Goal: Contribute content: Contribute content

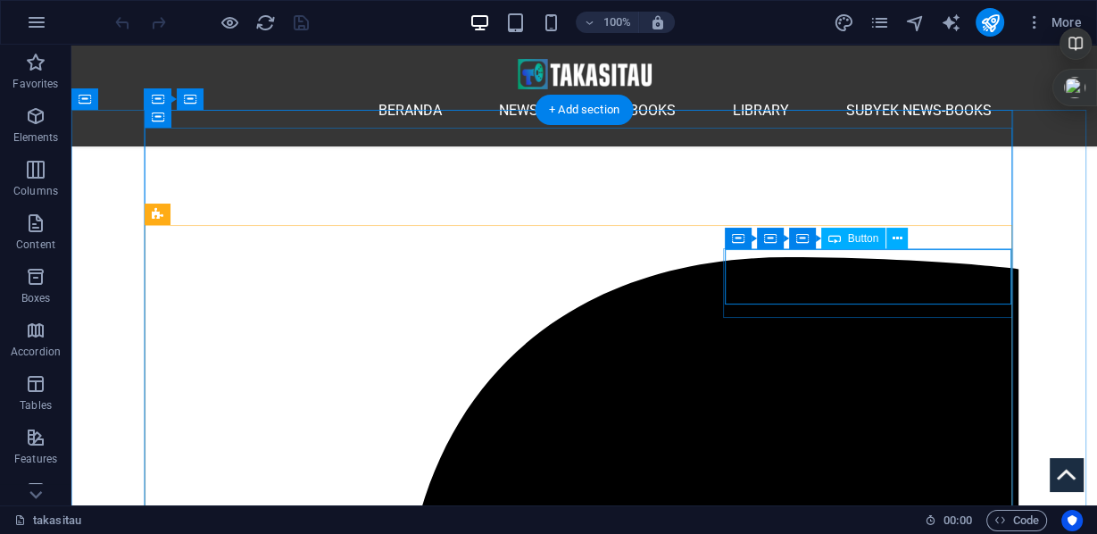
scroll to position [357, 0]
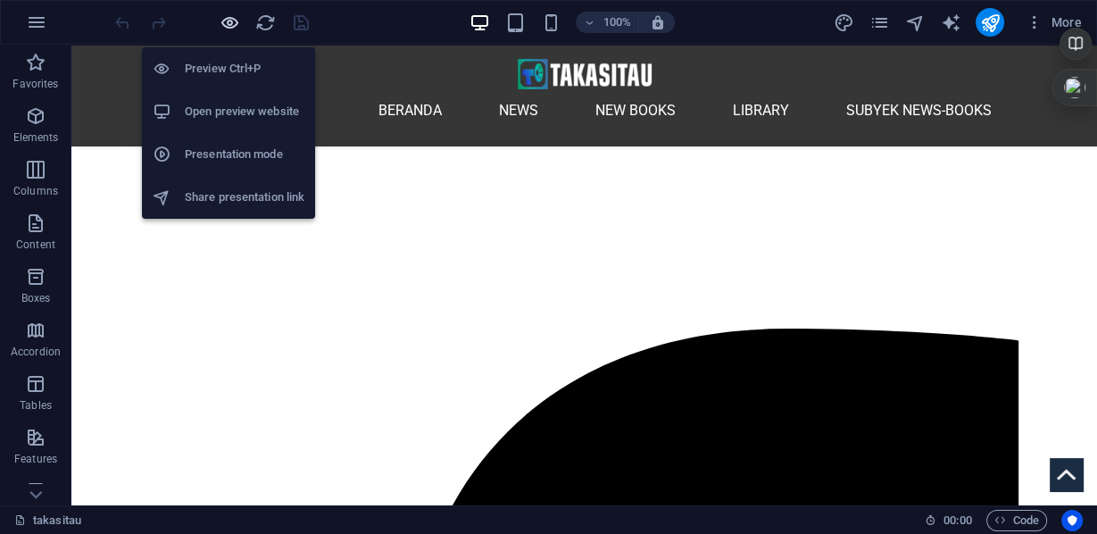
click at [232, 21] on icon "button" at bounding box center [230, 23] width 21 height 21
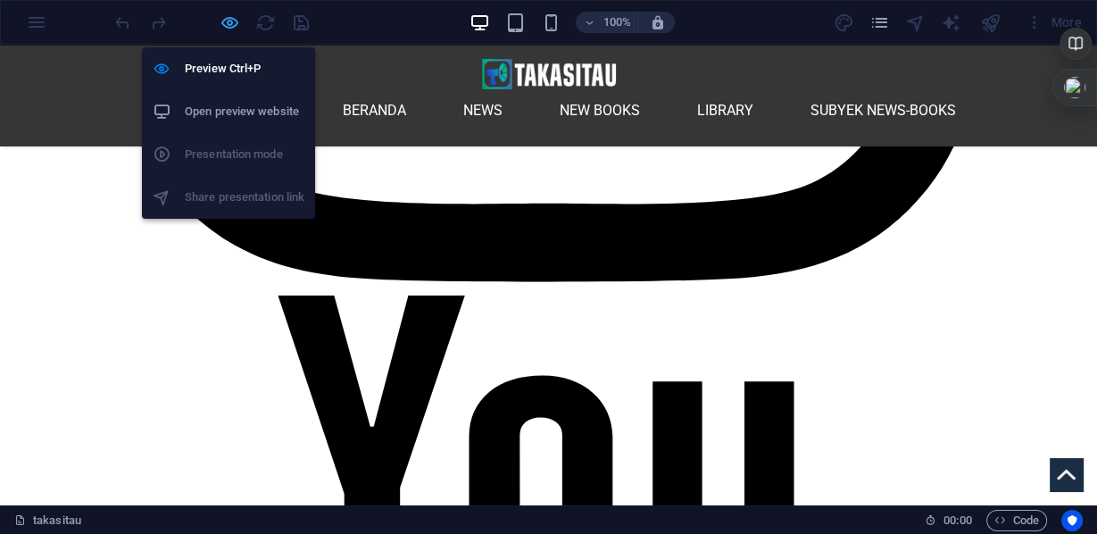
drag, startPoint x: 233, startPoint y: 22, endPoint x: 454, endPoint y: 223, distance: 298.3
click at [233, 22] on icon "button" at bounding box center [230, 23] width 21 height 21
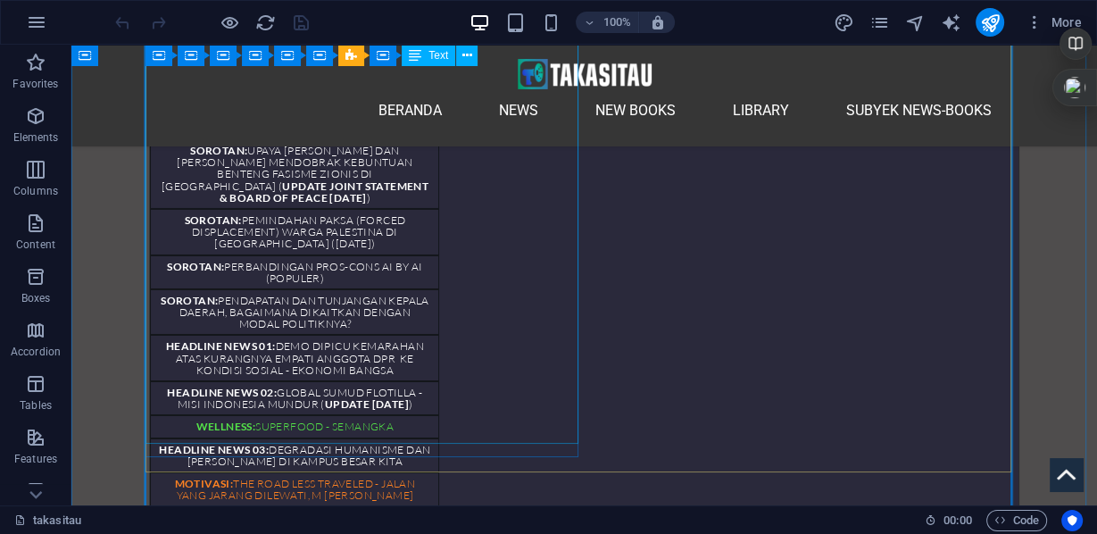
scroll to position [5049, 0]
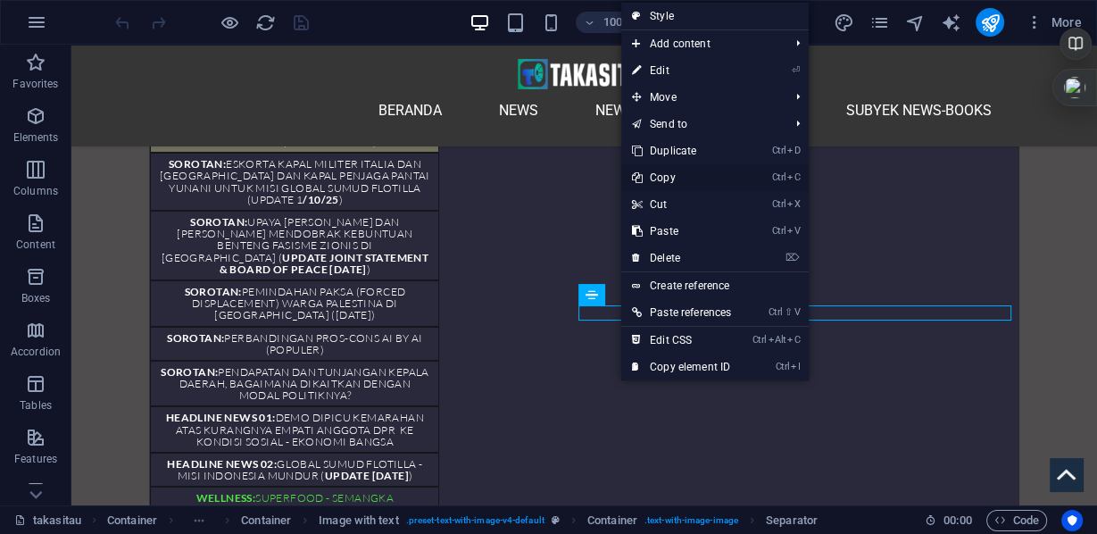
click at [667, 176] on link "Ctrl C Copy" at bounding box center [681, 177] width 121 height 27
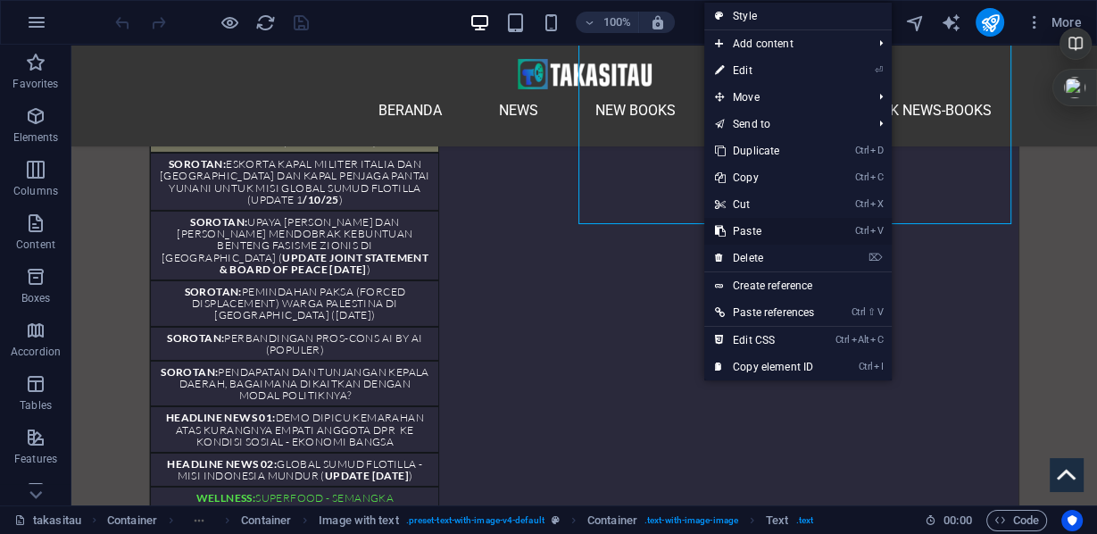
click at [738, 231] on link "Ctrl V Paste" at bounding box center [764, 231] width 121 height 27
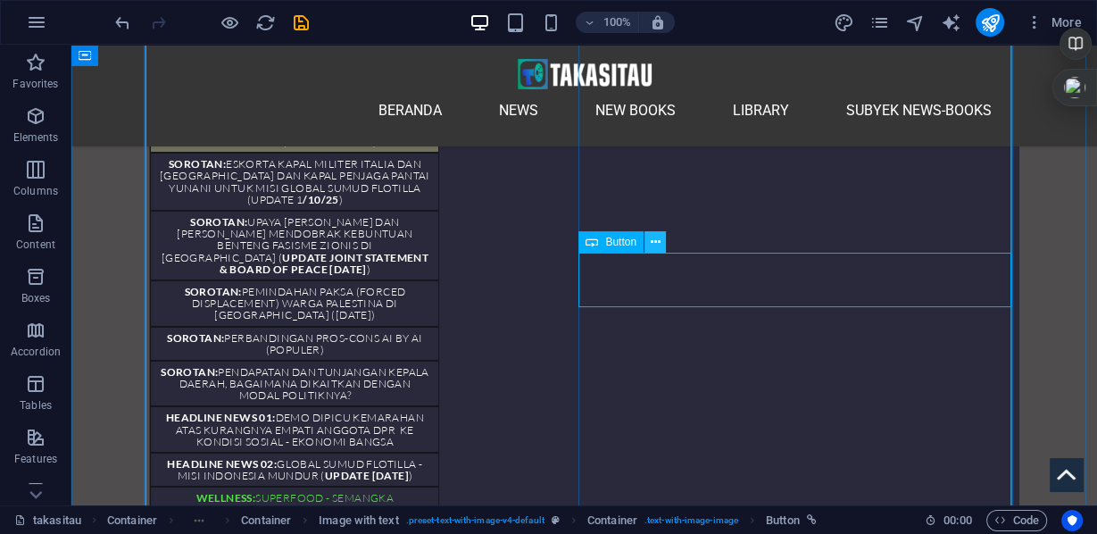
click at [654, 246] on icon at bounding box center [656, 242] width 10 height 19
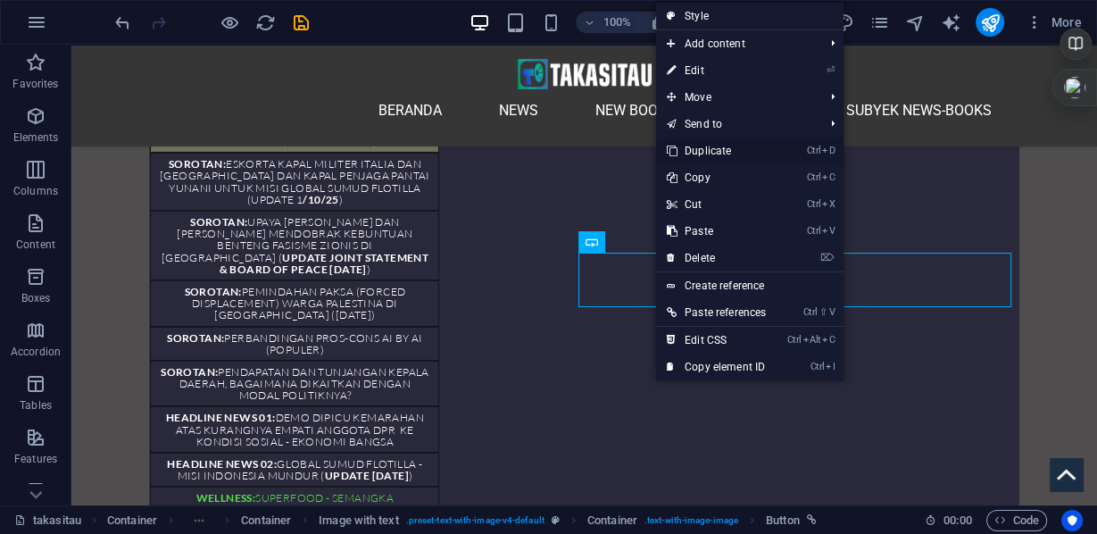
click at [713, 148] on link "Ctrl D Duplicate" at bounding box center [716, 151] width 121 height 27
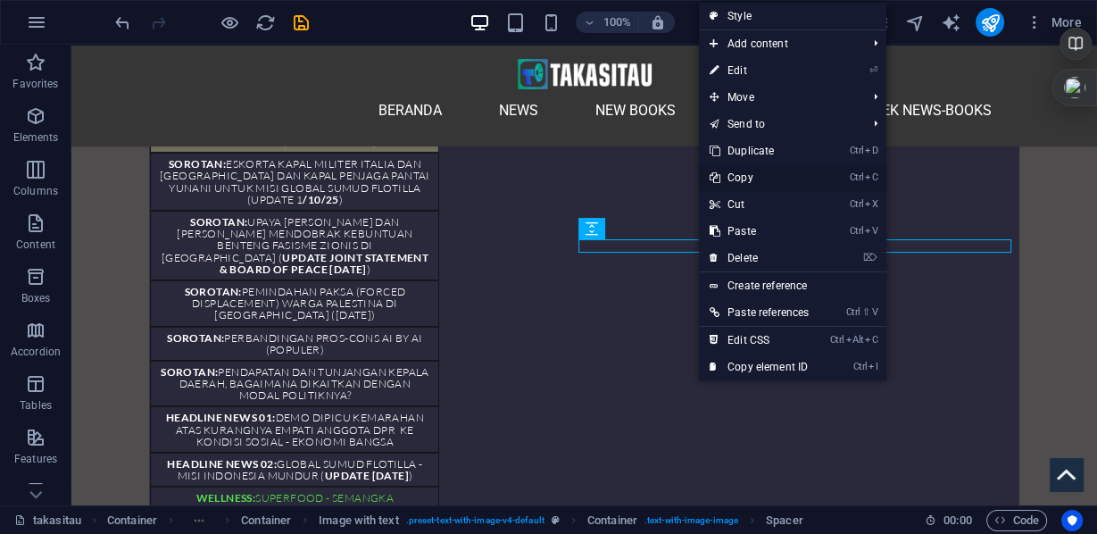
click at [743, 175] on link "Ctrl C Copy" at bounding box center [759, 177] width 121 height 27
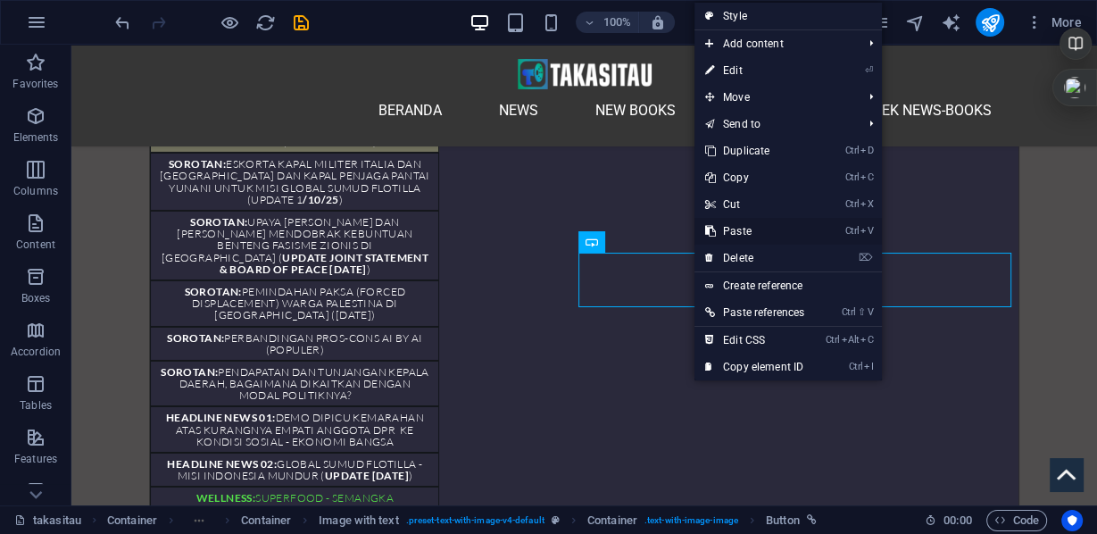
click at [738, 227] on link "Ctrl V Paste" at bounding box center [755, 231] width 121 height 27
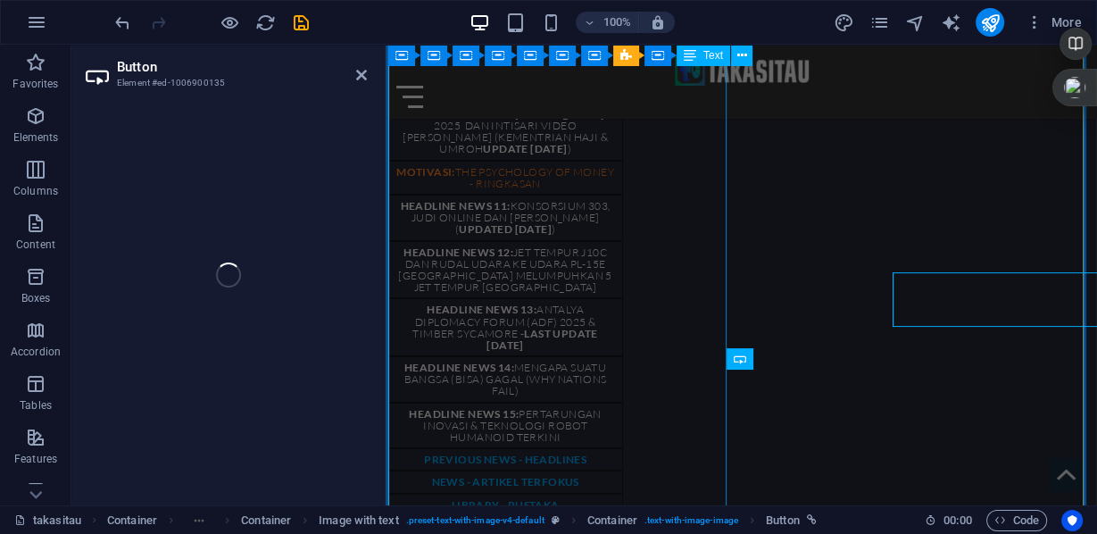
select select "px"
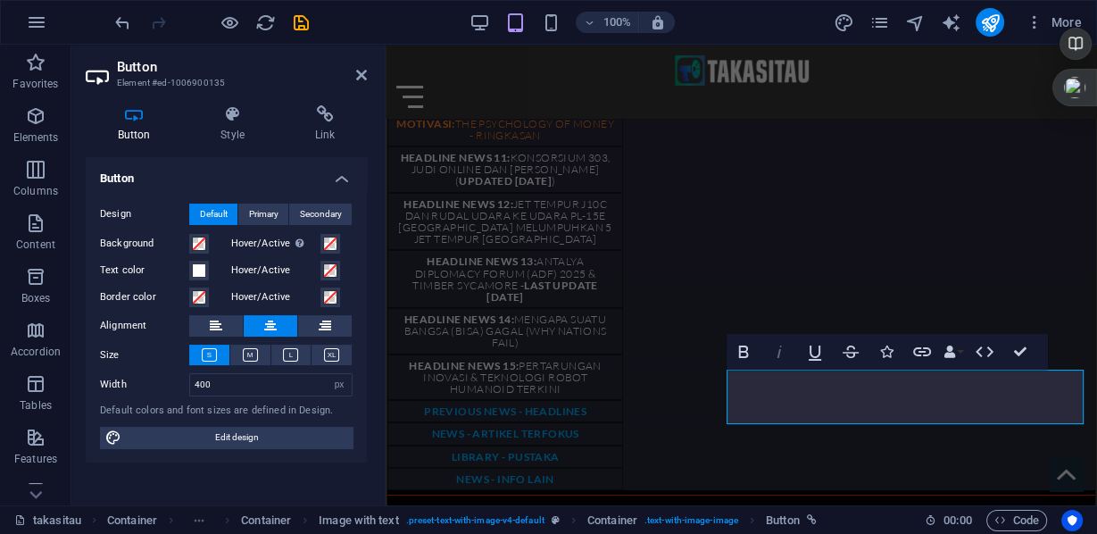
scroll to position [4892, 0]
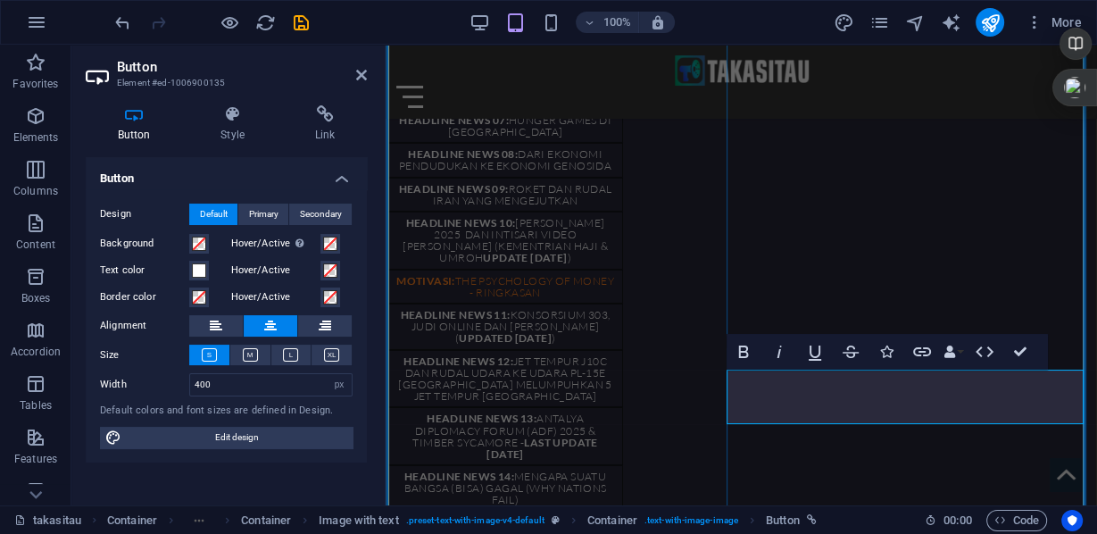
drag, startPoint x: 779, startPoint y: 388, endPoint x: 958, endPoint y: 413, distance: 181.2
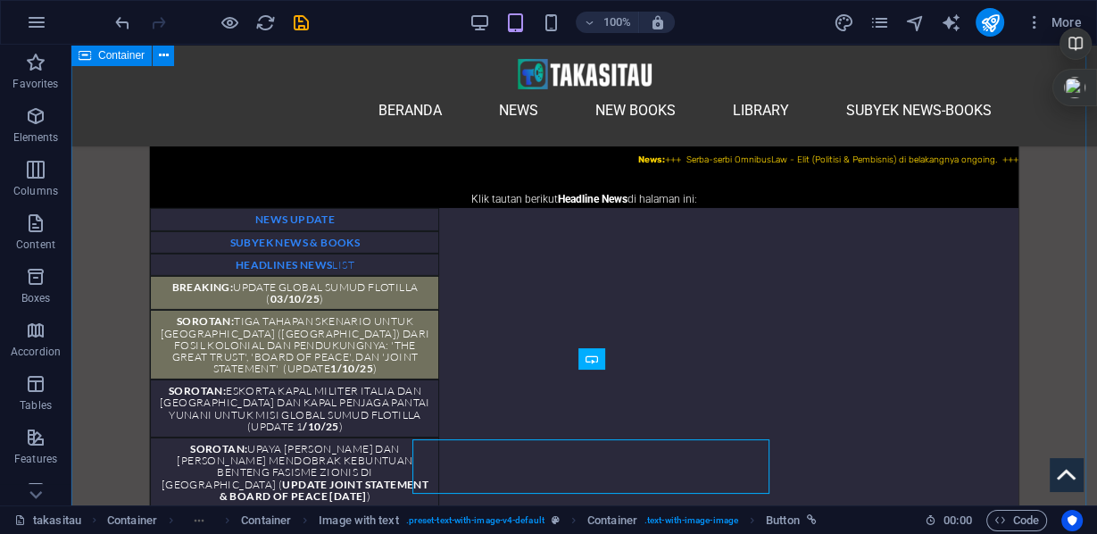
scroll to position [4933, 0]
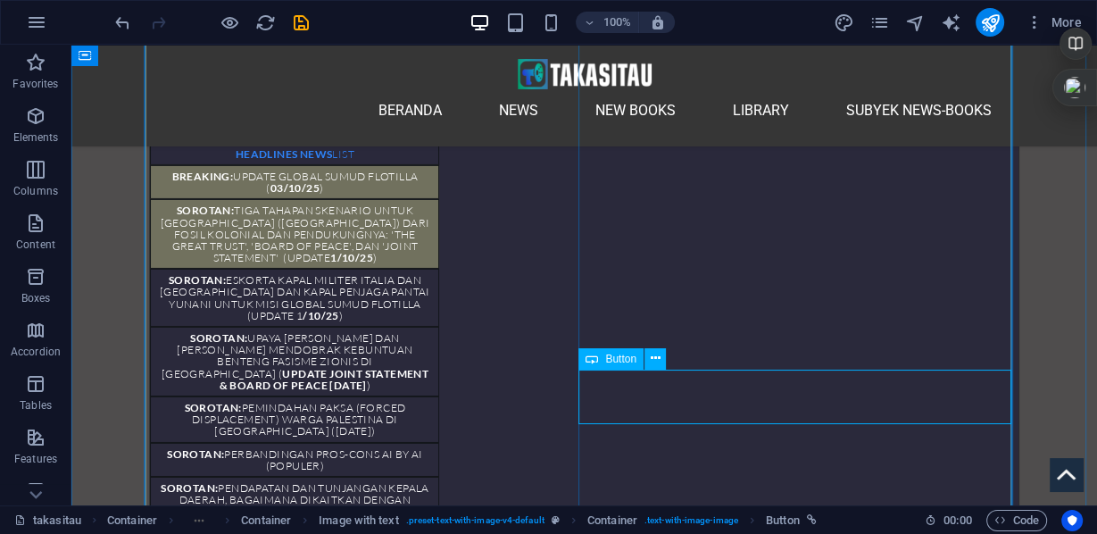
select select "px"
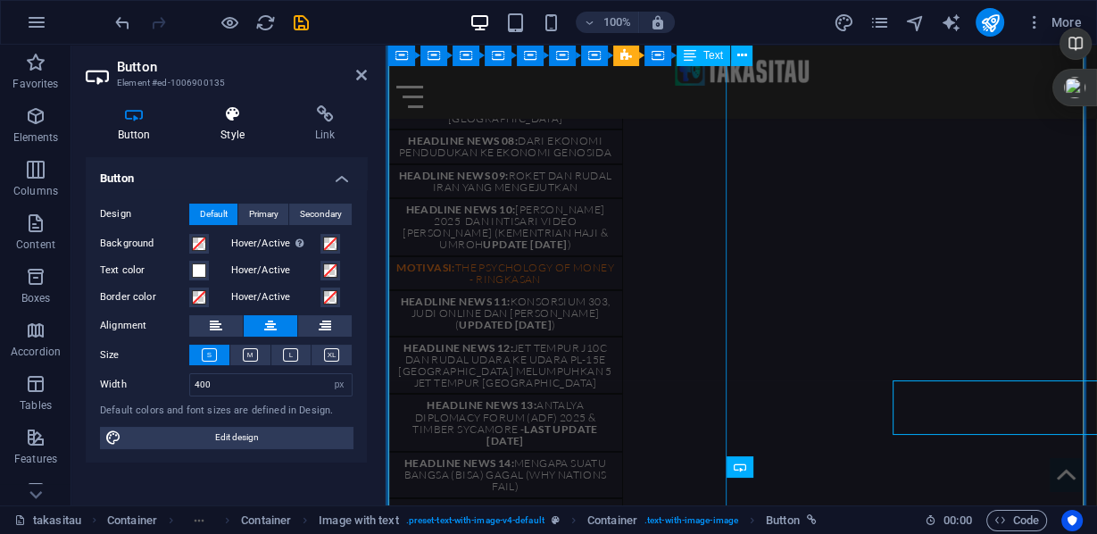
scroll to position [4784, 0]
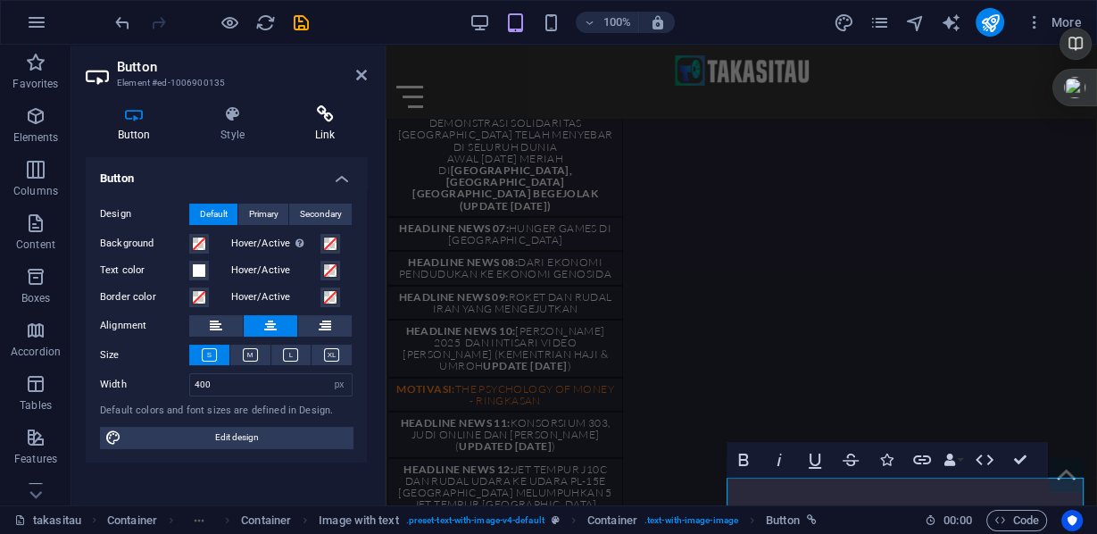
click at [327, 118] on icon at bounding box center [325, 114] width 84 height 18
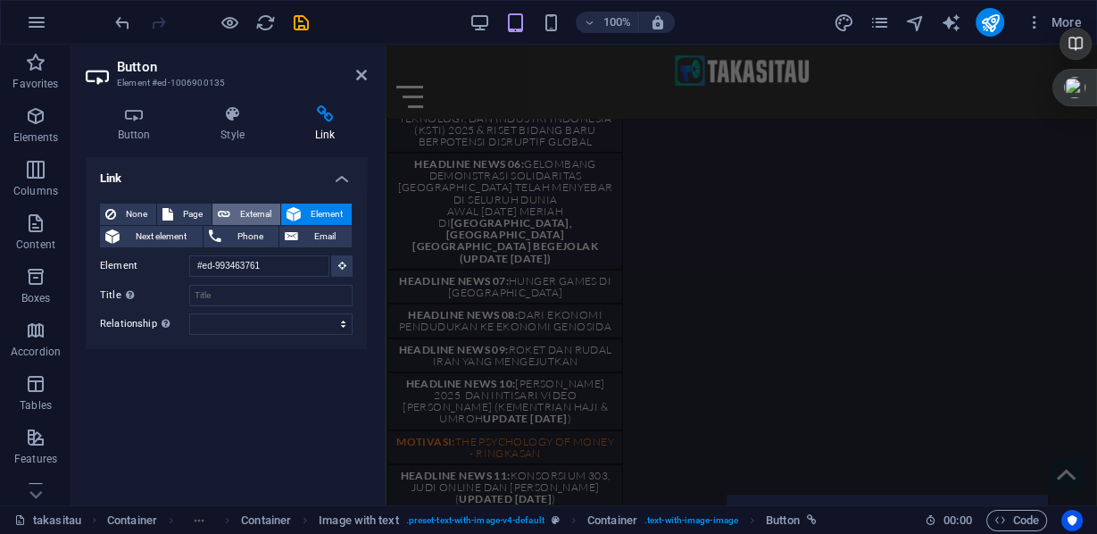
click at [265, 213] on span "External" at bounding box center [255, 214] width 39 height 21
select select "blank"
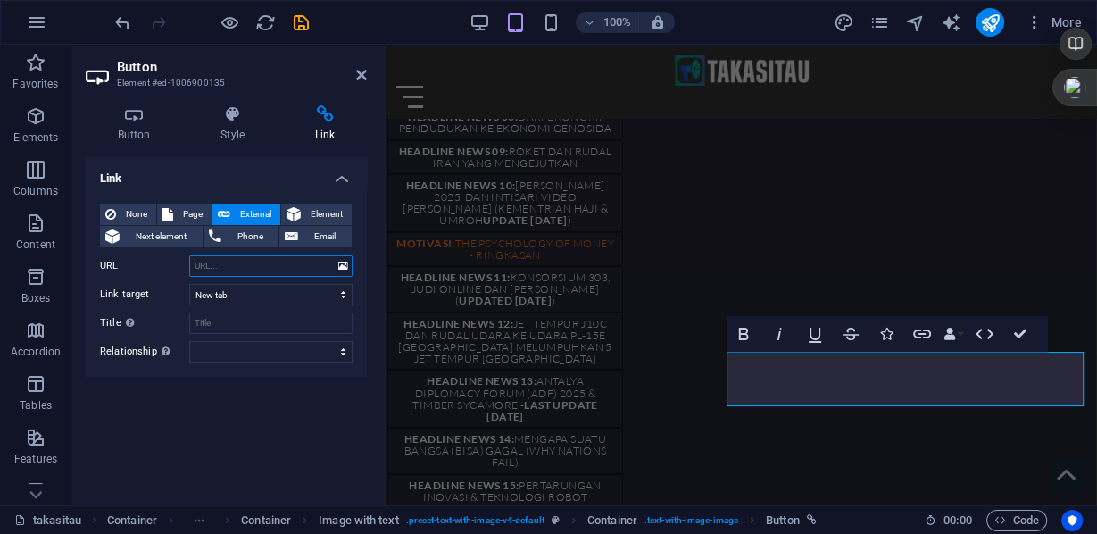
scroll to position [5019, 0]
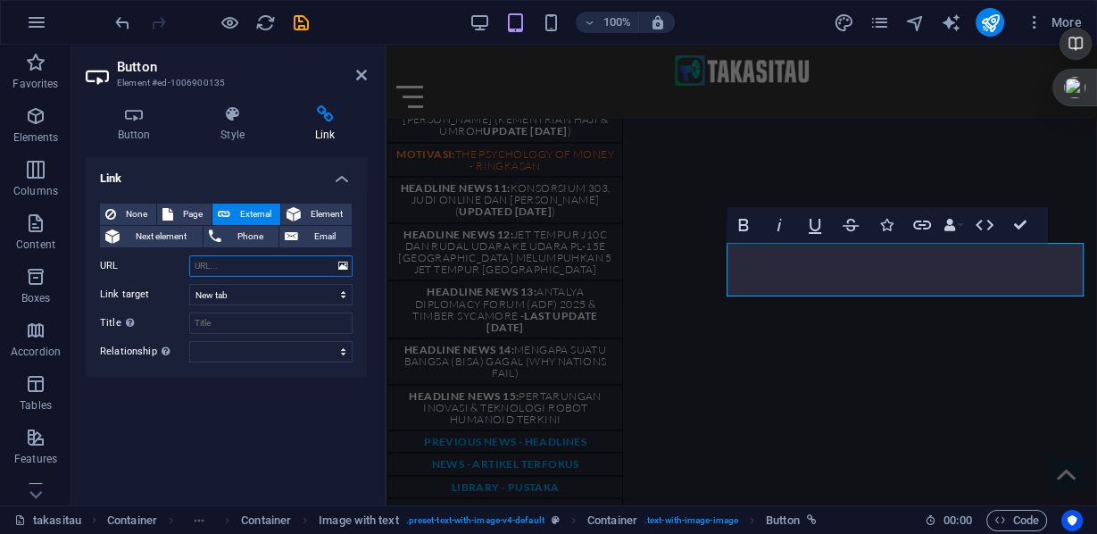
paste input "[URL][DOMAIN_NAME]"
type input "[URL][DOMAIN_NAME]"
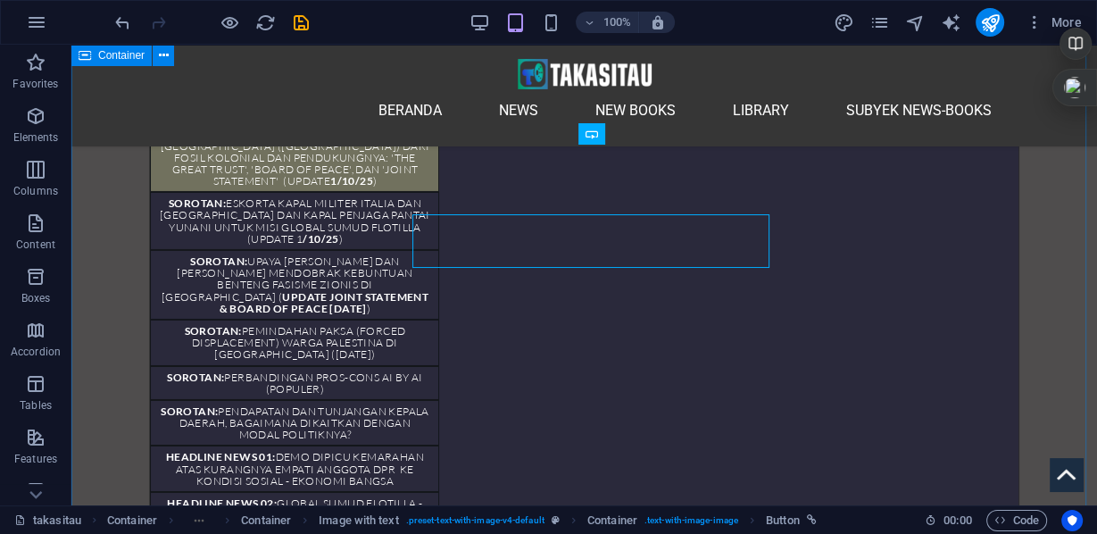
scroll to position [5157, 0]
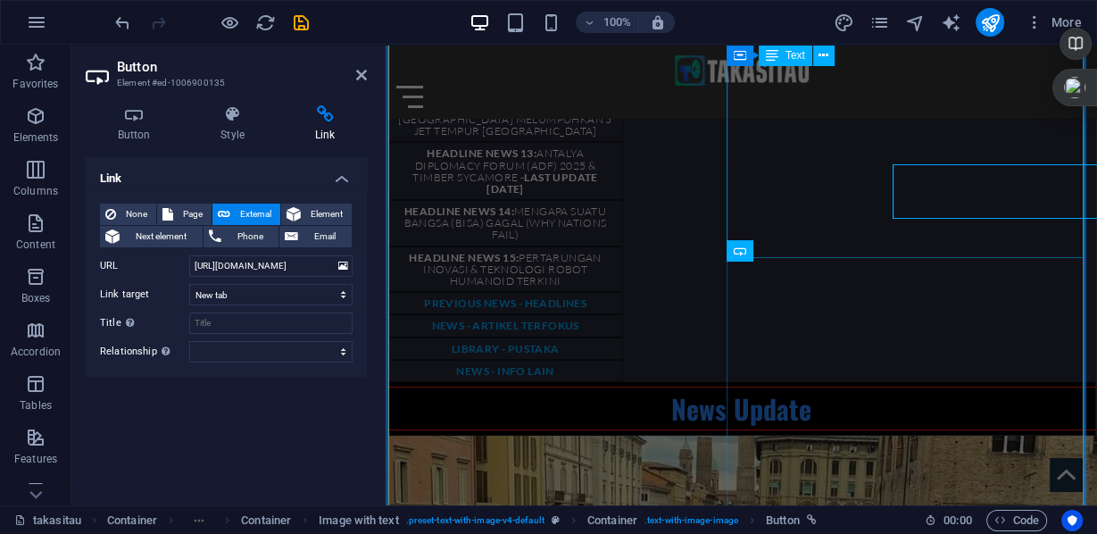
scroll to position [5000, 0]
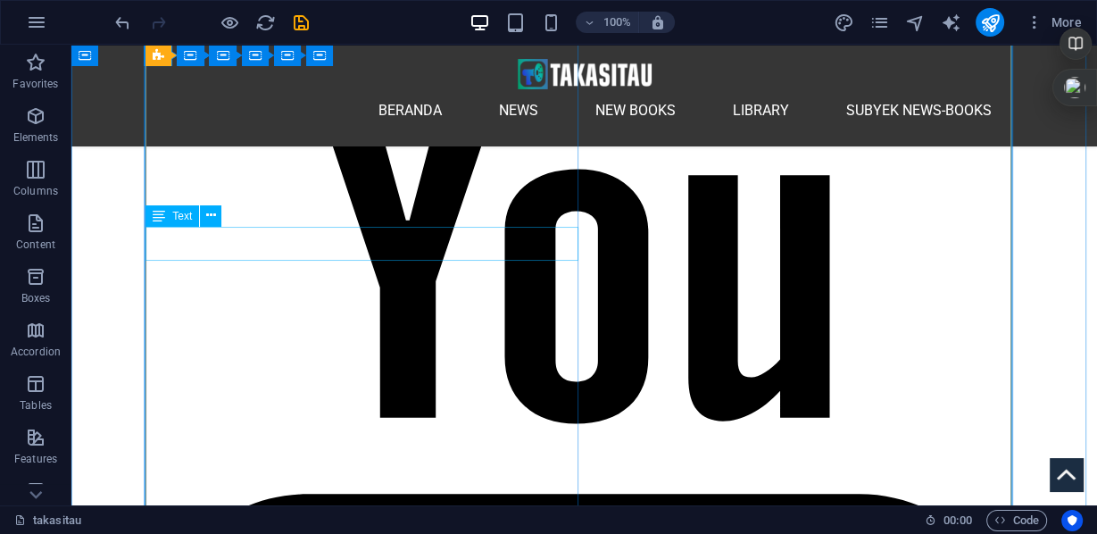
scroll to position [4113, 0]
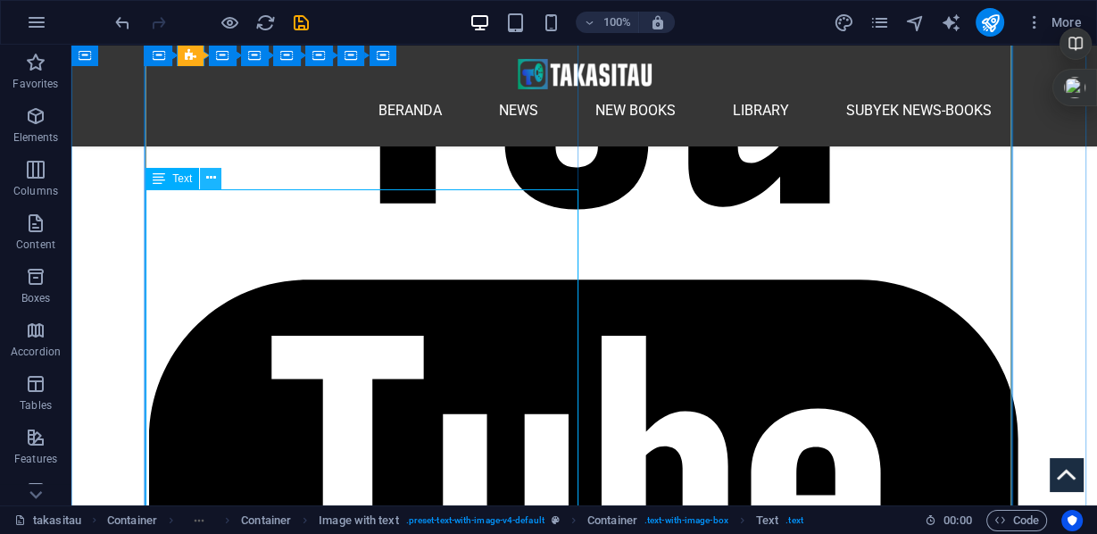
click at [212, 183] on icon at bounding box center [211, 178] width 10 height 19
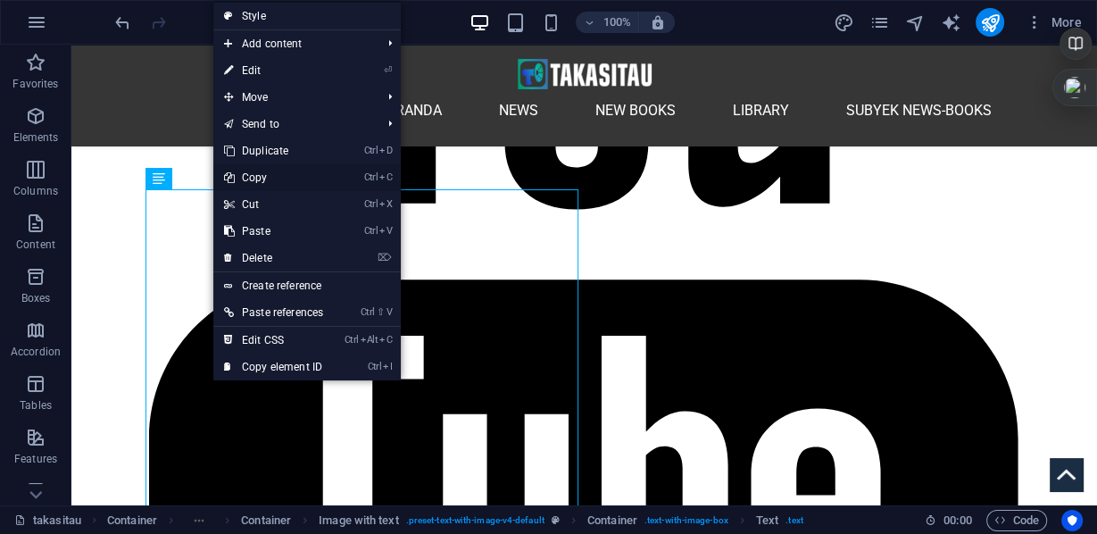
click at [258, 171] on link "Ctrl C Copy" at bounding box center [273, 177] width 121 height 27
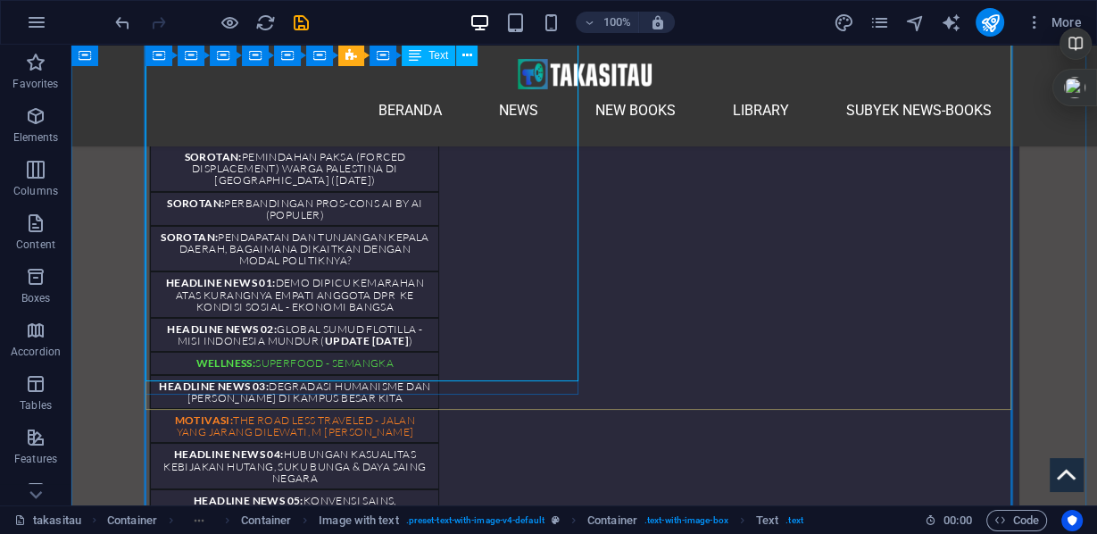
scroll to position [5113, 0]
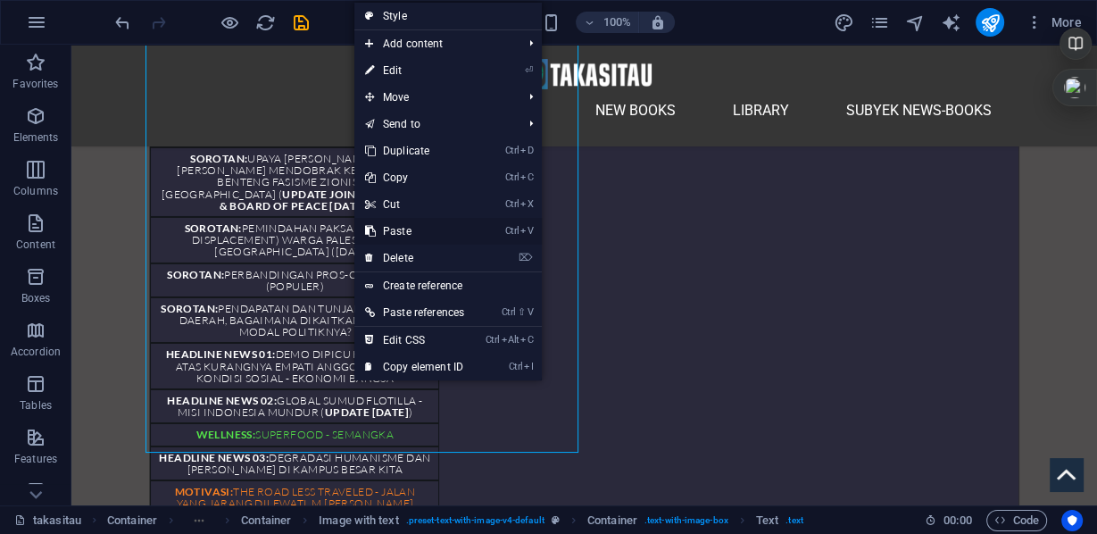
click at [401, 232] on link "Ctrl V Paste" at bounding box center [414, 231] width 121 height 27
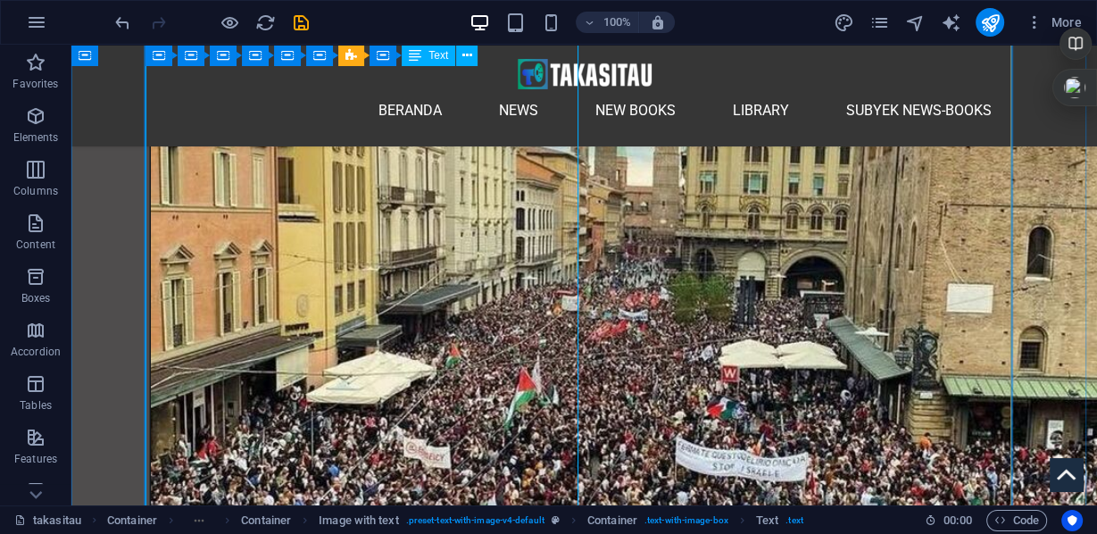
scroll to position [6327, 0]
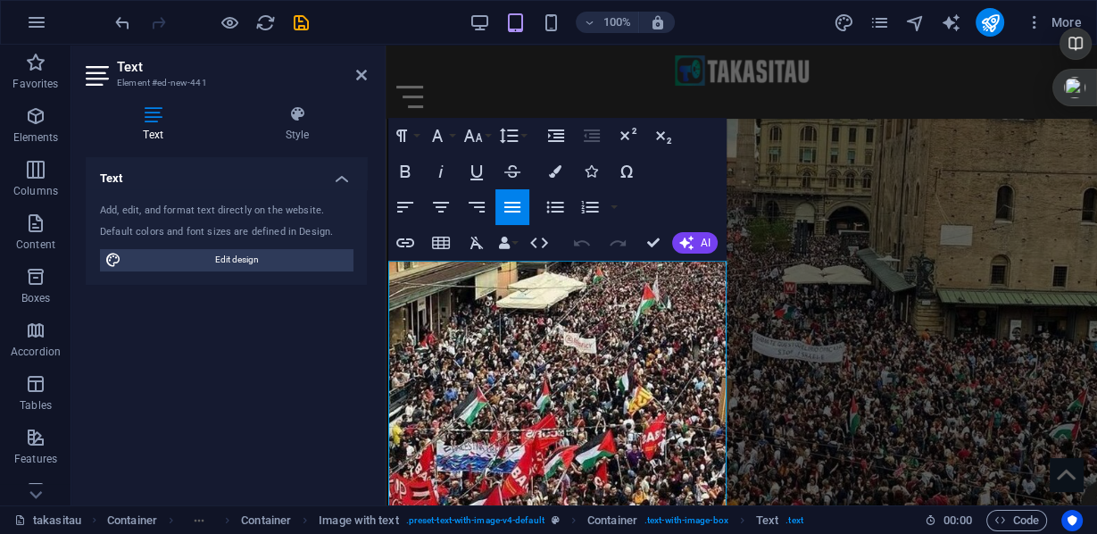
scroll to position [5353, 0]
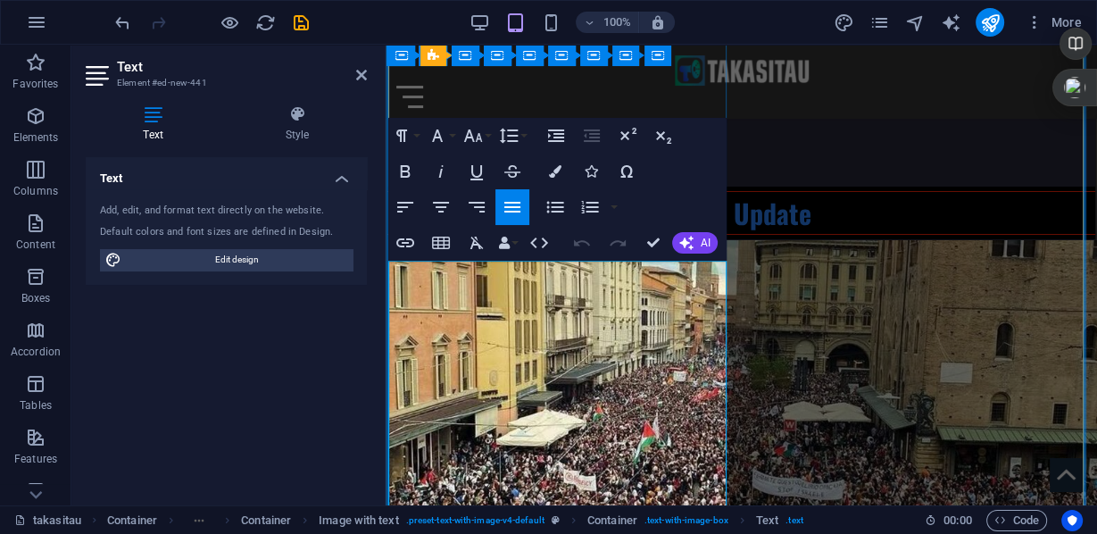
drag, startPoint x: 398, startPoint y: 278, endPoint x: 512, endPoint y: 396, distance: 164.2
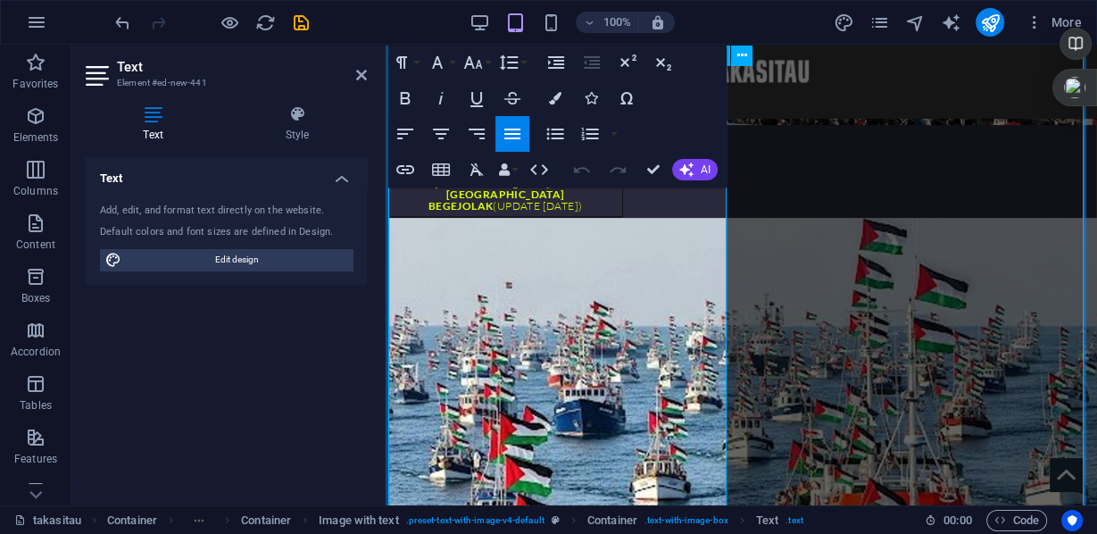
scroll to position [6067, 0]
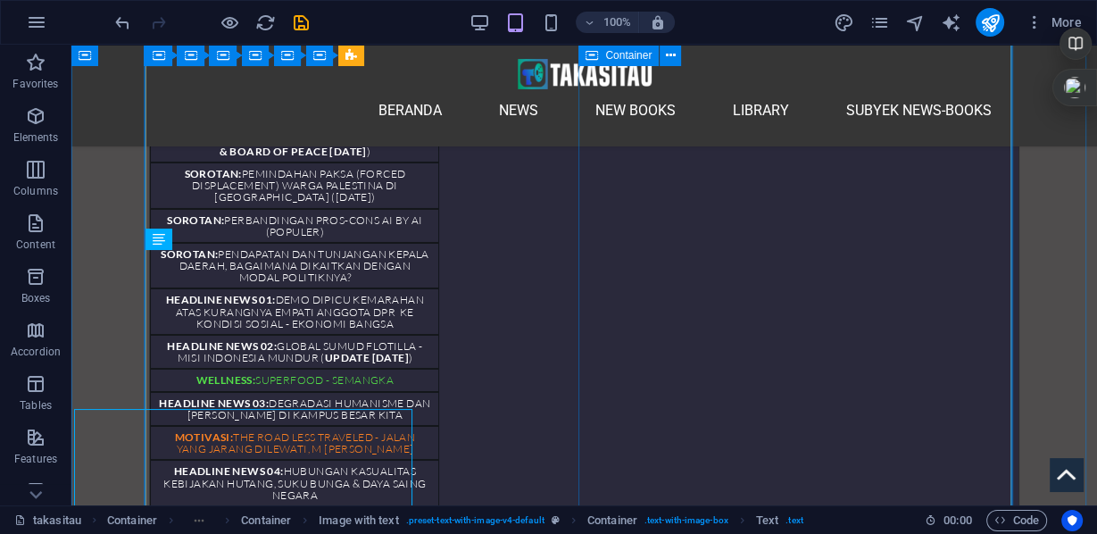
scroll to position [5315, 0]
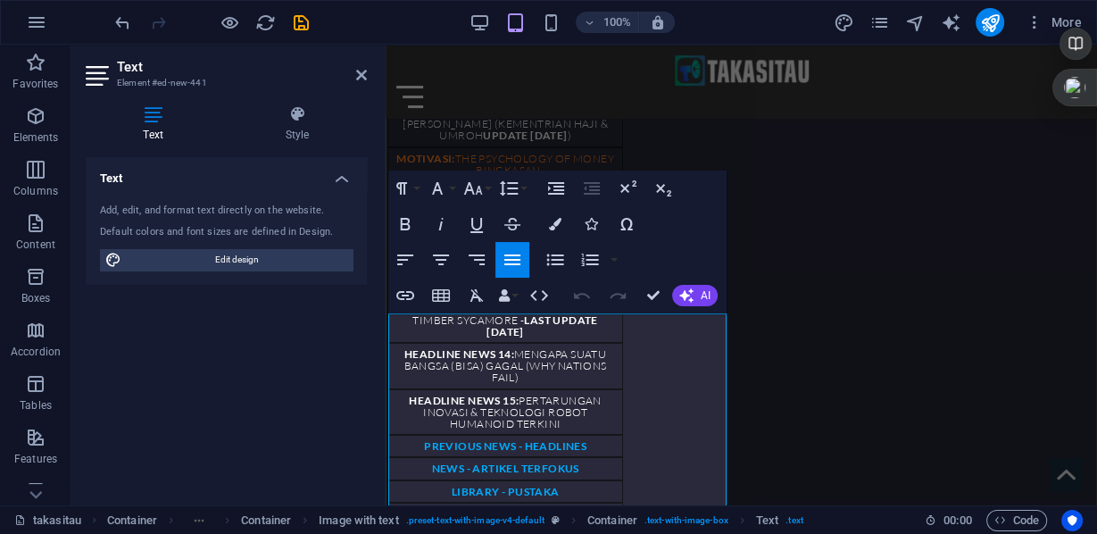
scroll to position [5300, 0]
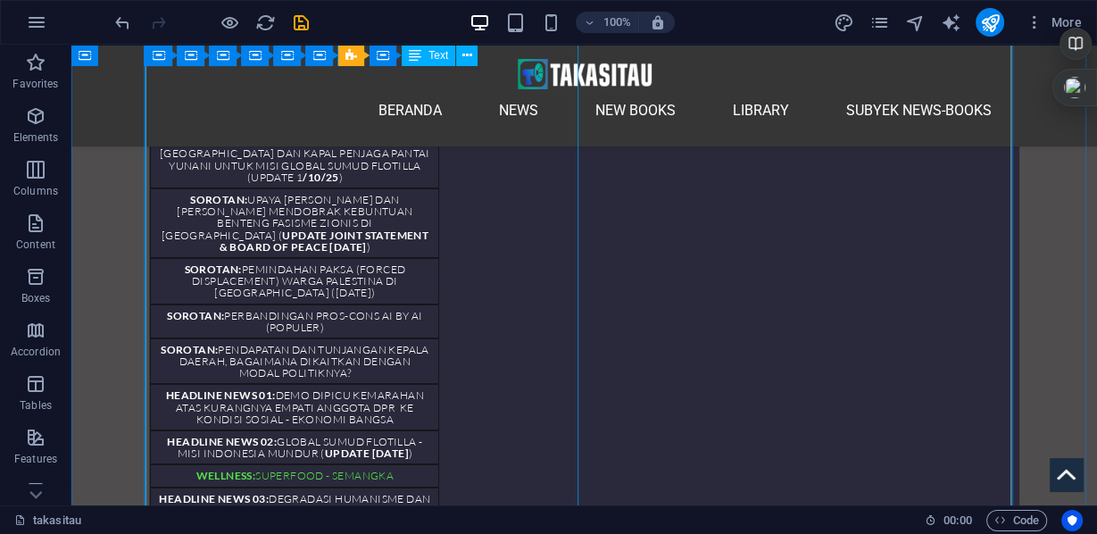
scroll to position [5000, 0]
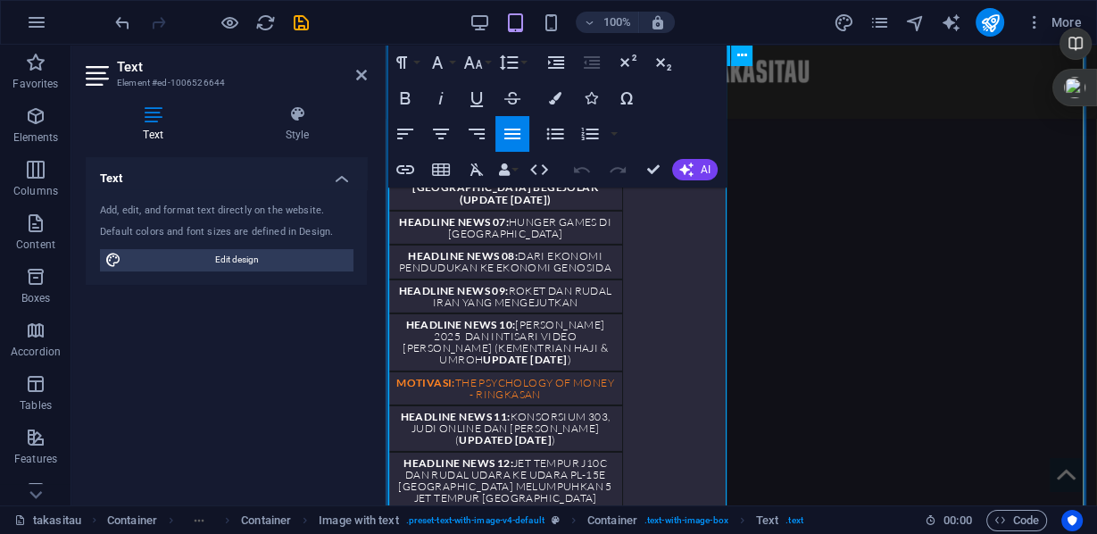
scroll to position [4933, 0]
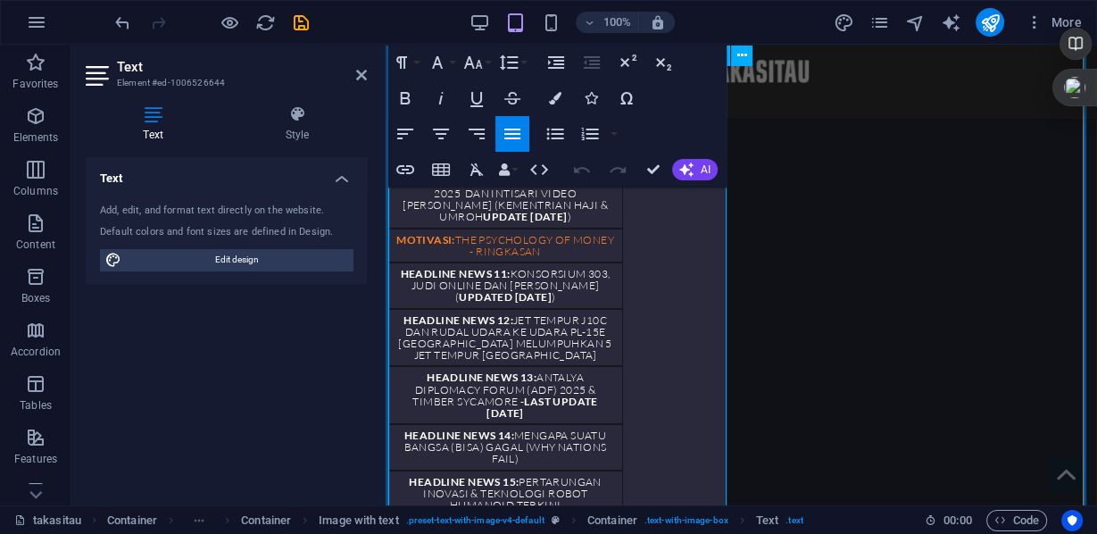
drag, startPoint x: 398, startPoint y: 257, endPoint x: 498, endPoint y: 382, distance: 160.1
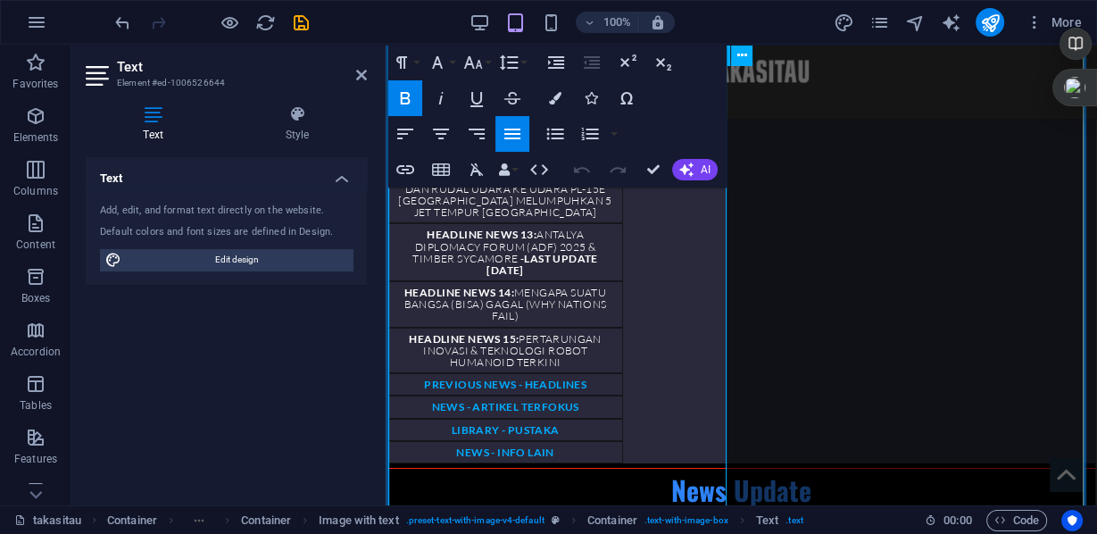
scroll to position [5219, 0]
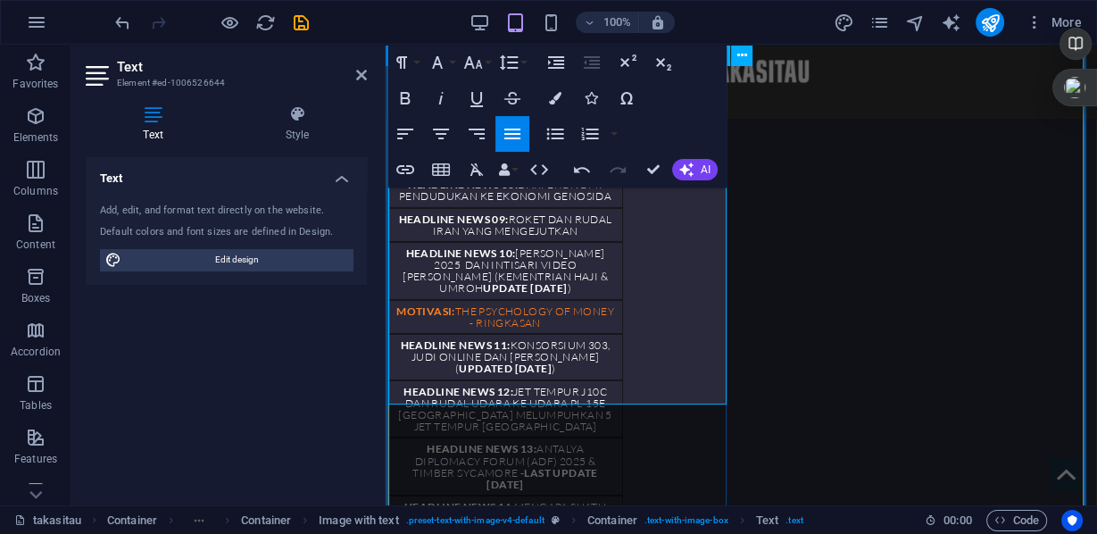
scroll to position [4790, 0]
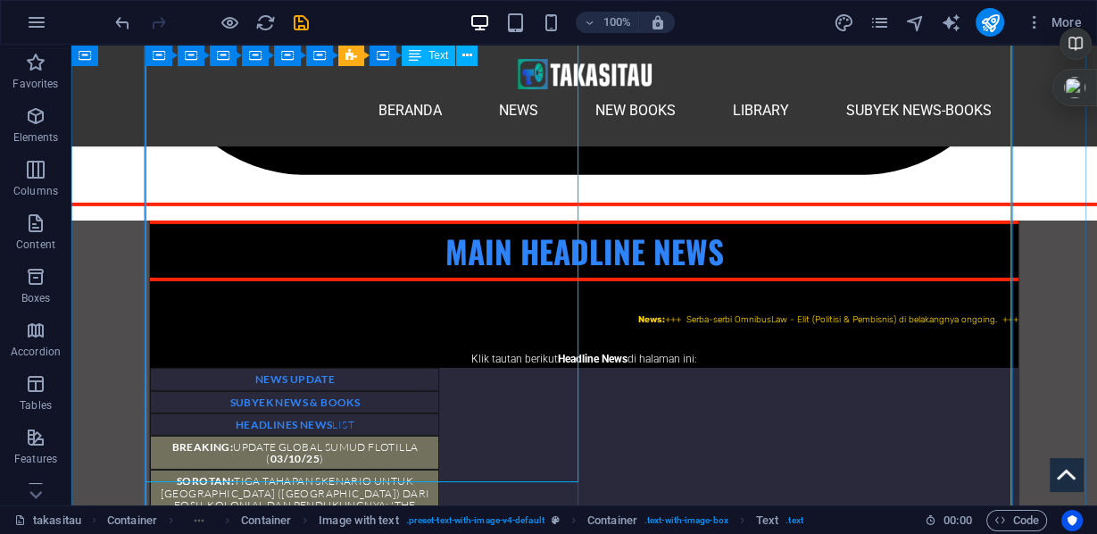
scroll to position [4806, 0]
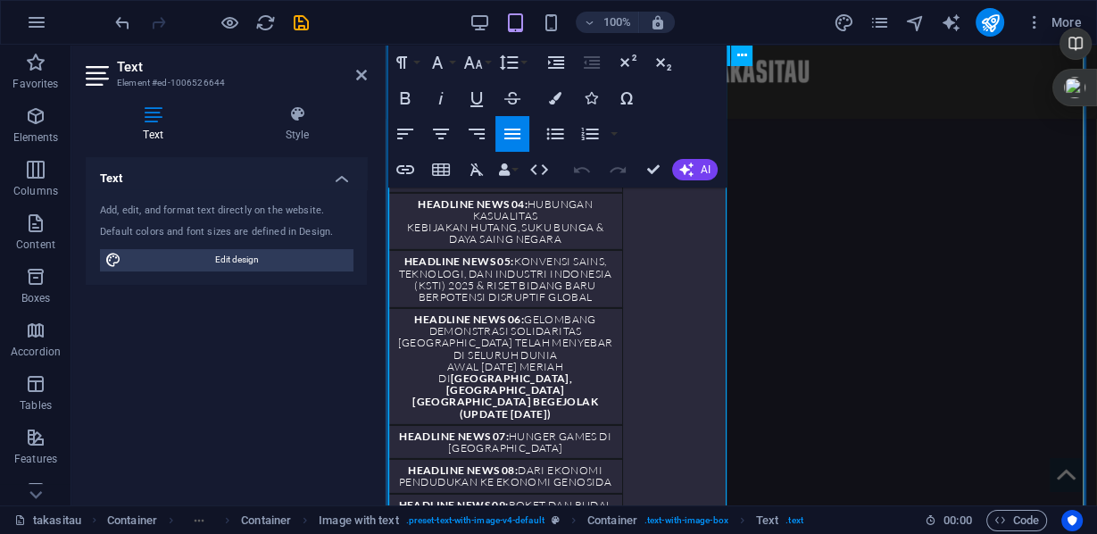
scroll to position [4648, 0]
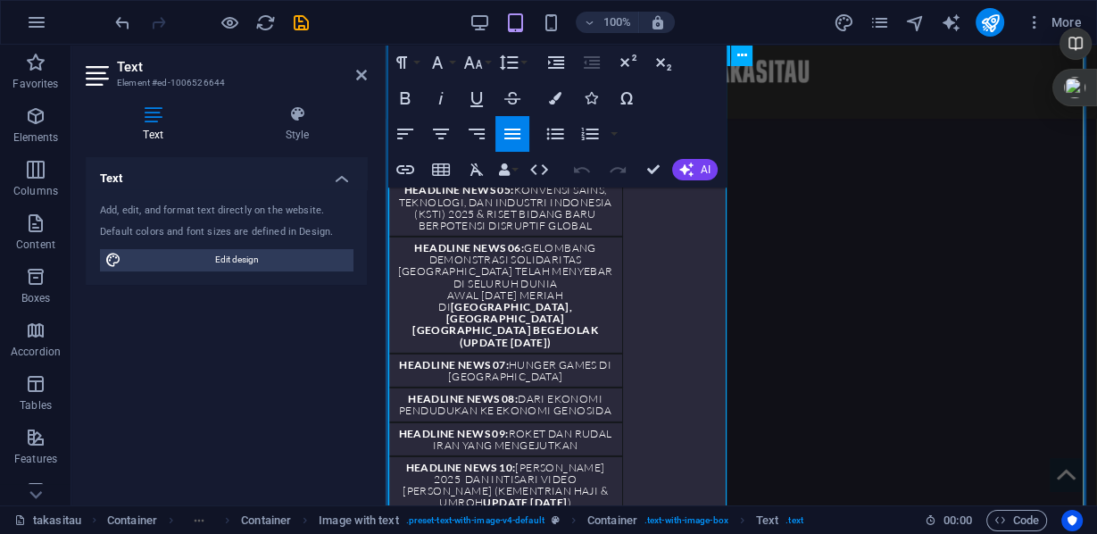
drag, startPoint x: 419, startPoint y: 397, endPoint x: 558, endPoint y: 386, distance: 139.8
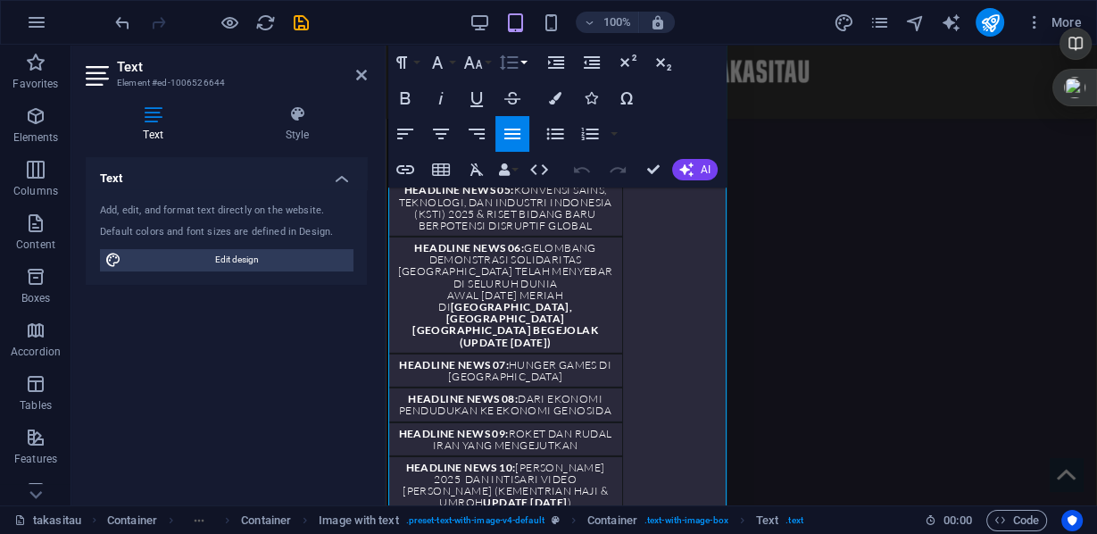
click at [527, 65] on button "Line Height" at bounding box center [513, 63] width 34 height 36
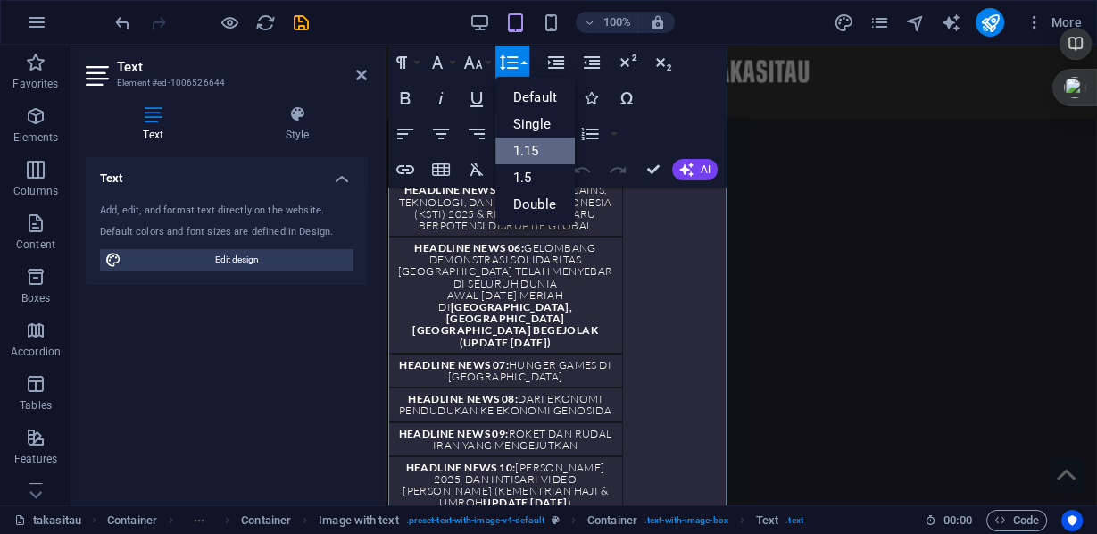
scroll to position [0, 0]
click at [523, 127] on link "Single" at bounding box center [535, 124] width 79 height 27
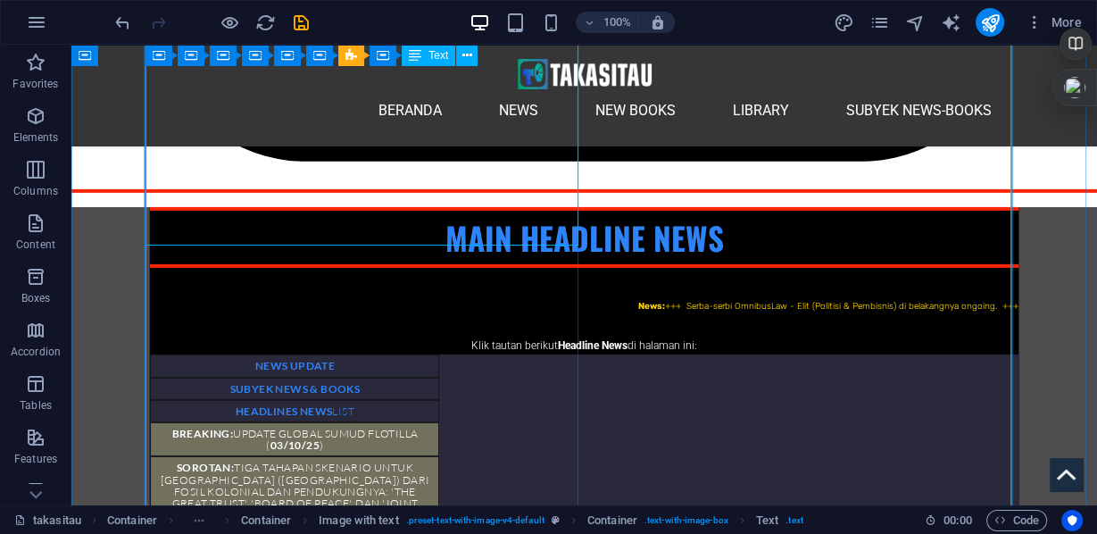
scroll to position [4787, 0]
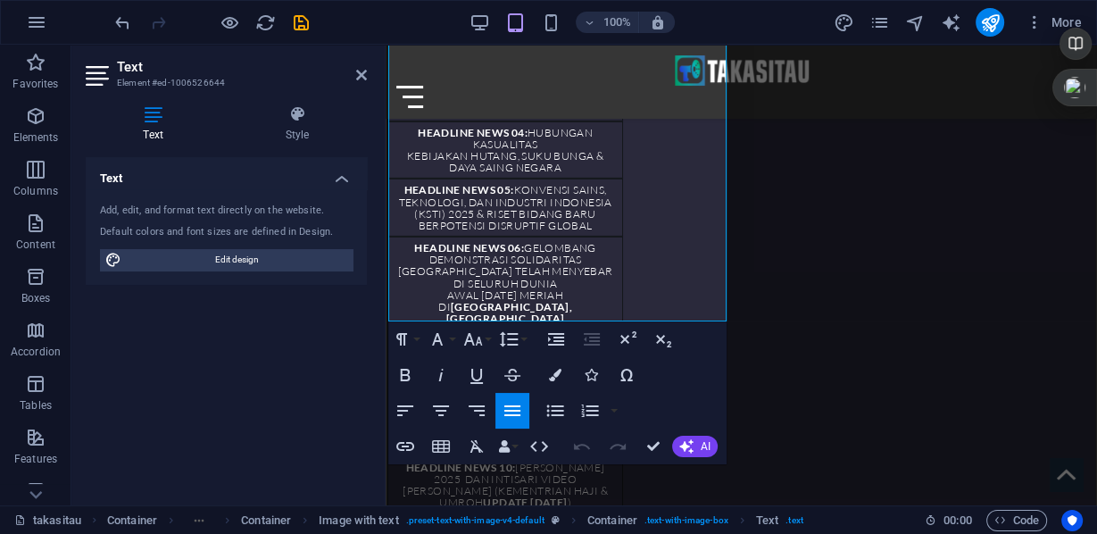
scroll to position [4862, 0]
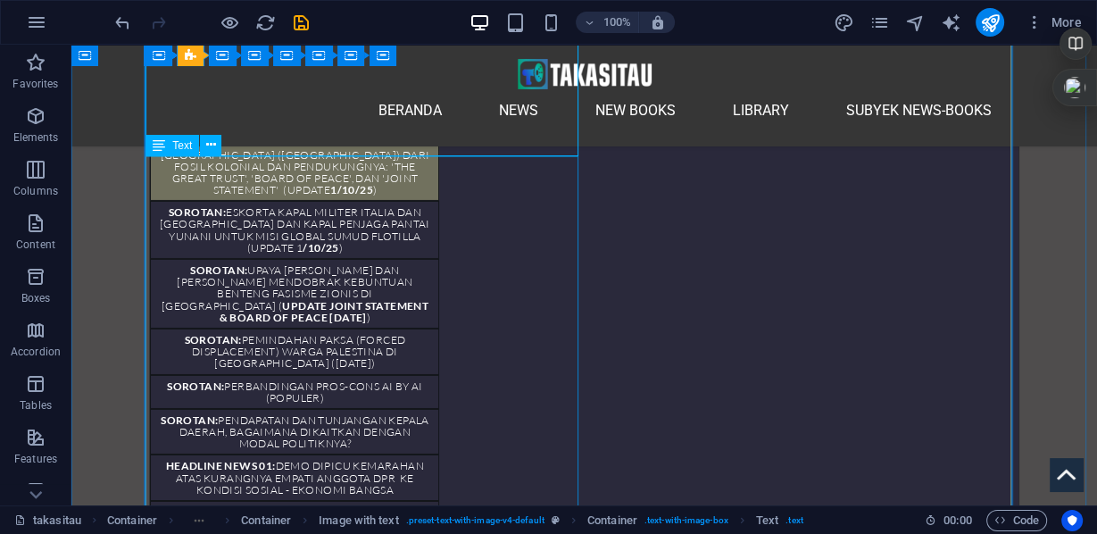
scroll to position [5073, 0]
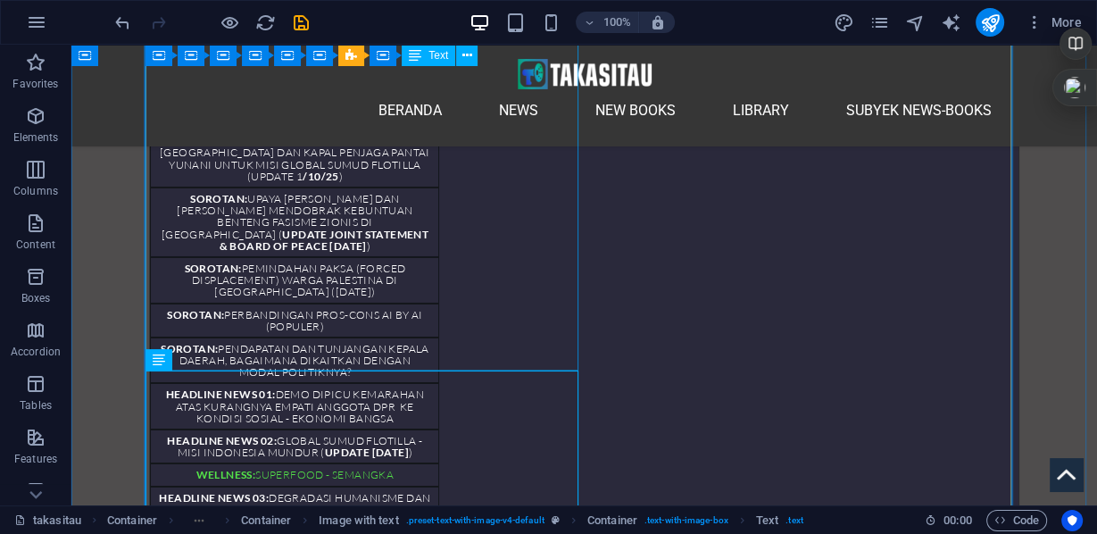
scroll to position [4787, 0]
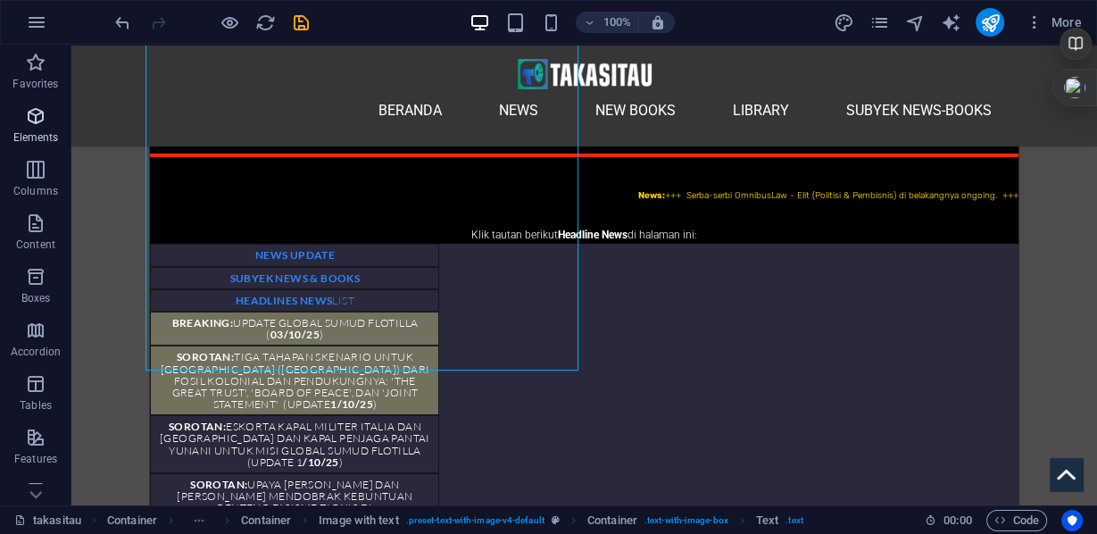
click at [34, 119] on icon "button" at bounding box center [35, 115] width 21 height 21
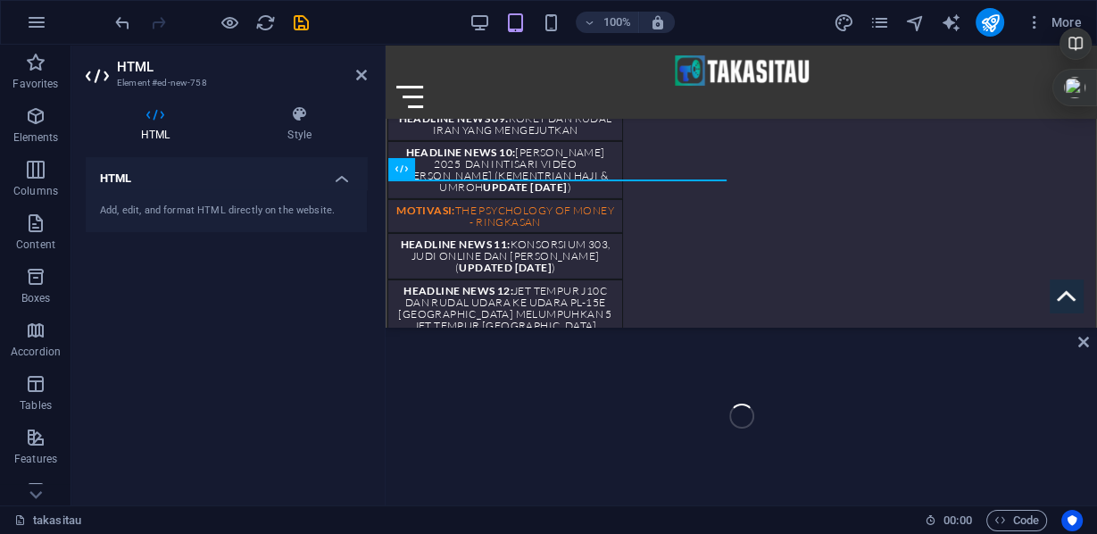
scroll to position [4899, 0]
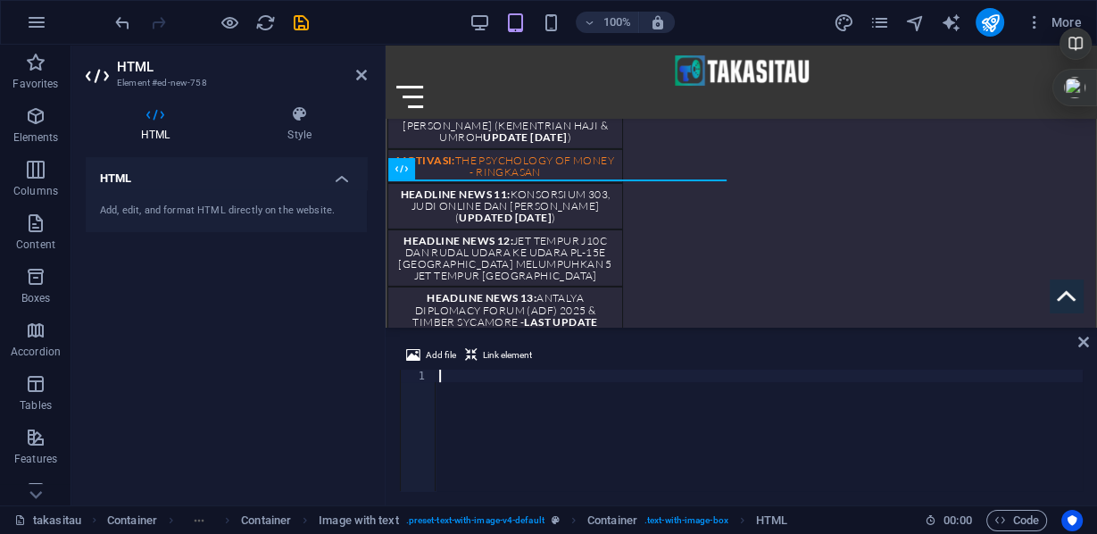
paste textarea "<iframe width="710" height="400" src="[URL][DOMAIN_NAME]" title="[PERSON_NAME] …"
type textarea "<iframe width="710" height="400" src="[URL][DOMAIN_NAME]" title="[PERSON_NAME] …"
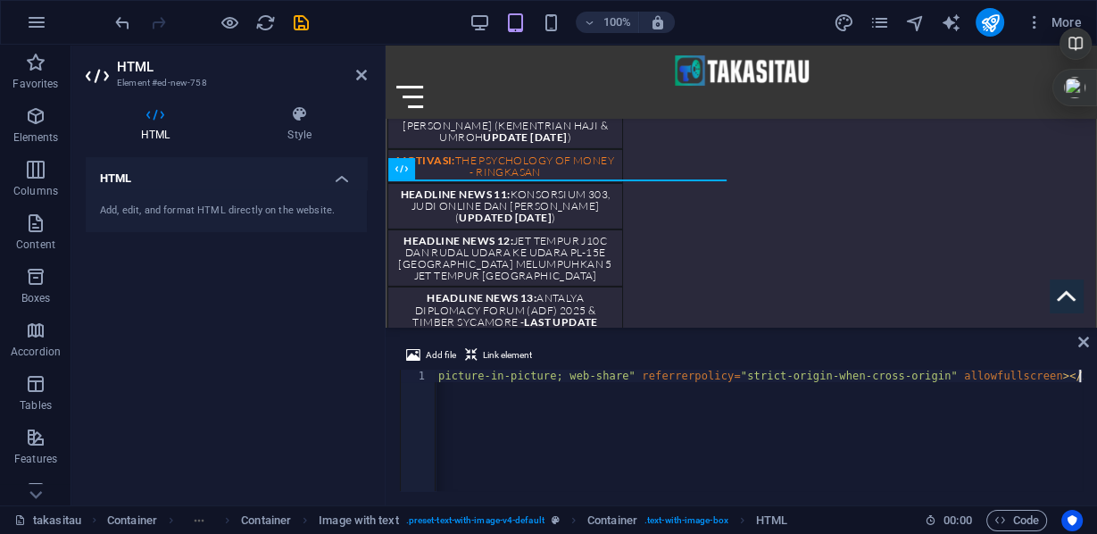
scroll to position [4744, 0]
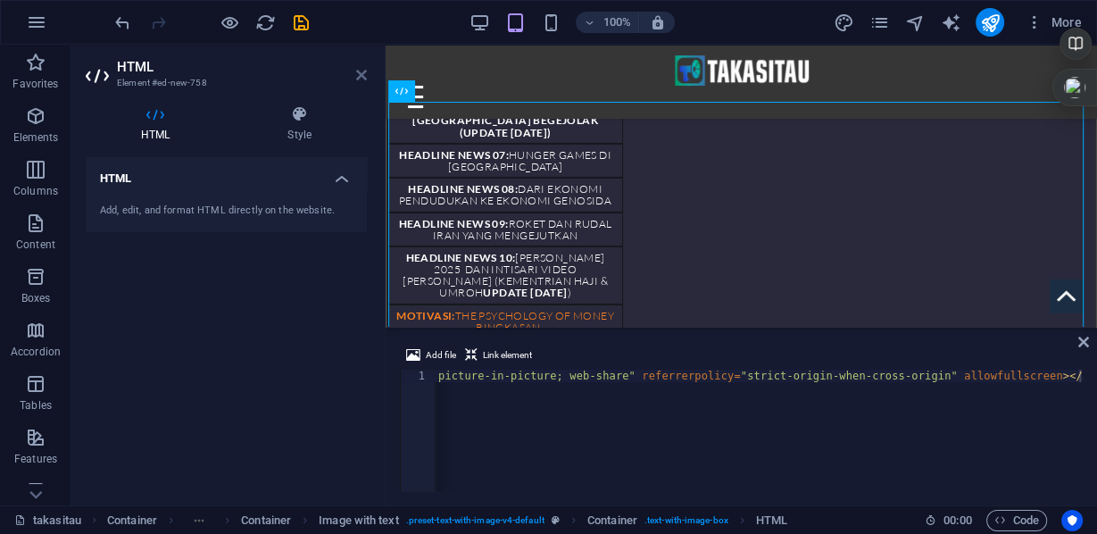
click at [360, 76] on icon at bounding box center [361, 75] width 11 height 14
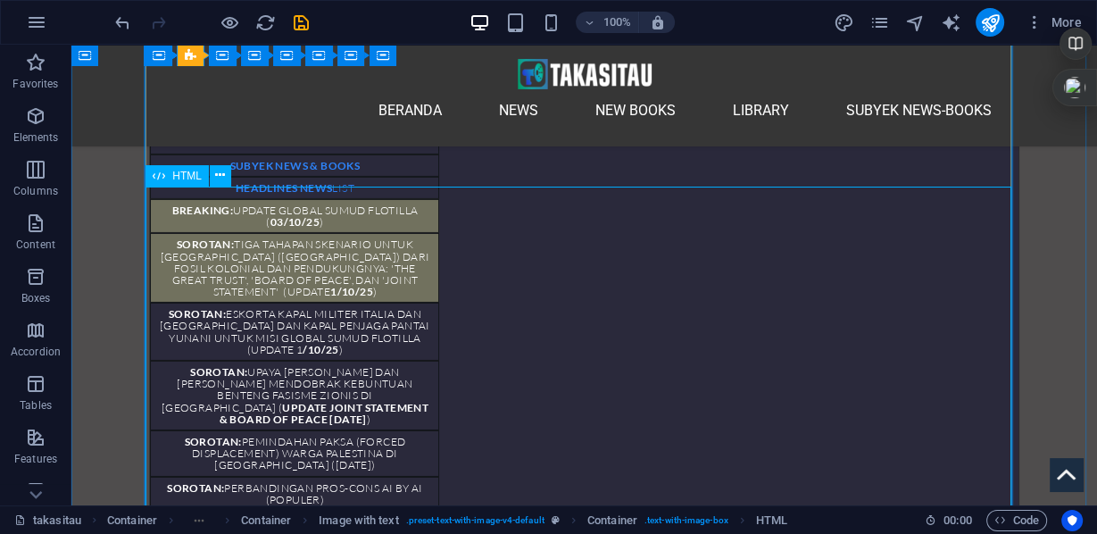
scroll to position [5042, 0]
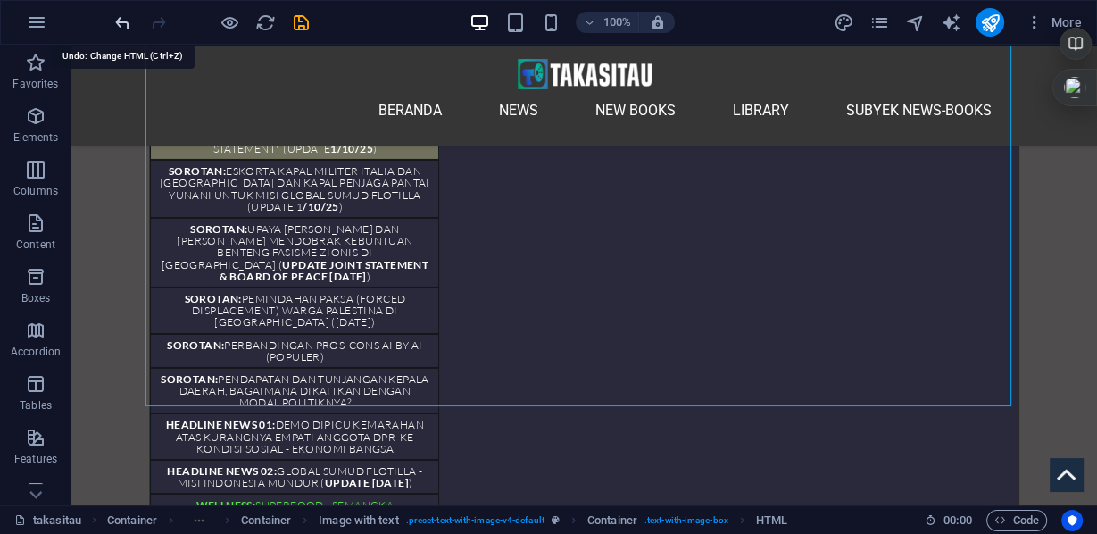
click at [117, 24] on icon "undo" at bounding box center [123, 23] width 21 height 21
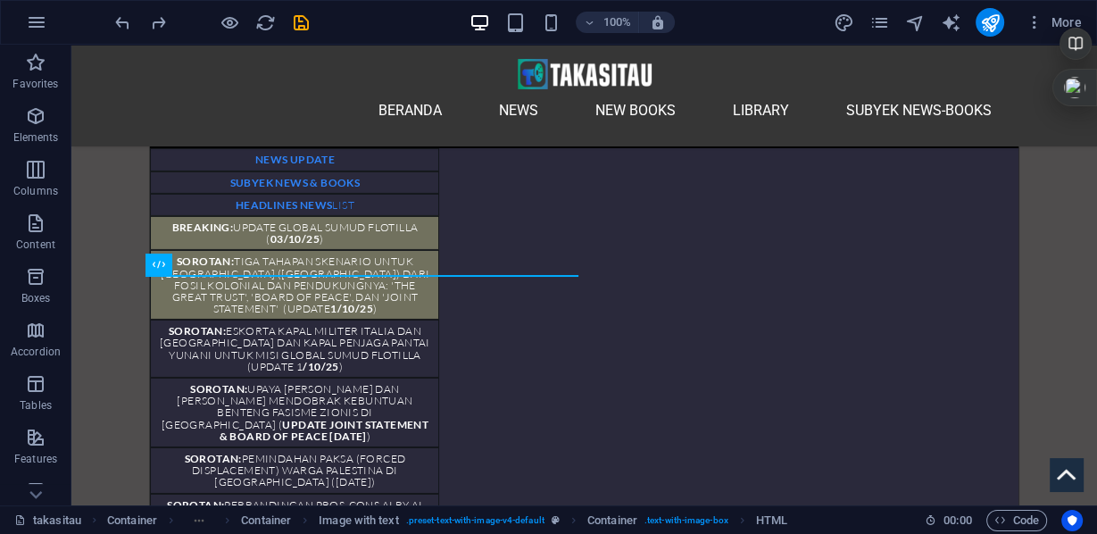
scroll to position [99, 0]
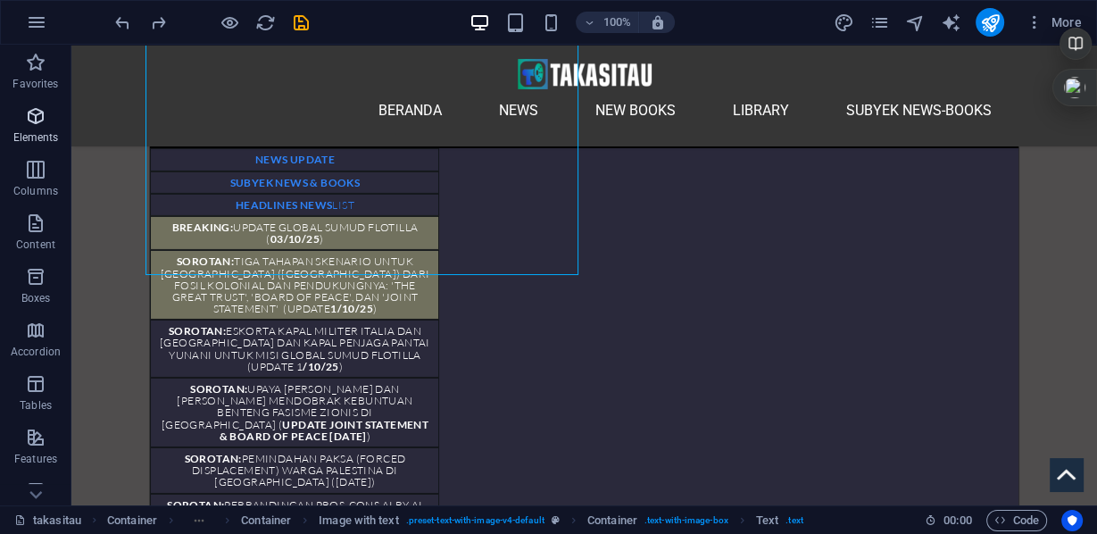
scroll to position [124, 0]
click at [33, 115] on icon "button" at bounding box center [35, 115] width 21 height 21
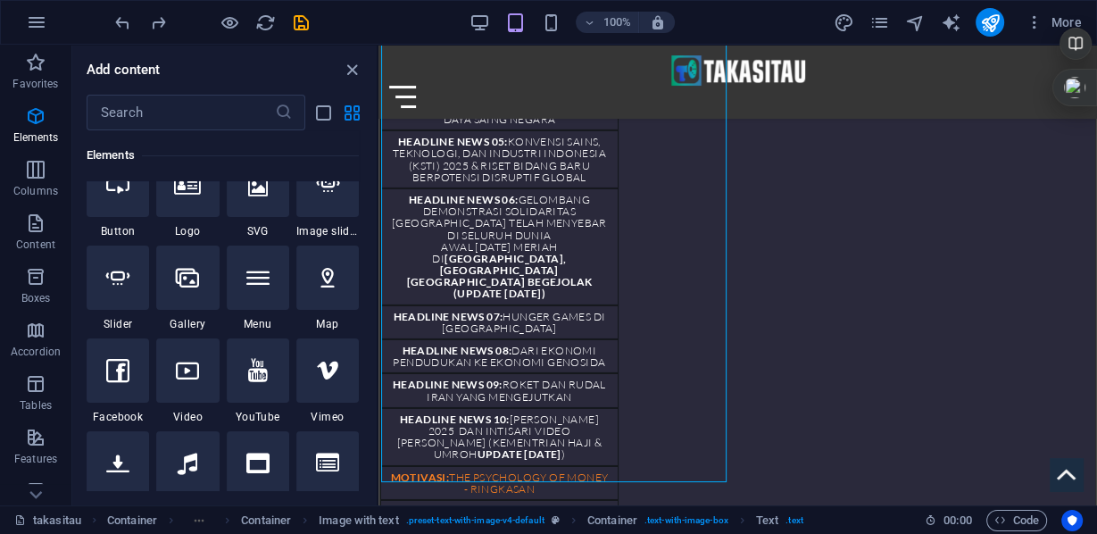
scroll to position [4873, 0]
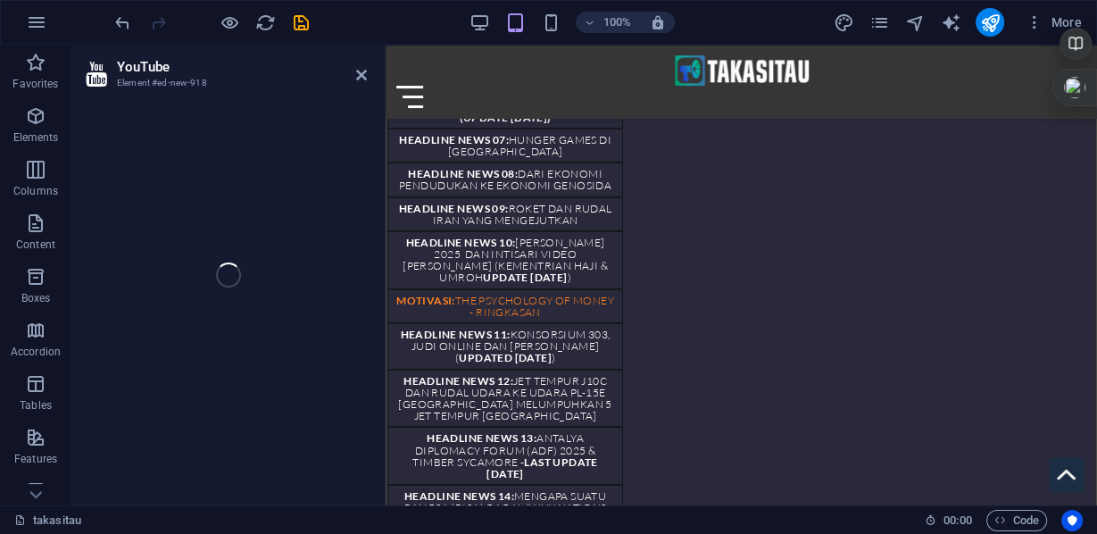
select select "ar16_9"
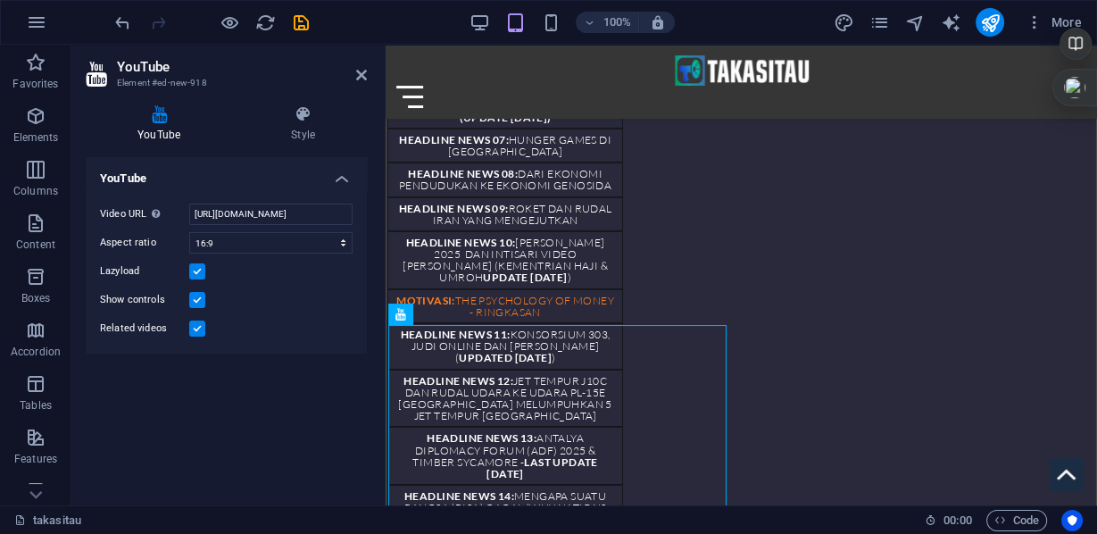
scroll to position [4868, 0]
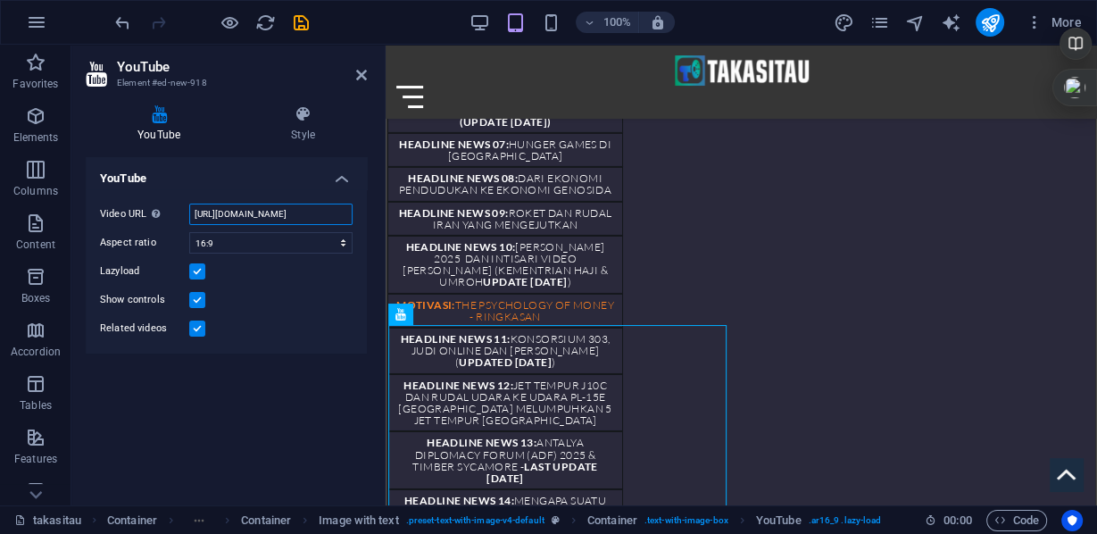
drag, startPoint x: 289, startPoint y: 212, endPoint x: 176, endPoint y: 207, distance: 113.5
click at [176, 207] on div "Video URL Insert (or paste) a video URL. [URL][DOMAIN_NAME]" at bounding box center [226, 214] width 253 height 21
type input "m/watch?v=hnoviHgPHkY"
drag, startPoint x: 310, startPoint y: 213, endPoint x: 93, endPoint y: 207, distance: 217.0
click at [93, 207] on div "Video URL Insert (or paste) a video URL. m/watch?v=hnoviHgPHkY Aspect ratio 16:…" at bounding box center [226, 271] width 281 height 164
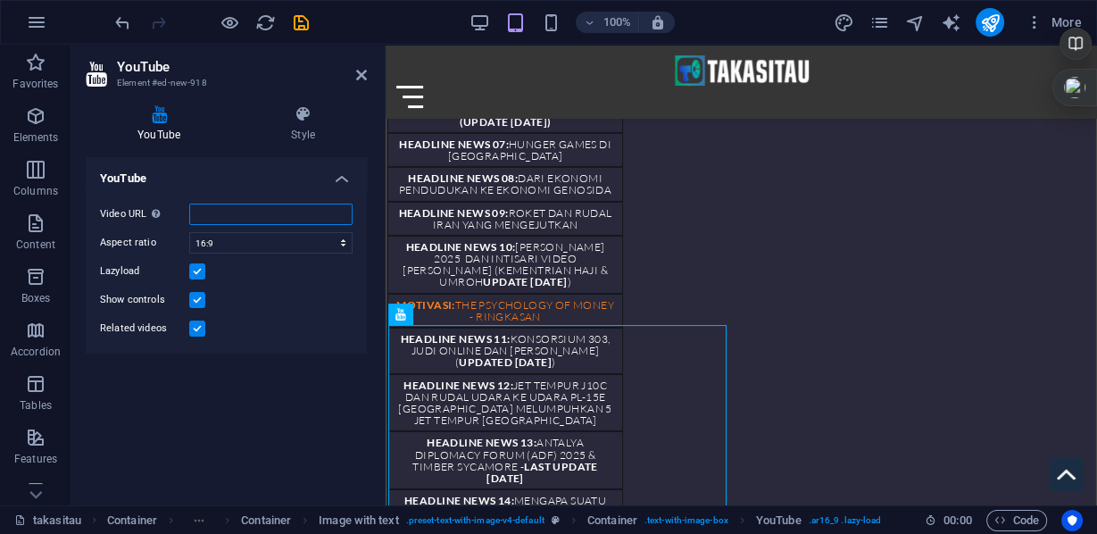
paste input "[URL][DOMAIN_NAME]"
type input "[URL][DOMAIN_NAME]"
click at [363, 76] on icon at bounding box center [361, 75] width 11 height 14
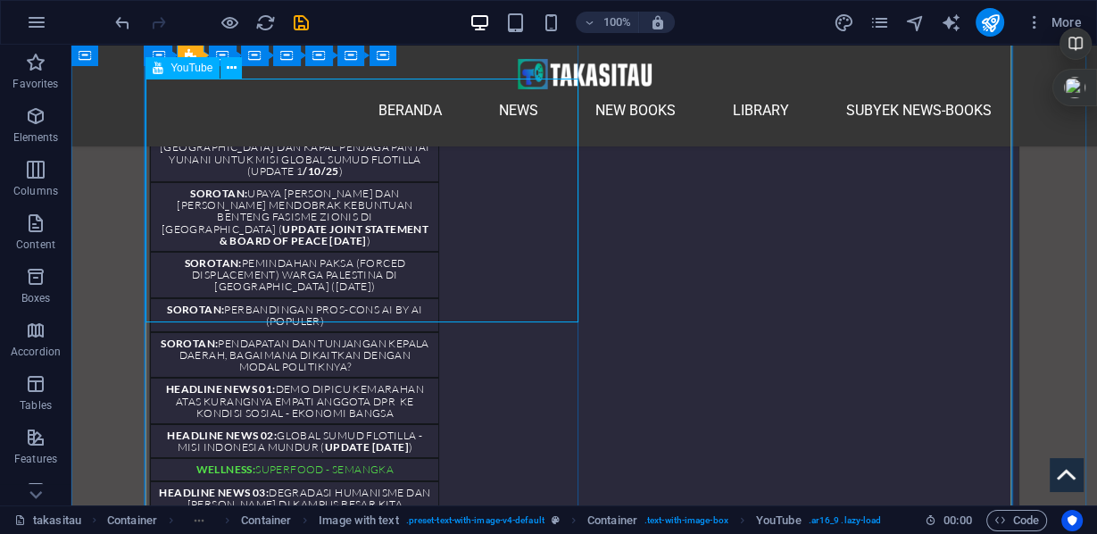
scroll to position [5149, 0]
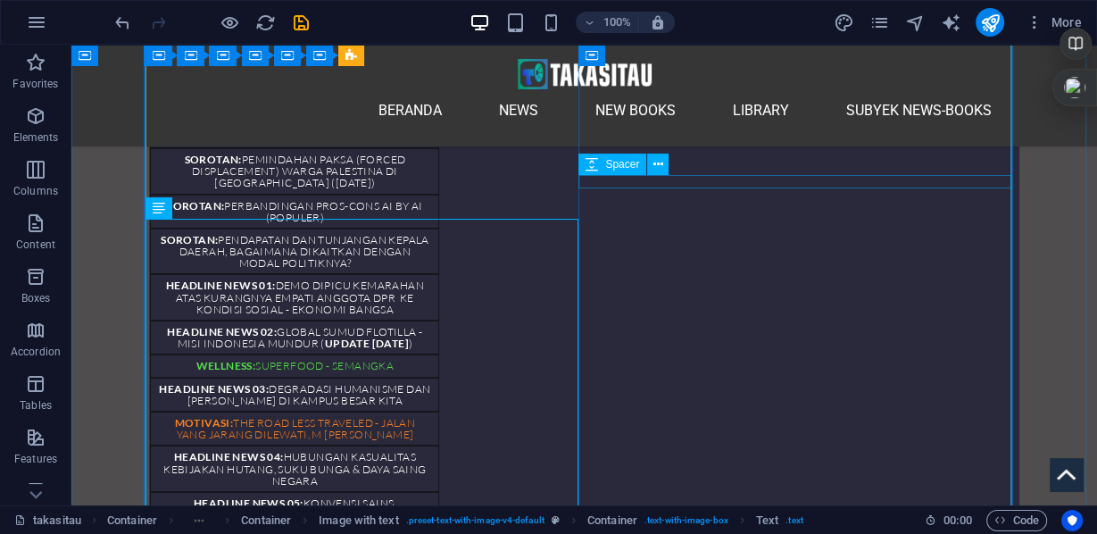
scroll to position [5110, 0]
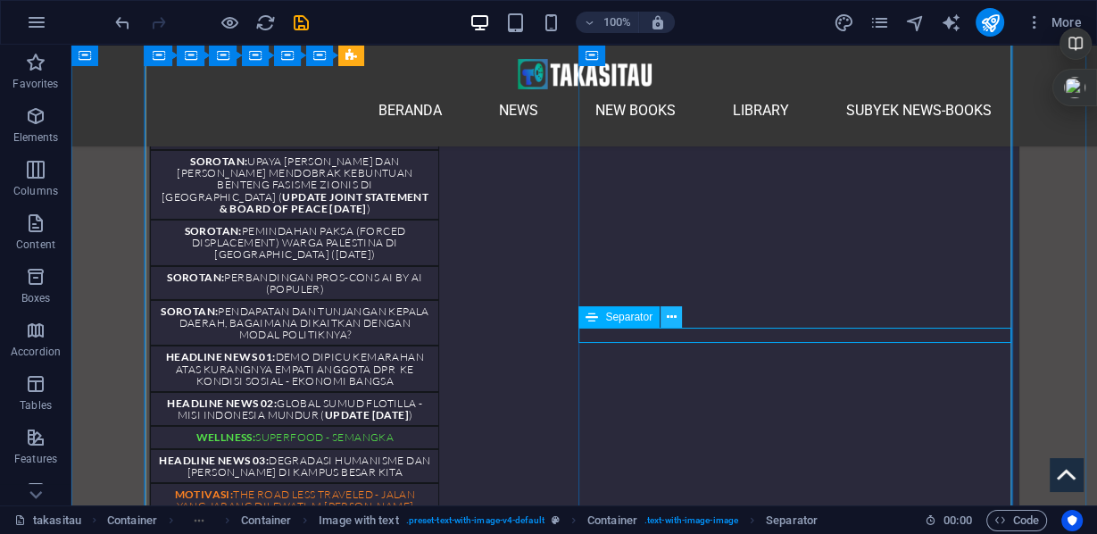
click at [670, 321] on icon at bounding box center [672, 317] width 10 height 19
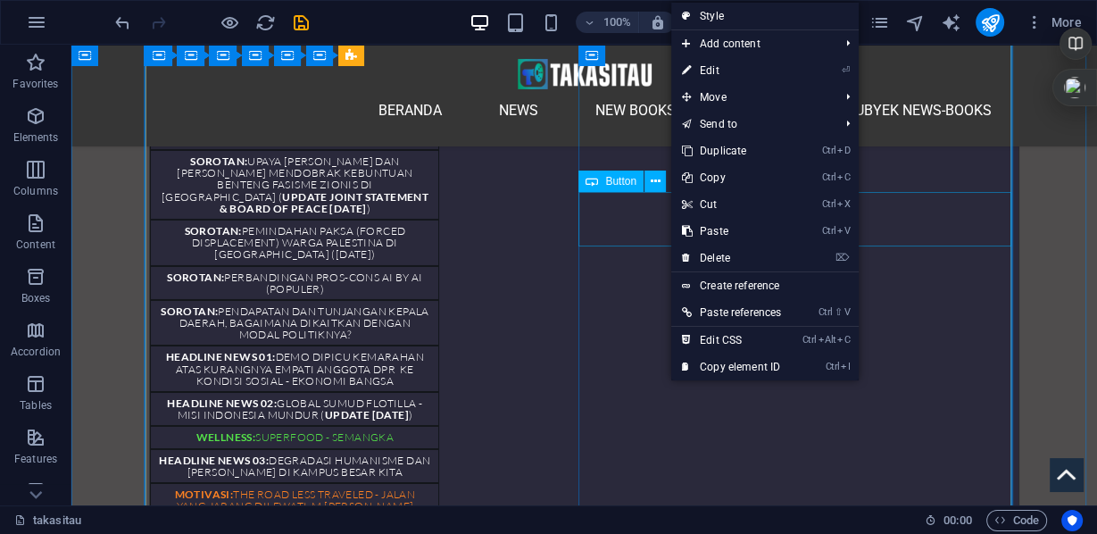
scroll to position [4967, 0]
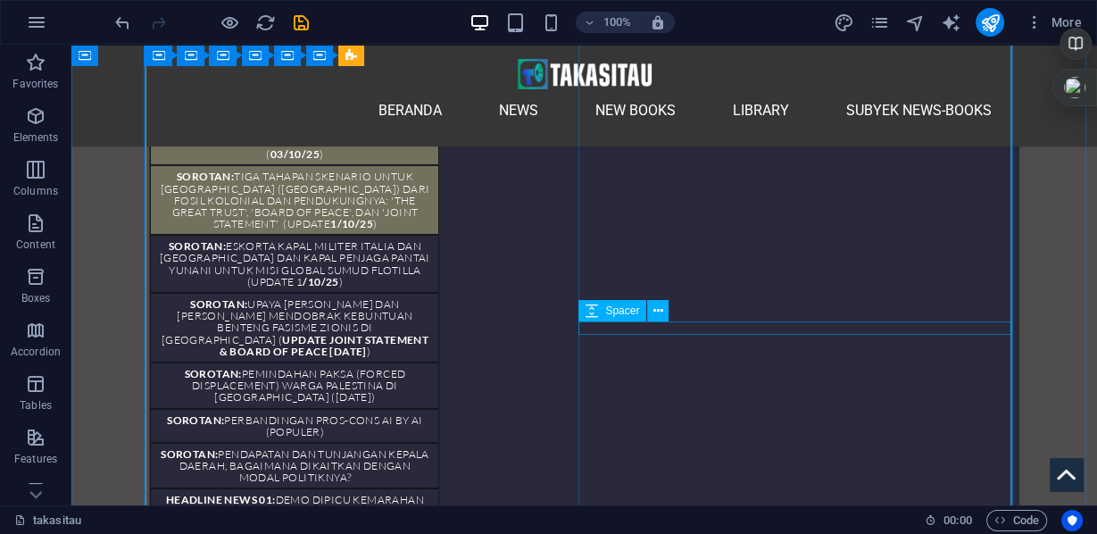
click at [655, 322] on div "Spacer" at bounding box center [630, 311] width 102 height 22
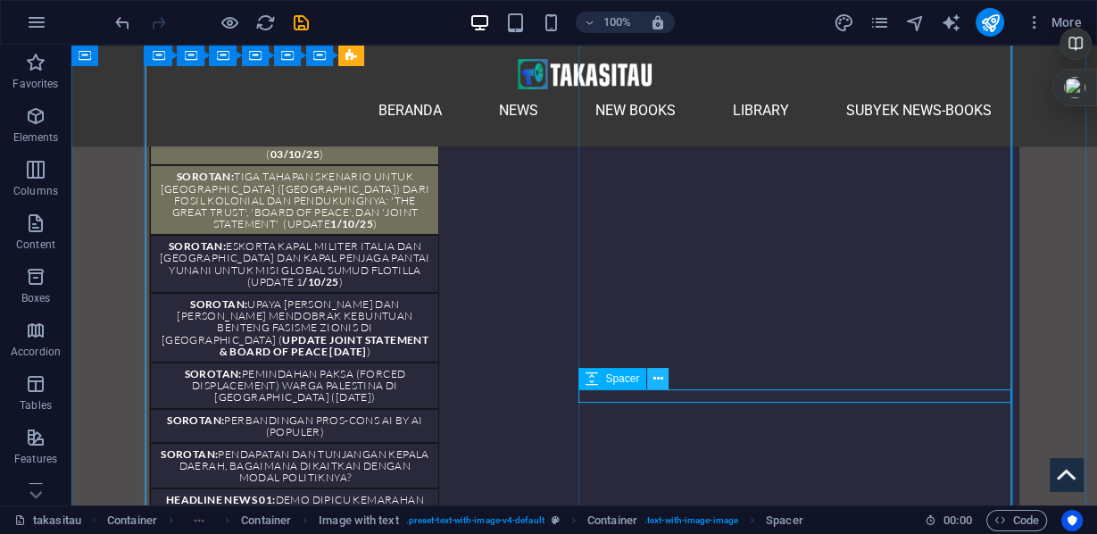
click at [654, 381] on icon at bounding box center [659, 379] width 10 height 19
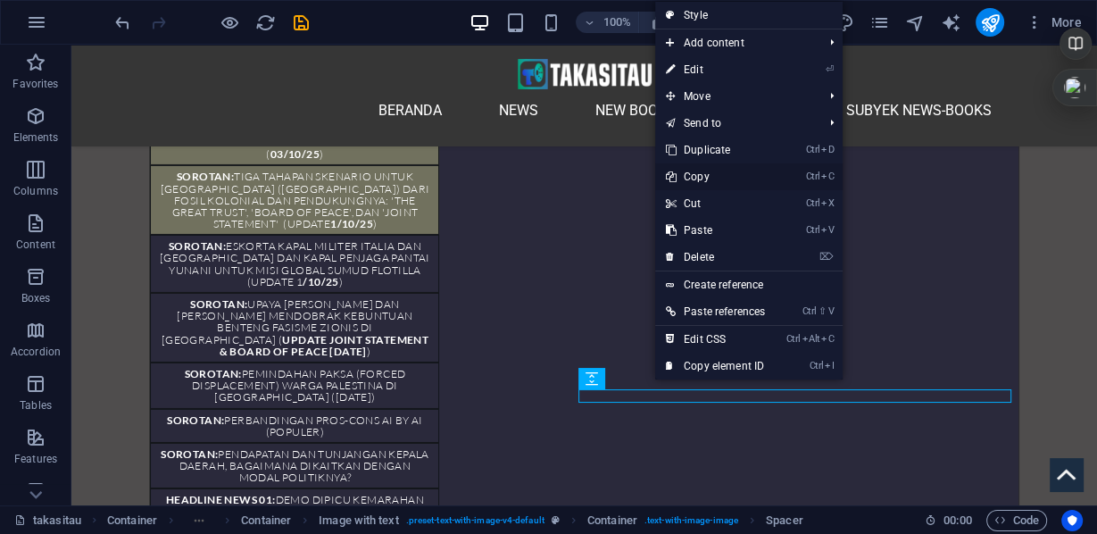
click at [696, 174] on link "Ctrl C Copy" at bounding box center [715, 176] width 121 height 27
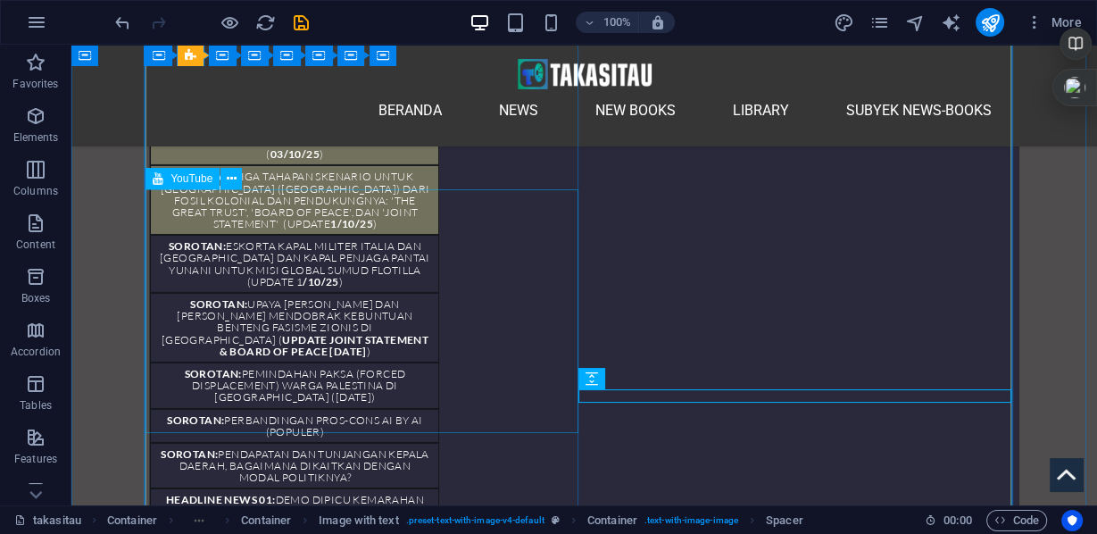
scroll to position [5039, 0]
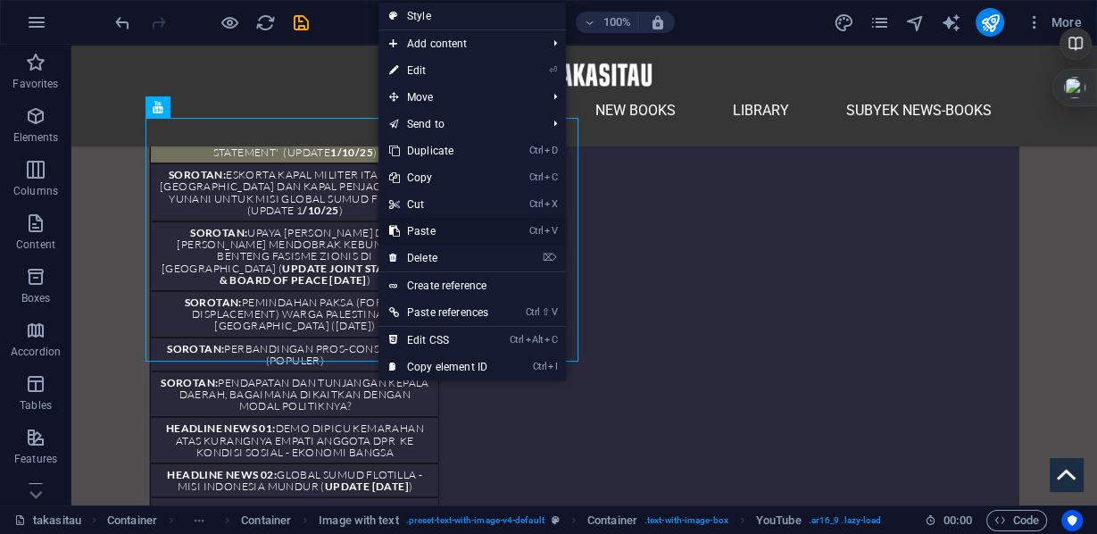
click at [427, 232] on link "Ctrl V Paste" at bounding box center [439, 231] width 121 height 27
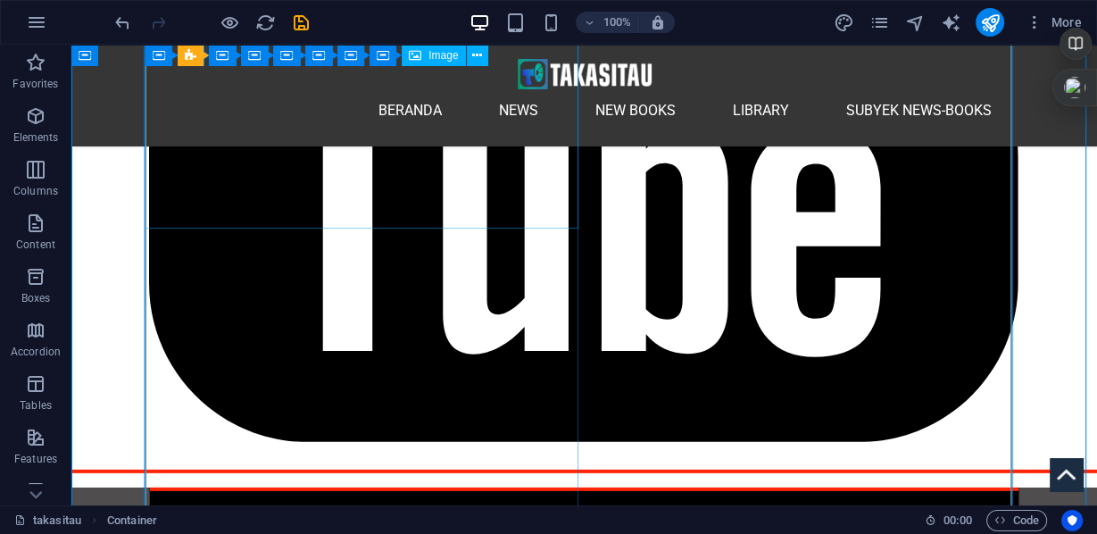
scroll to position [4039, 0]
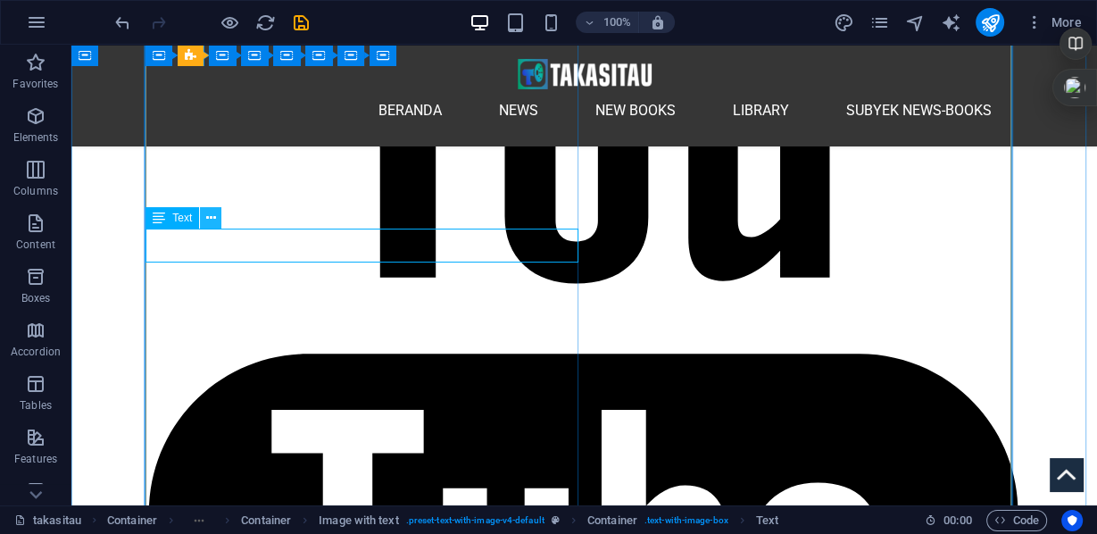
click at [211, 219] on icon at bounding box center [211, 218] width 10 height 19
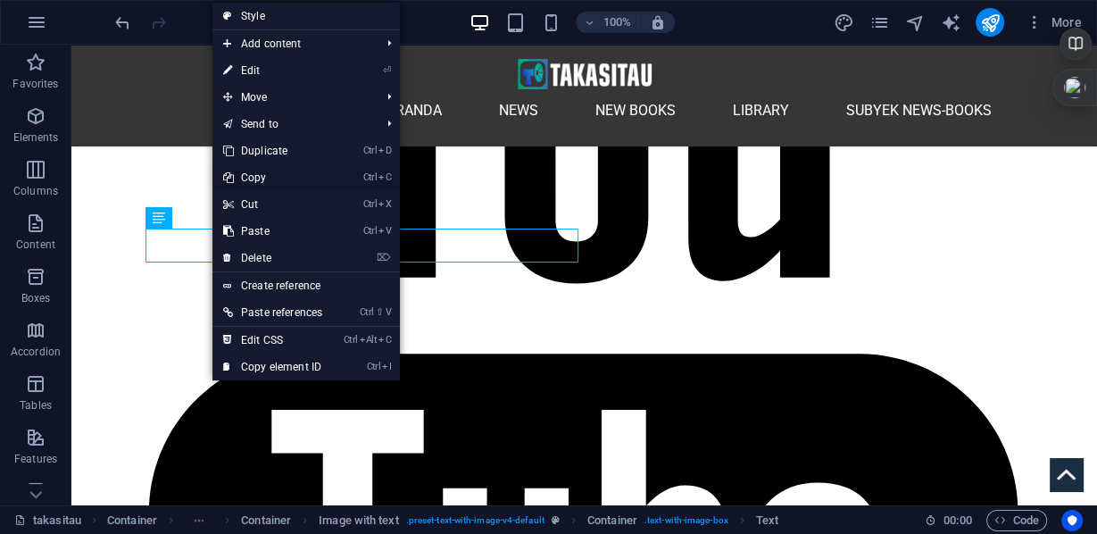
click at [260, 178] on link "Ctrl C Copy" at bounding box center [273, 177] width 121 height 27
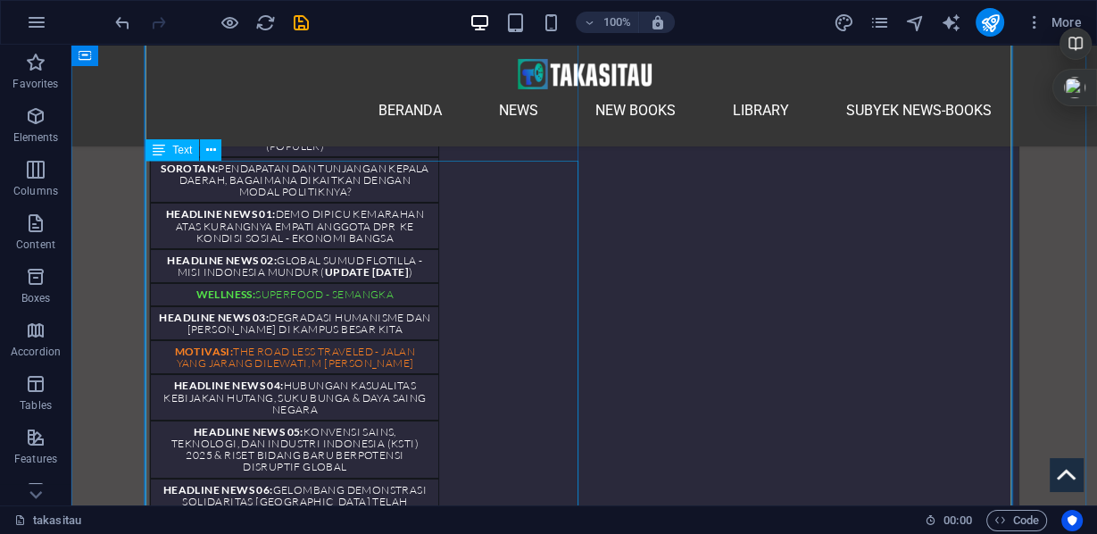
scroll to position [5181, 0]
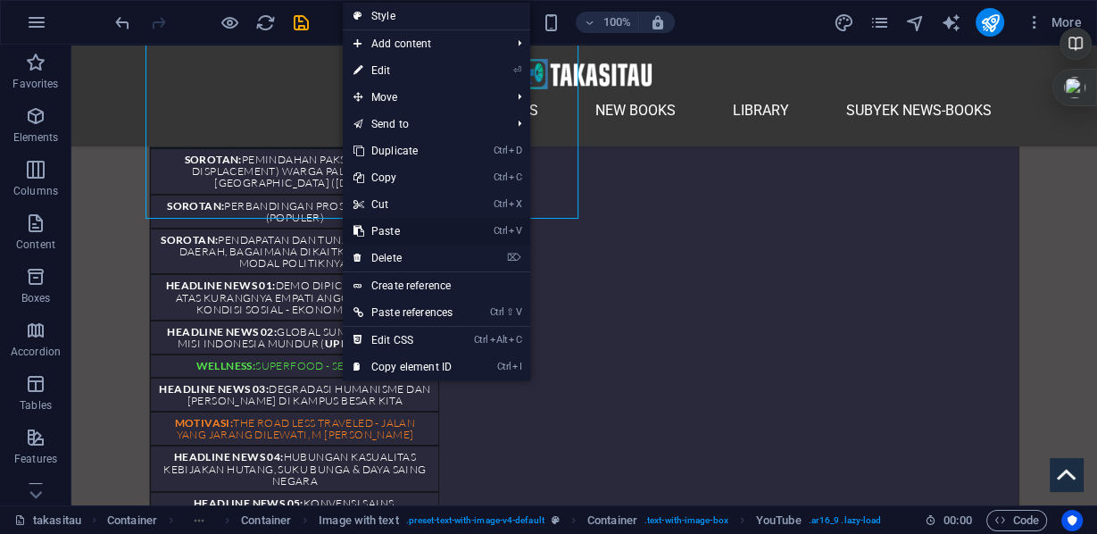
click at [384, 229] on link "Ctrl V Paste" at bounding box center [403, 231] width 121 height 27
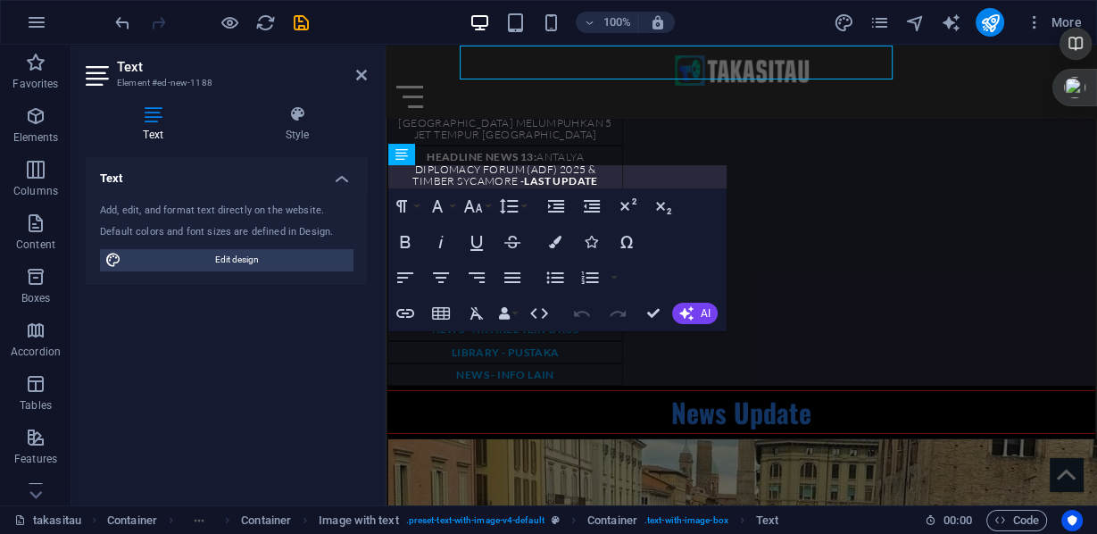
scroll to position [5217, 0]
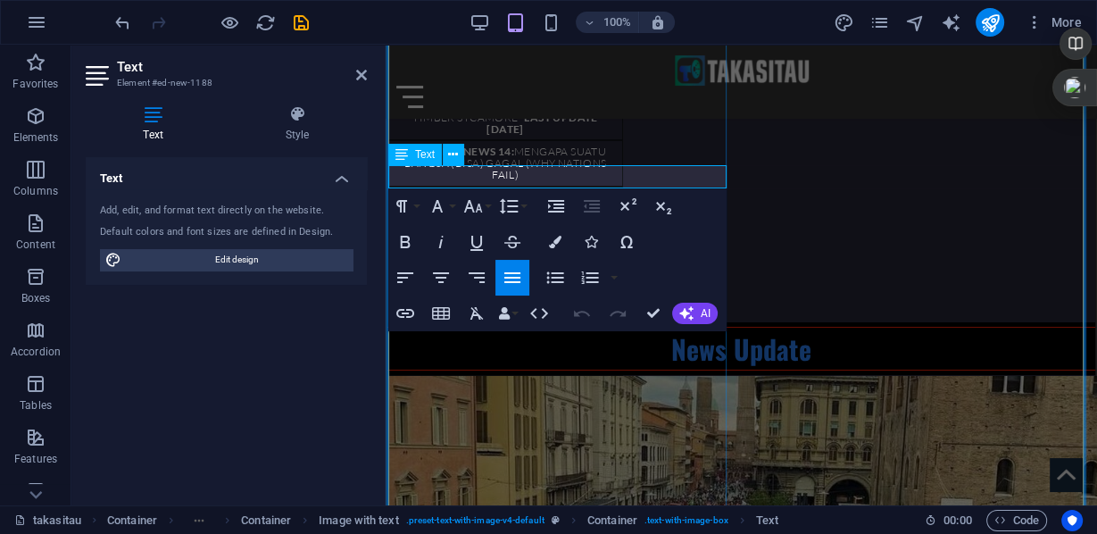
drag, startPoint x: 406, startPoint y: 174, endPoint x: 649, endPoint y: 183, distance: 243.0
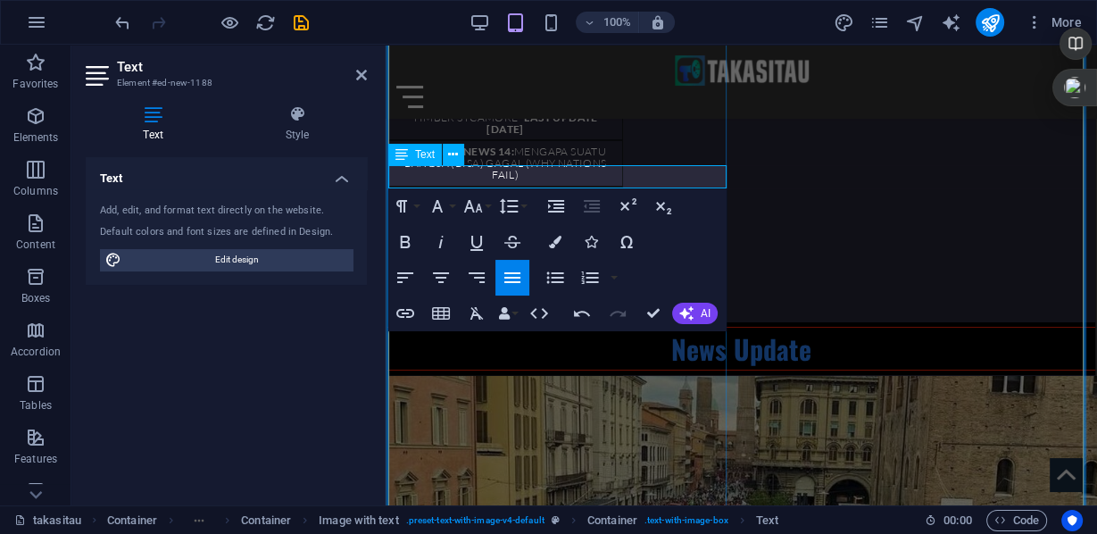
drag, startPoint x: 463, startPoint y: 171, endPoint x: 721, endPoint y: 171, distance: 258.0
copy span "How do [DEMOGRAPHIC_DATA] feel about the war in [GEOGRAPHIC_DATA]? | On the Gro…"
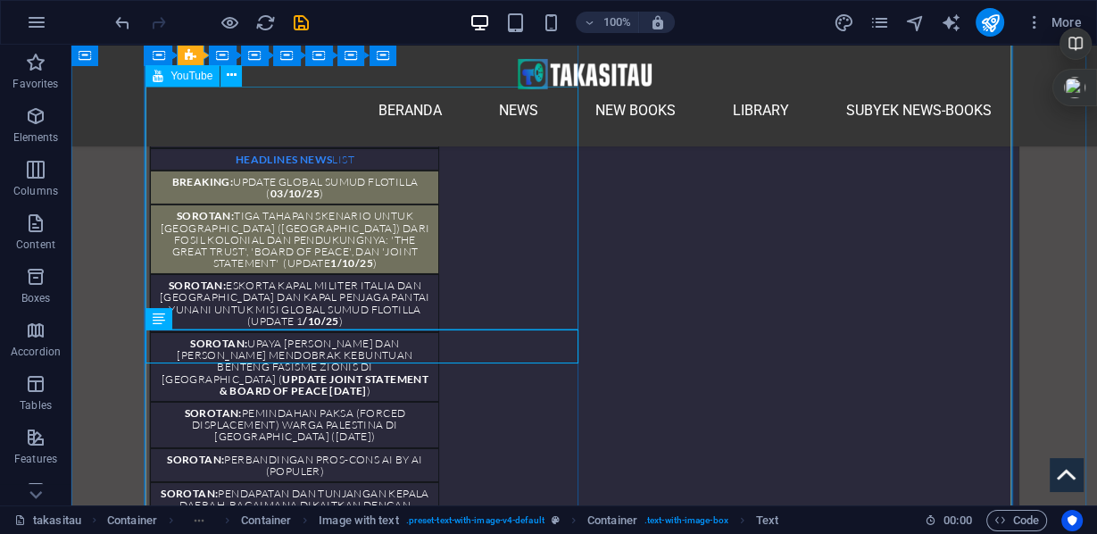
scroll to position [5071, 0]
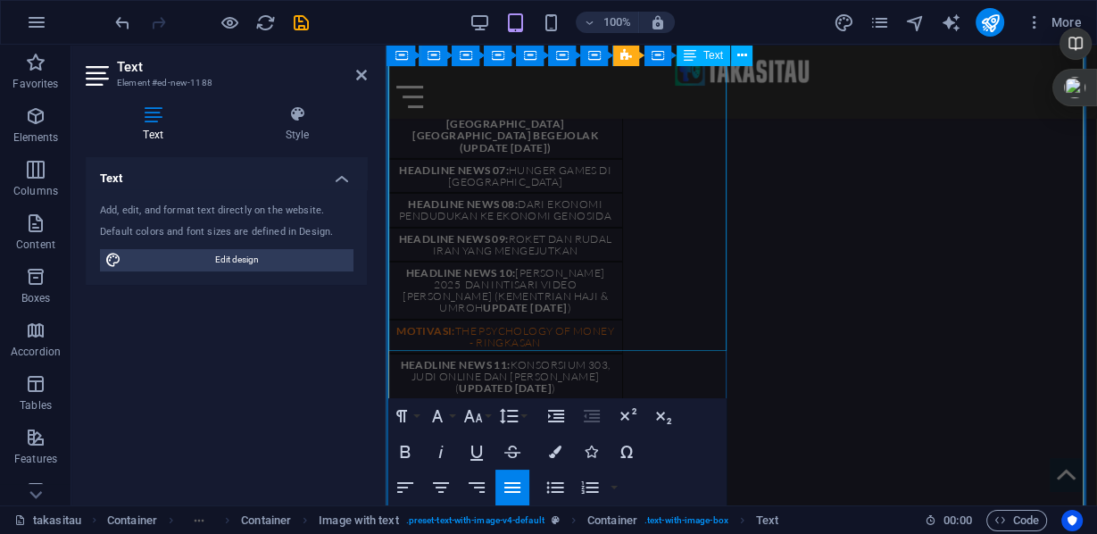
scroll to position [4985, 0]
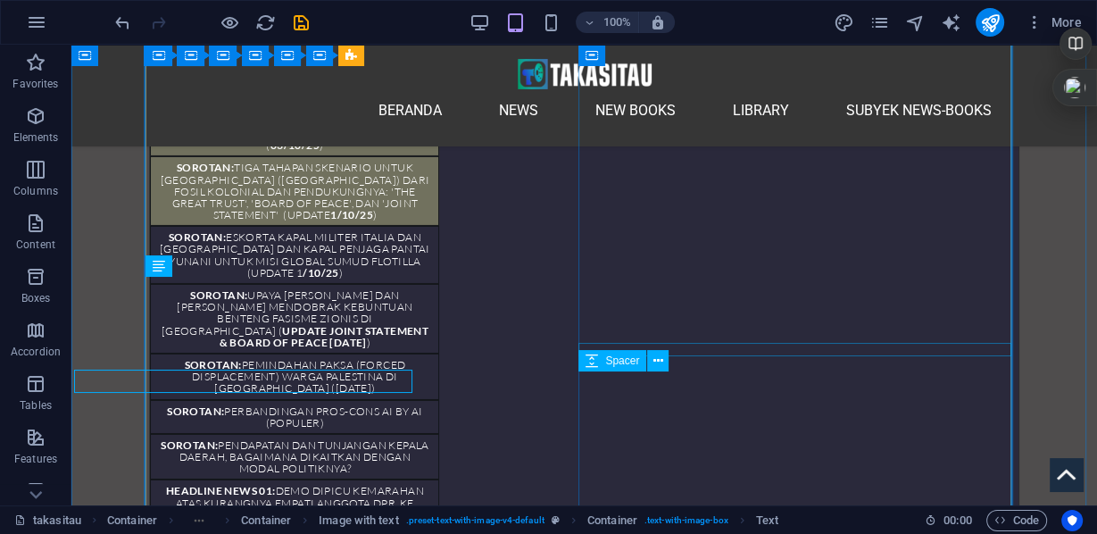
scroll to position [5123, 0]
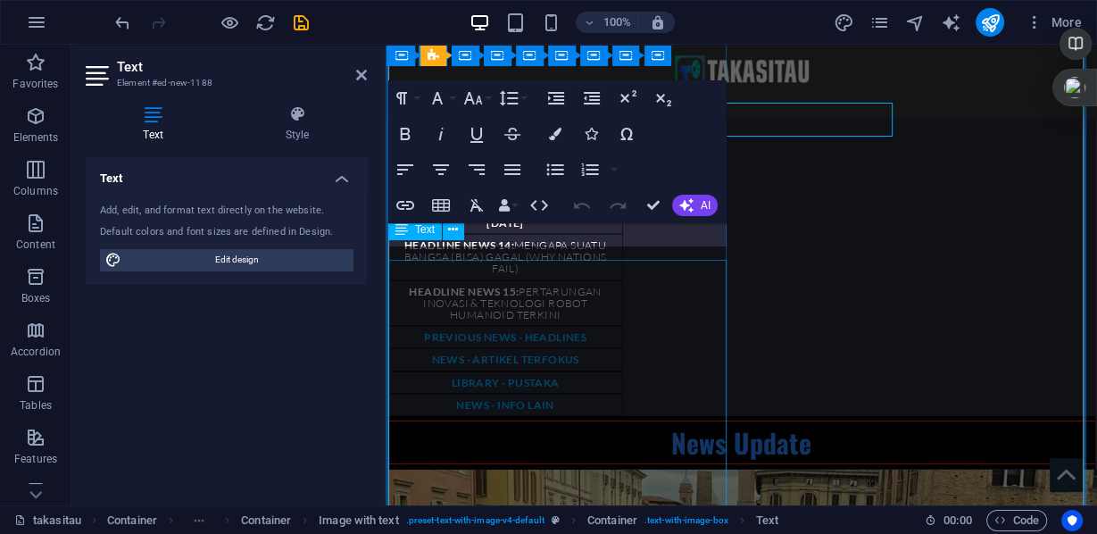
scroll to position [5160, 0]
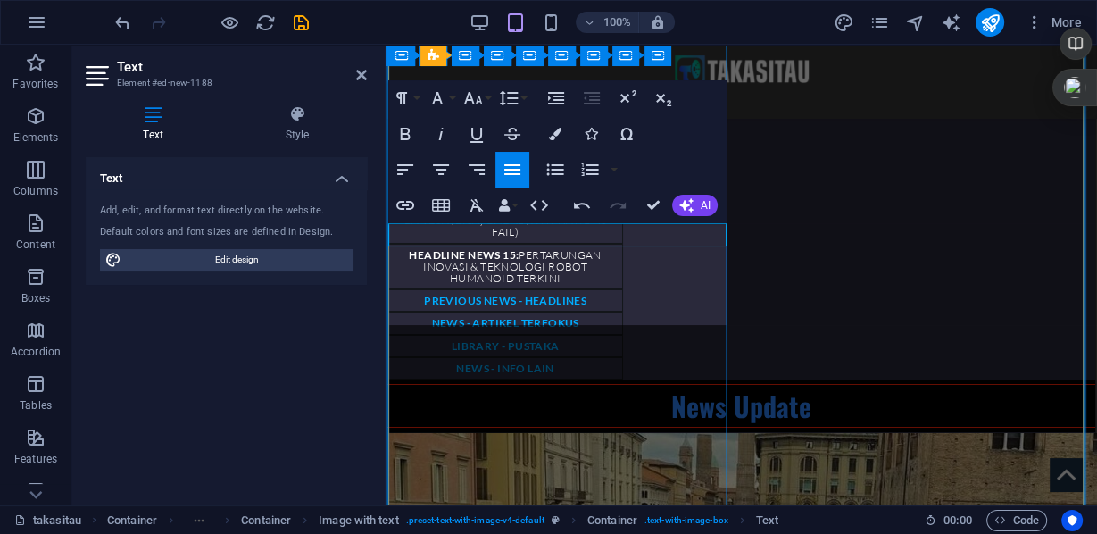
scroll to position [5537, 0]
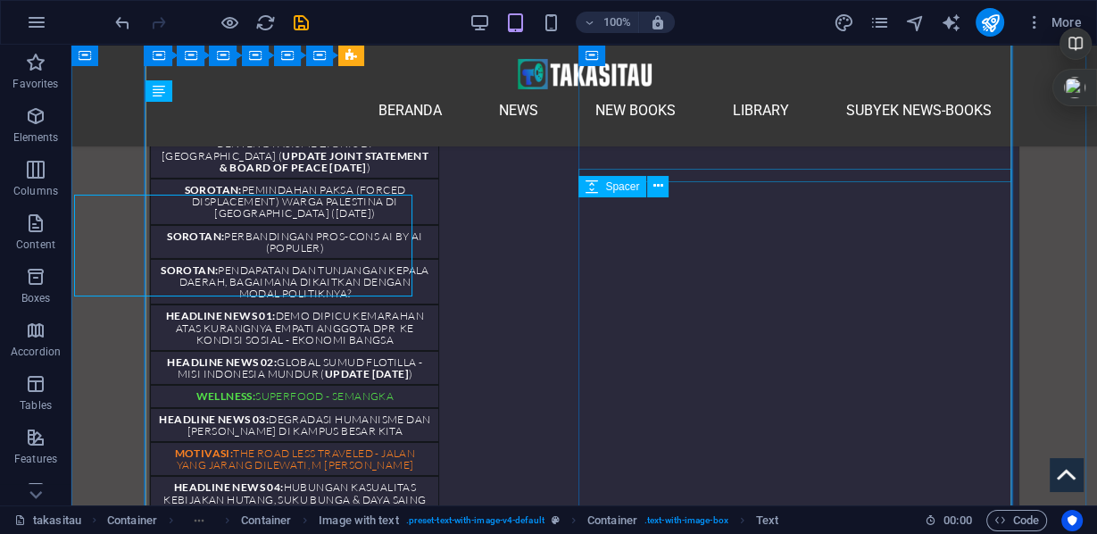
scroll to position [5298, 0]
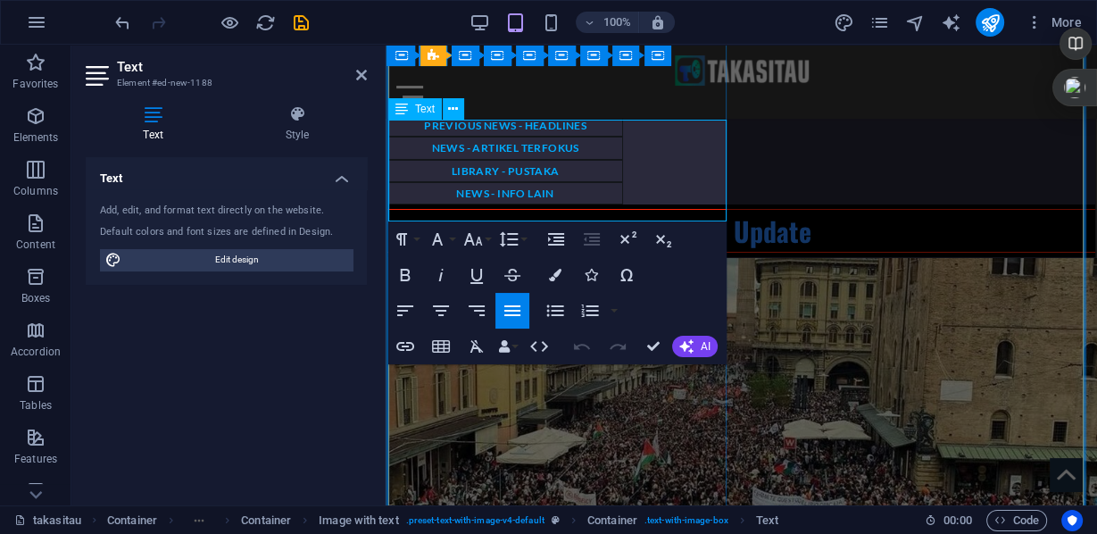
scroll to position [5264, 0]
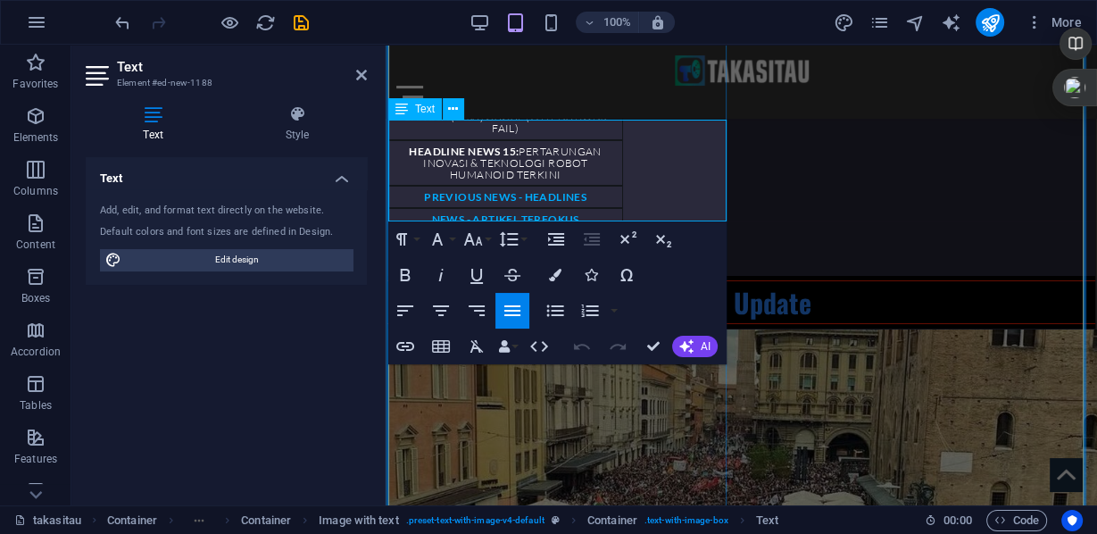
drag, startPoint x: 660, startPoint y: 175, endPoint x: 546, endPoint y: 196, distance: 116.1
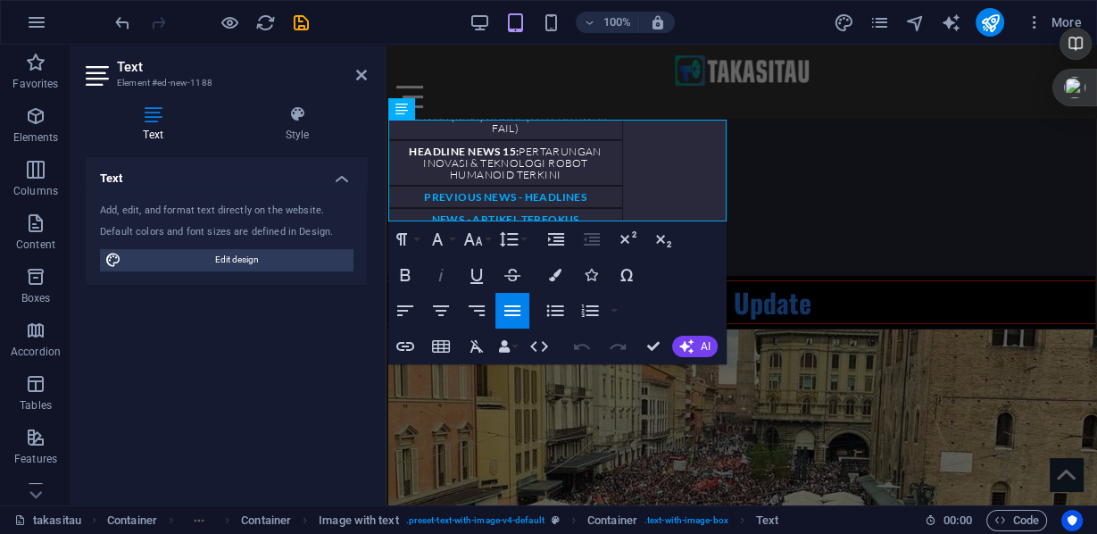
click at [436, 271] on icon "button" at bounding box center [440, 274] width 21 height 21
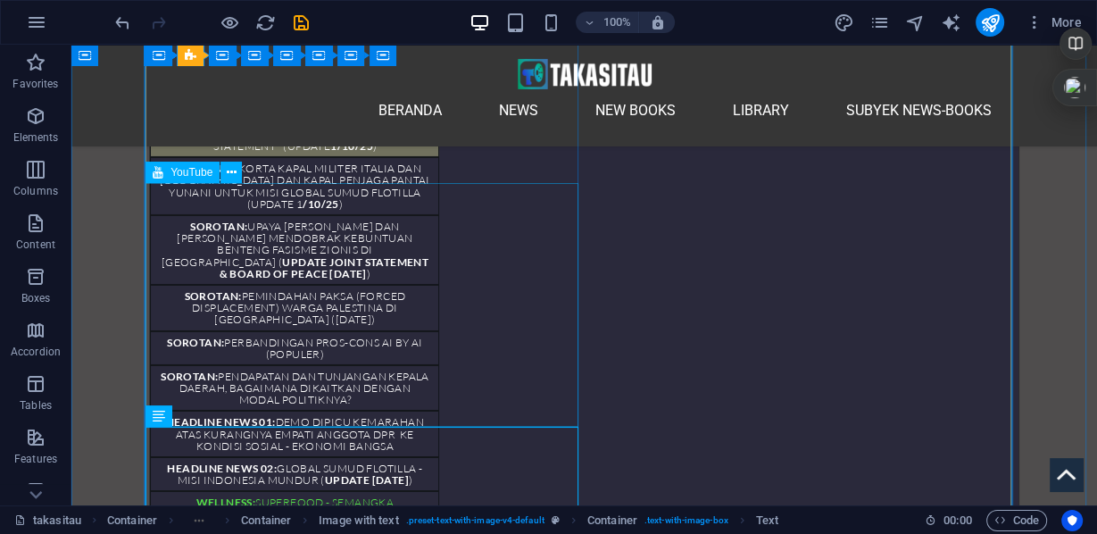
scroll to position [4973, 0]
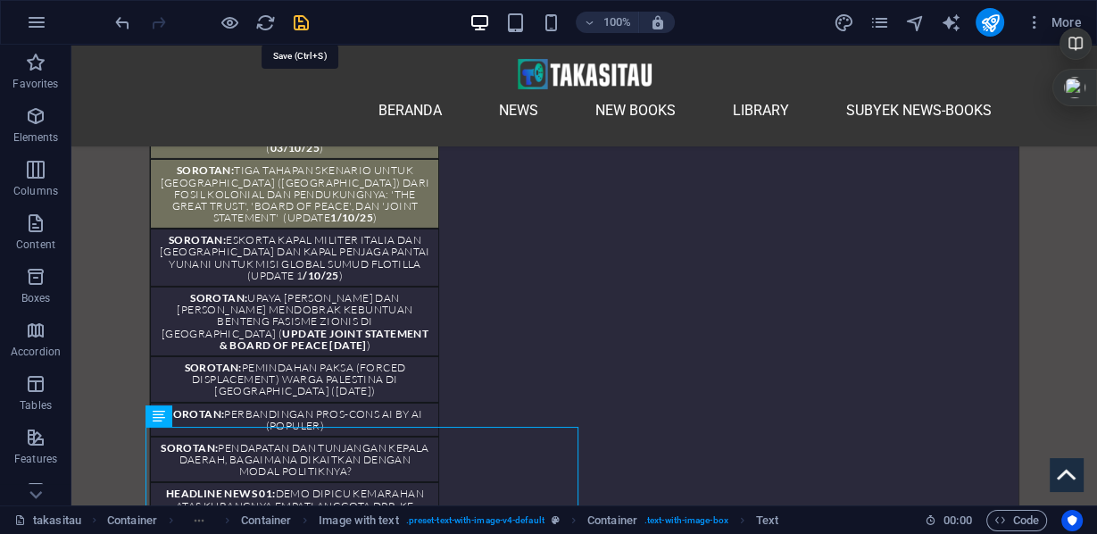
click at [302, 16] on icon "save" at bounding box center [301, 23] width 21 height 21
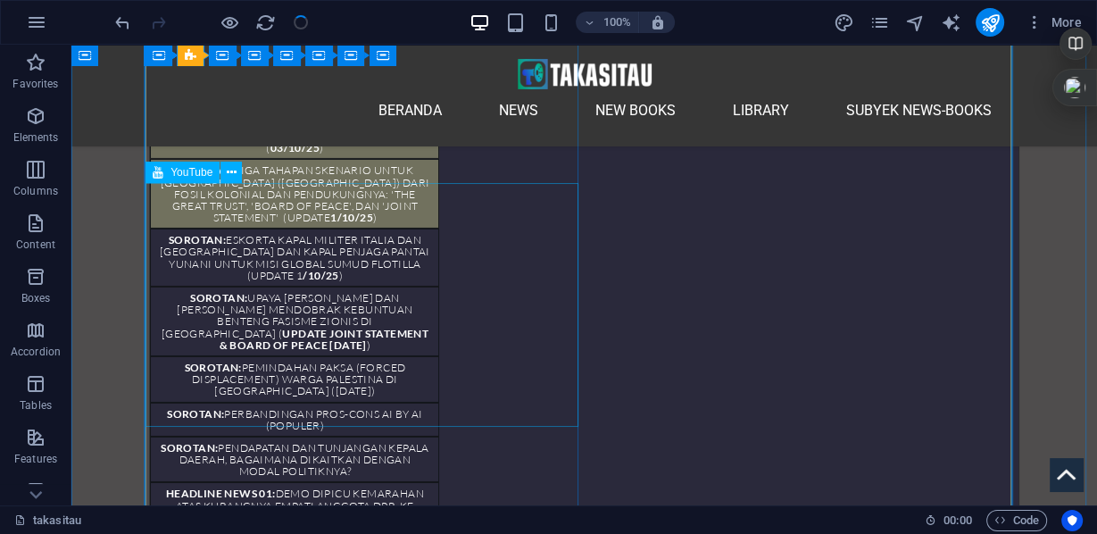
checkbox input "false"
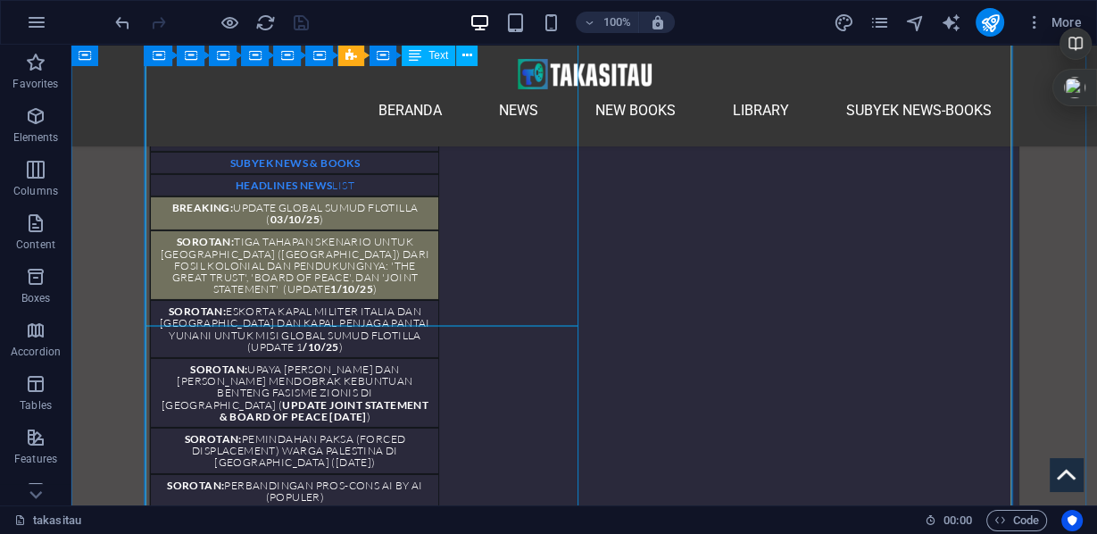
scroll to position [4831, 0]
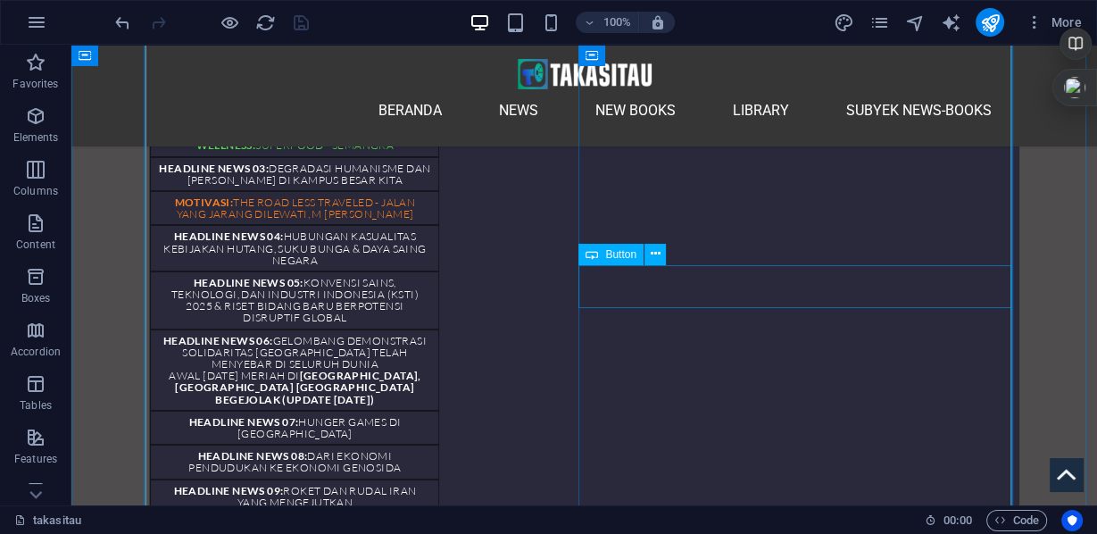
scroll to position [4973, 0]
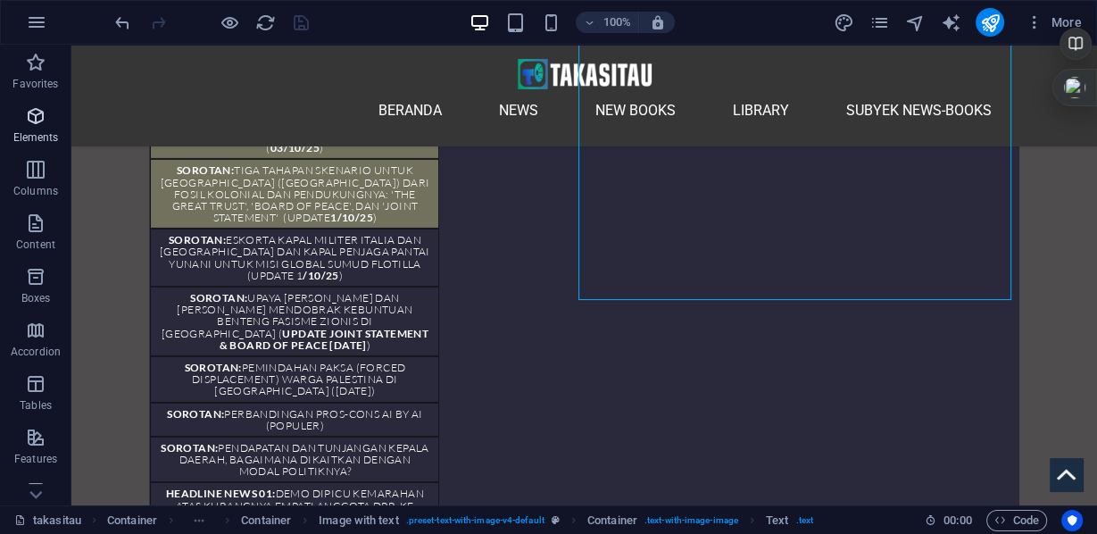
click at [25, 132] on p "Elements" at bounding box center [36, 137] width 46 height 14
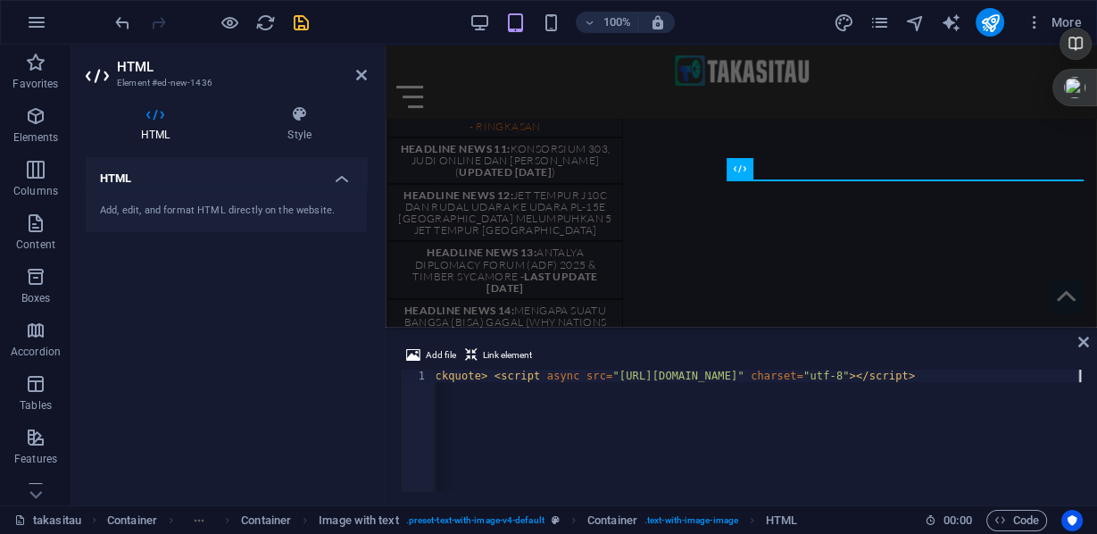
scroll to position [0, 3257]
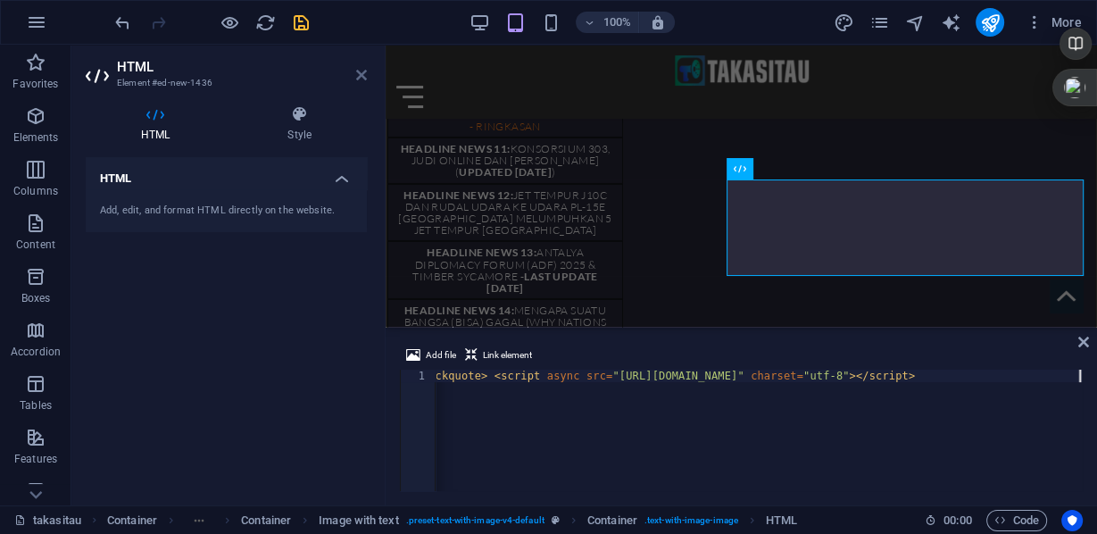
click at [361, 76] on icon at bounding box center [361, 75] width 11 height 14
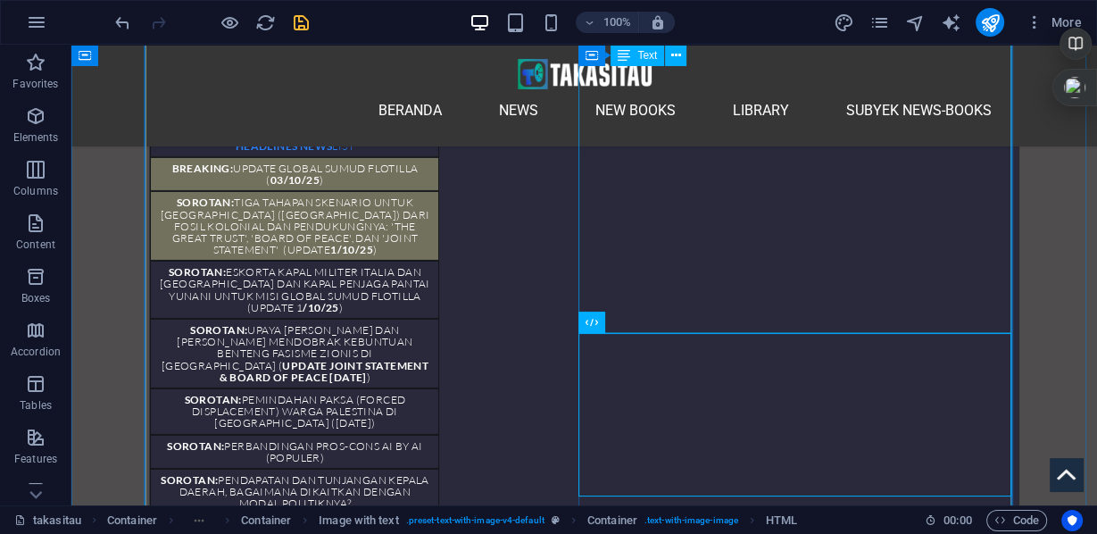
scroll to position [5013, 0]
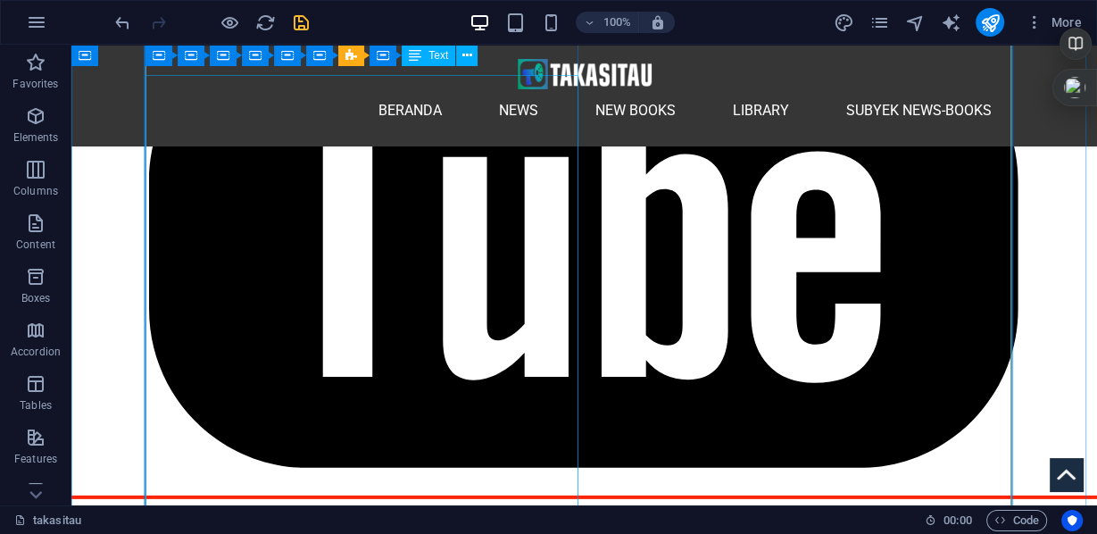
scroll to position [4084, 0]
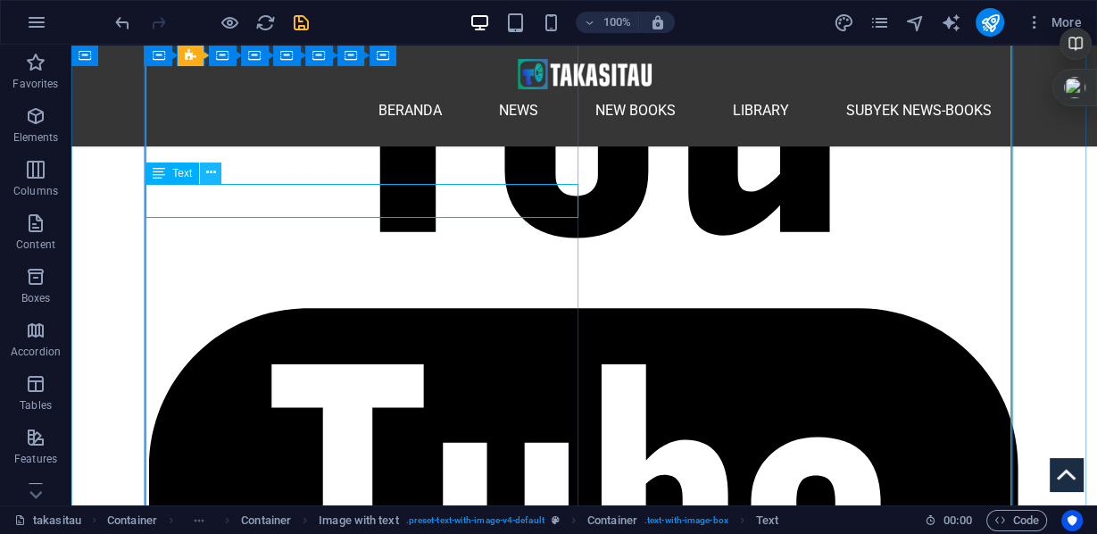
click at [209, 173] on icon at bounding box center [211, 172] width 10 height 19
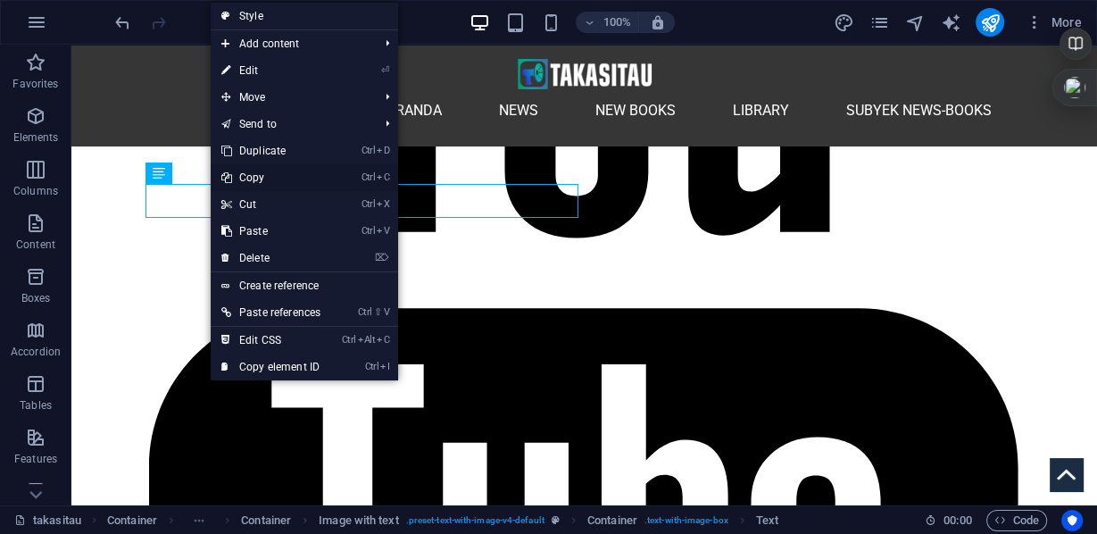
click at [260, 178] on link "Ctrl C Copy" at bounding box center [271, 177] width 121 height 27
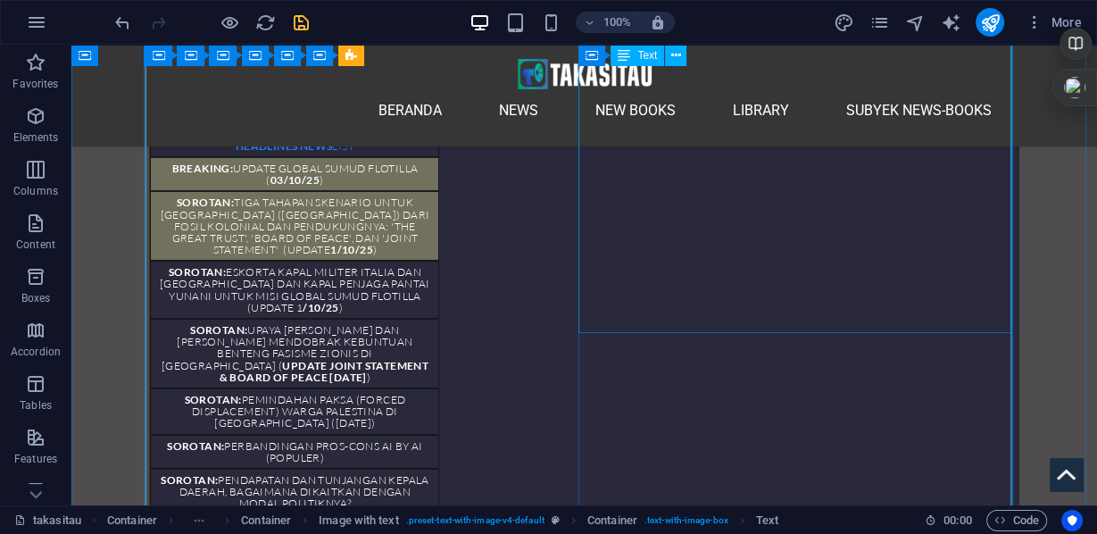
scroll to position [5084, 0]
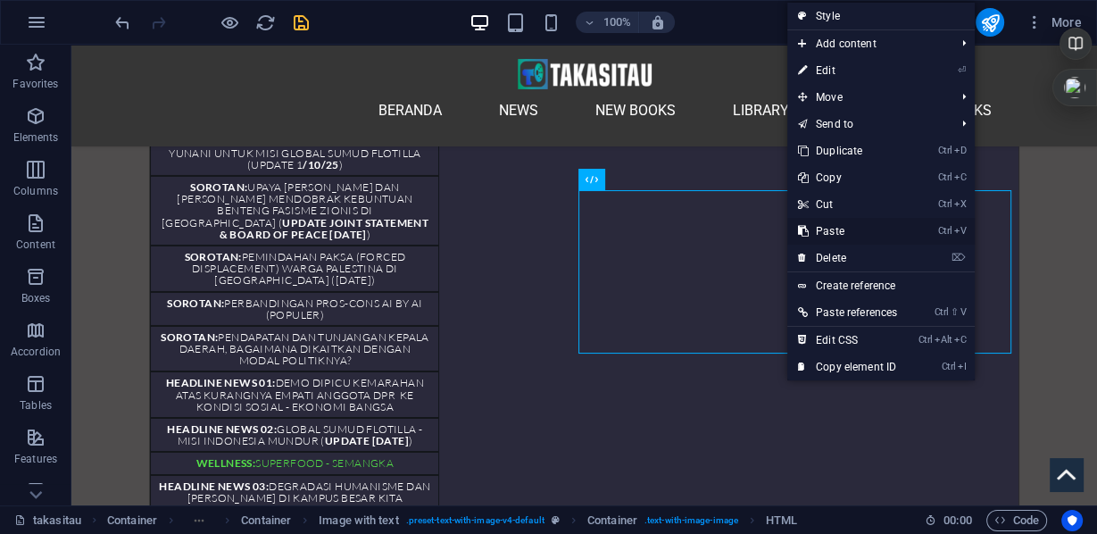
click at [829, 227] on link "Ctrl V Paste" at bounding box center [848, 231] width 121 height 27
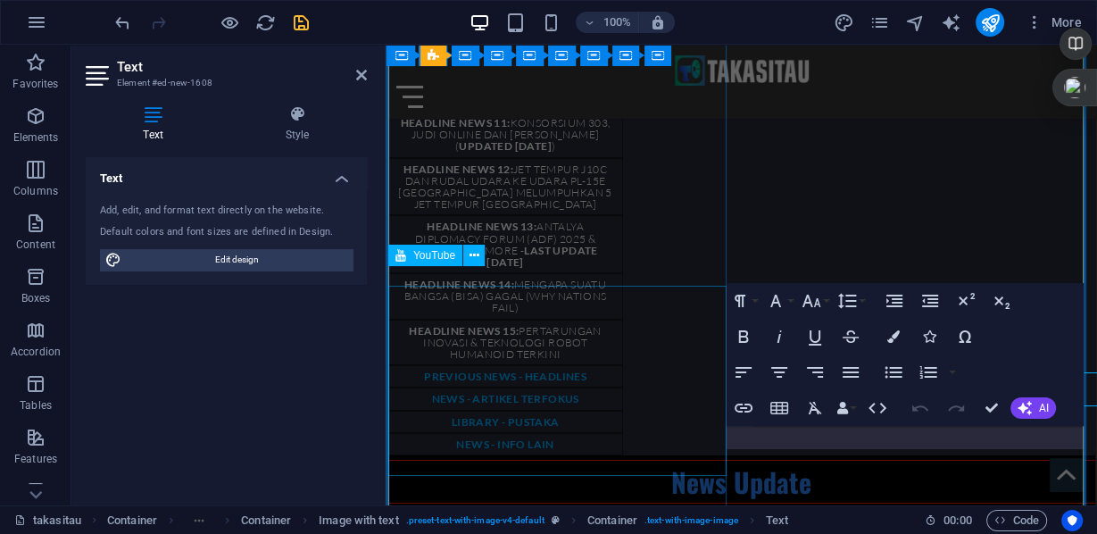
scroll to position [4908, 0]
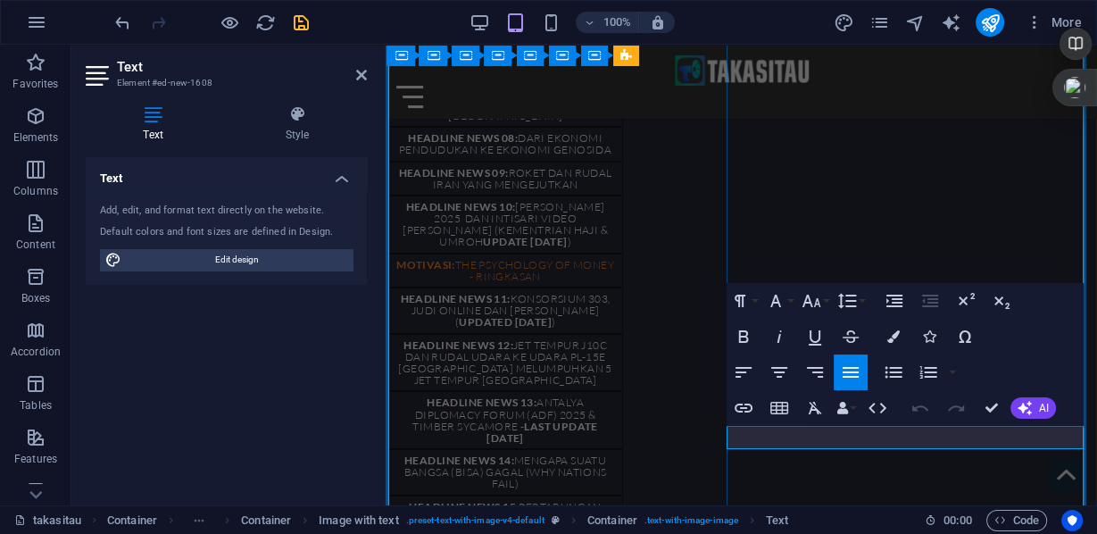
drag, startPoint x: 766, startPoint y: 433, endPoint x: 965, endPoint y: 438, distance: 199.2
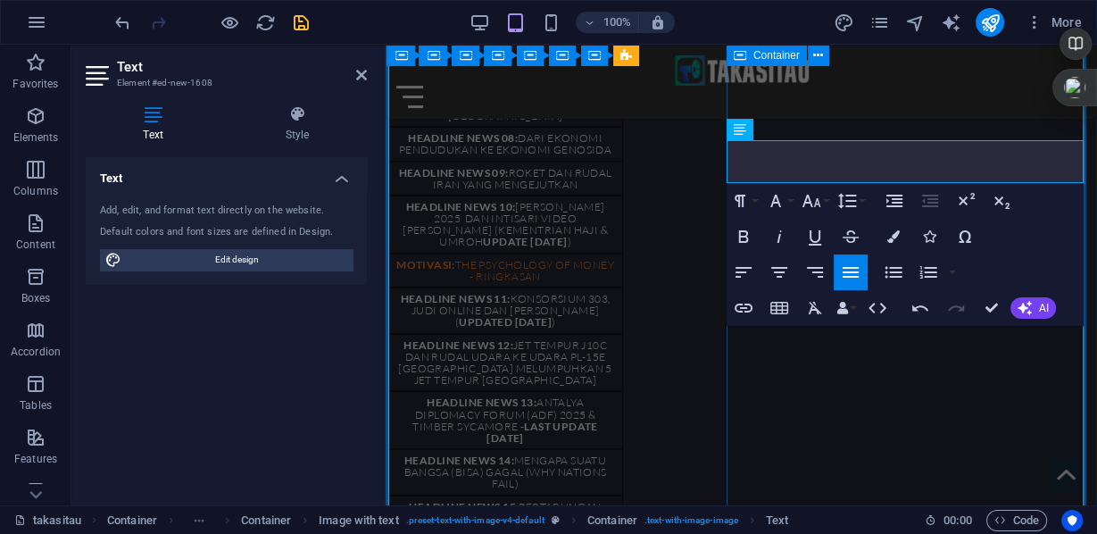
scroll to position [5194, 0]
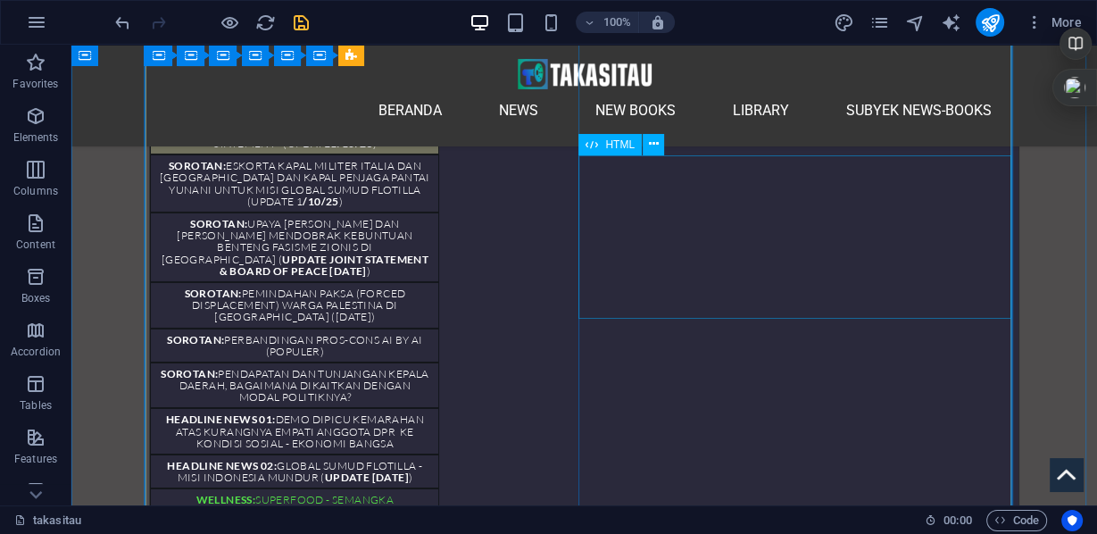
scroll to position [5190, 0]
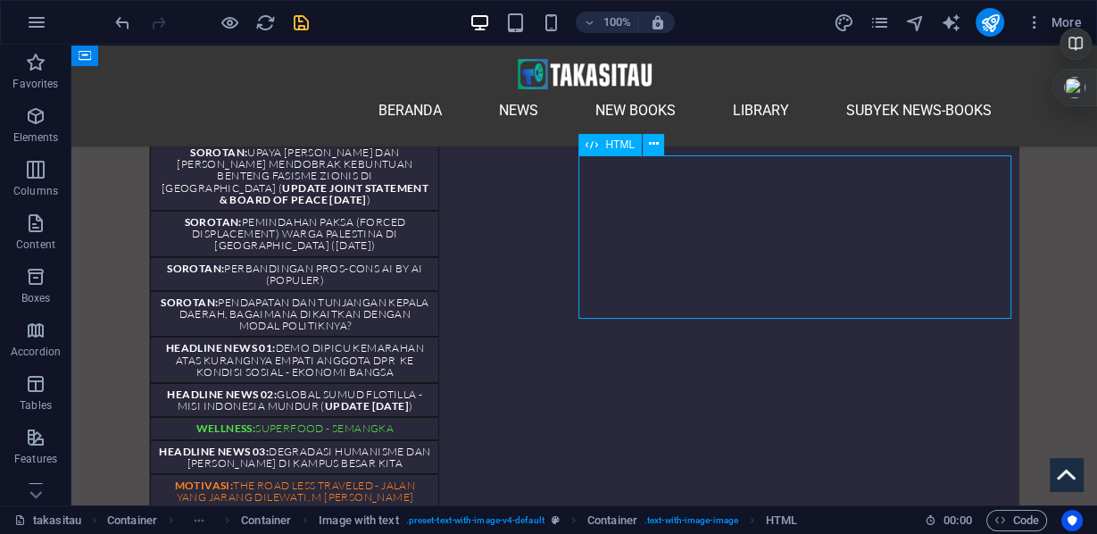
scroll to position [5048, 0]
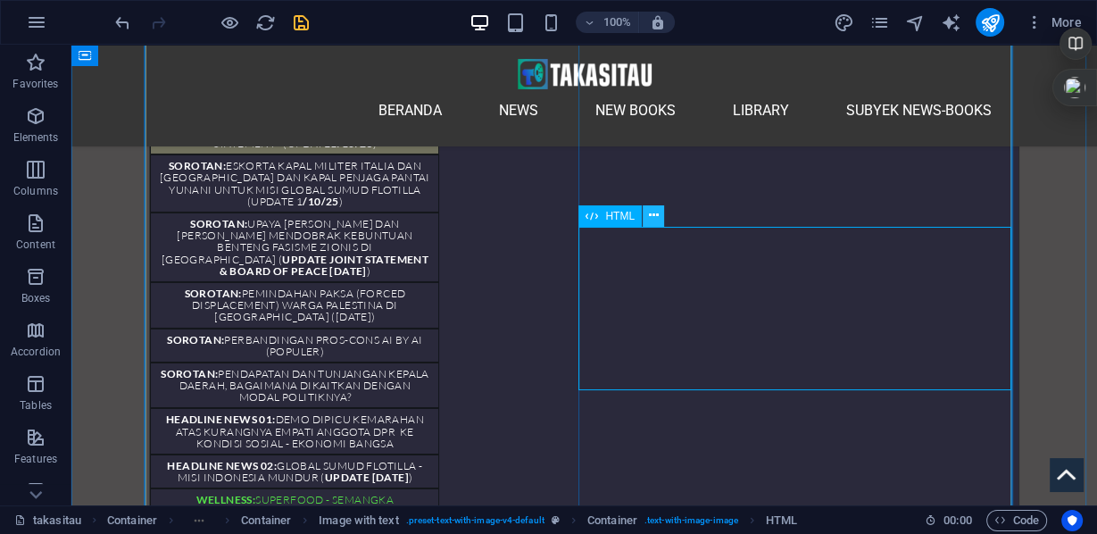
click at [651, 213] on icon at bounding box center [653, 215] width 10 height 19
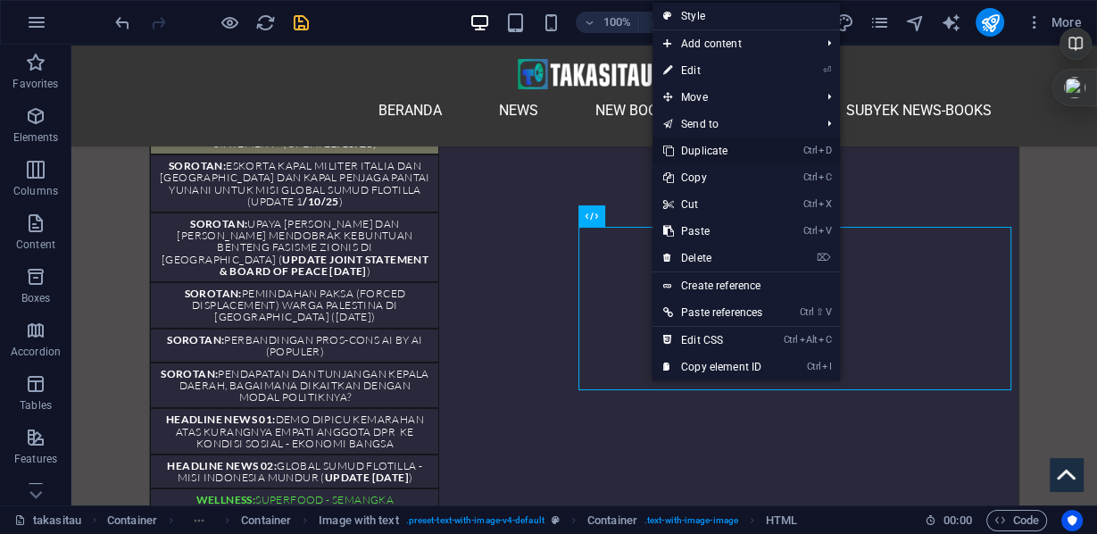
click at [715, 146] on link "Ctrl D Duplicate" at bounding box center [713, 151] width 121 height 27
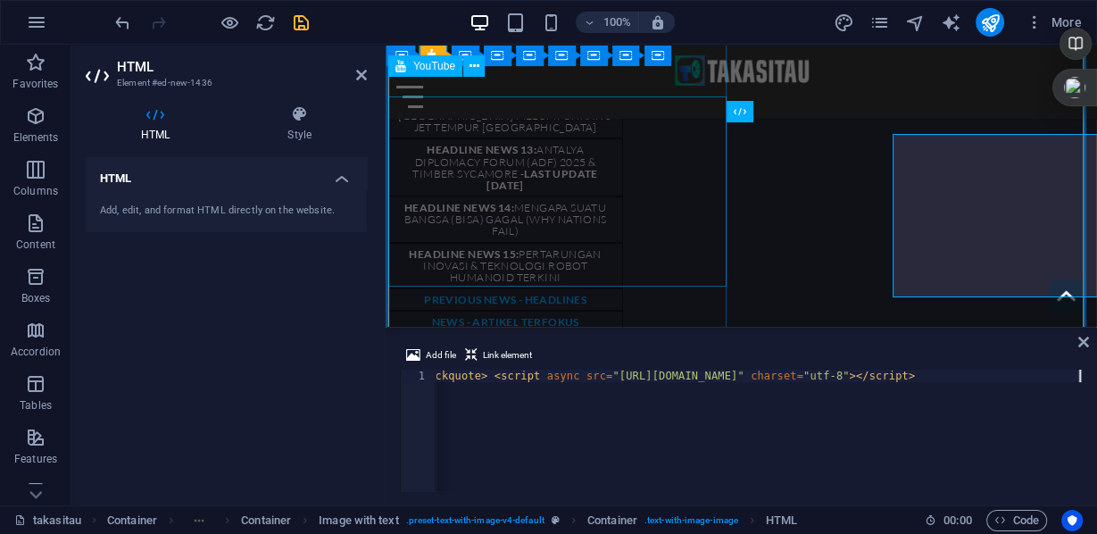
scroll to position [5002, 0]
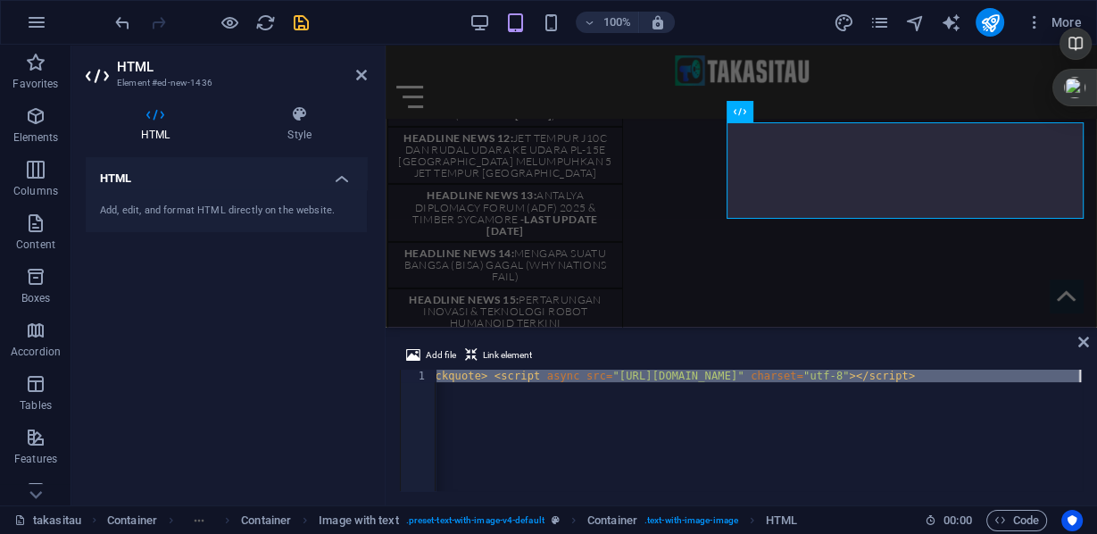
drag, startPoint x: 436, startPoint y: 376, endPoint x: 1036, endPoint y: 406, distance: 600.8
drag, startPoint x: 438, startPoint y: 376, endPoint x: 1071, endPoint y: 407, distance: 634.7
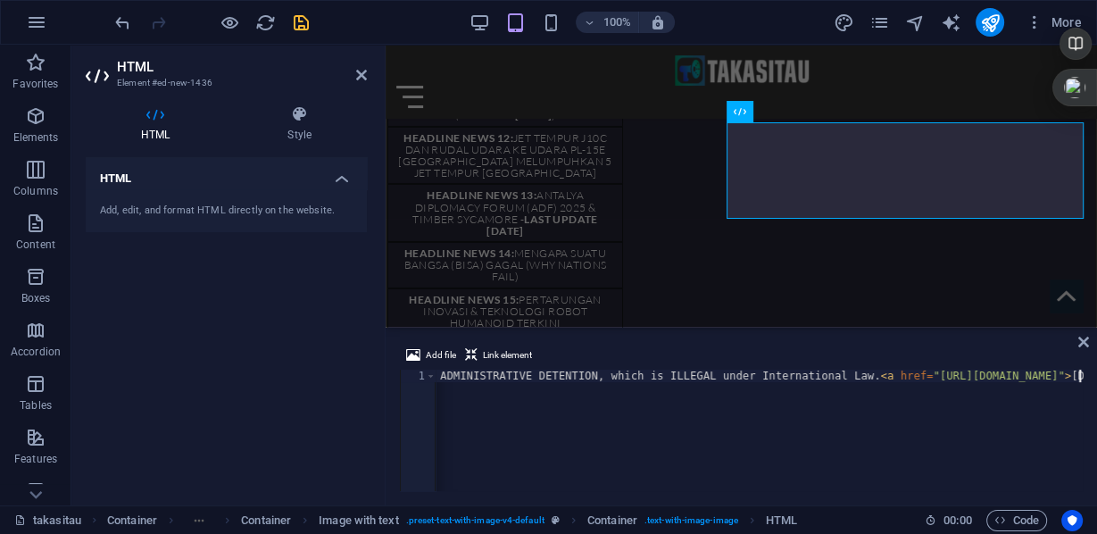
scroll to position [0, 0]
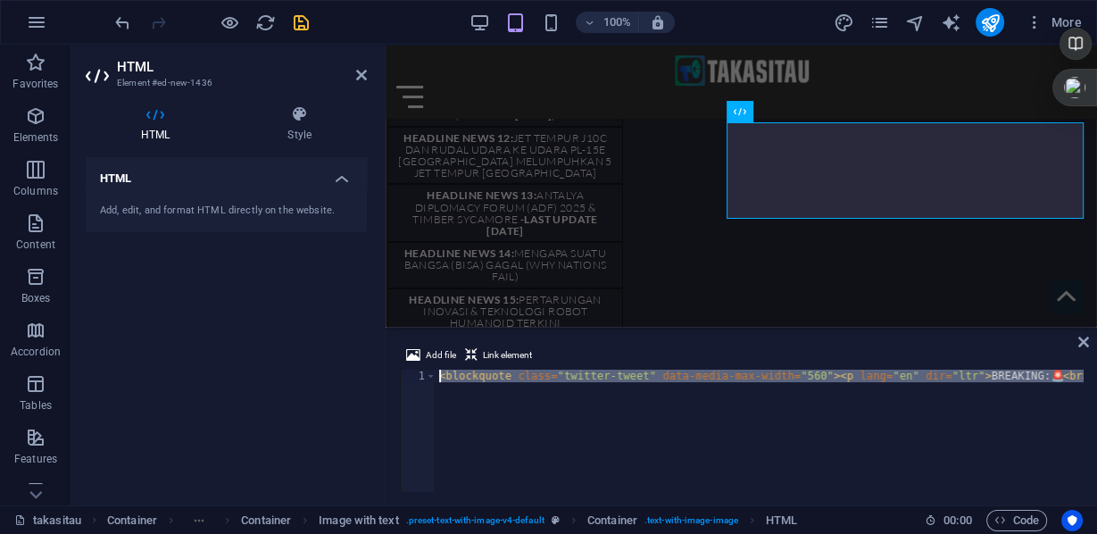
drag, startPoint x: 1079, startPoint y: 377, endPoint x: 316, endPoint y: 343, distance: 763.3
click at [316, 343] on div "HTML Element #ed-new-1436 HTML Style HTML Add, edit, and format HTML directly o…" at bounding box center [584, 275] width 1026 height 461
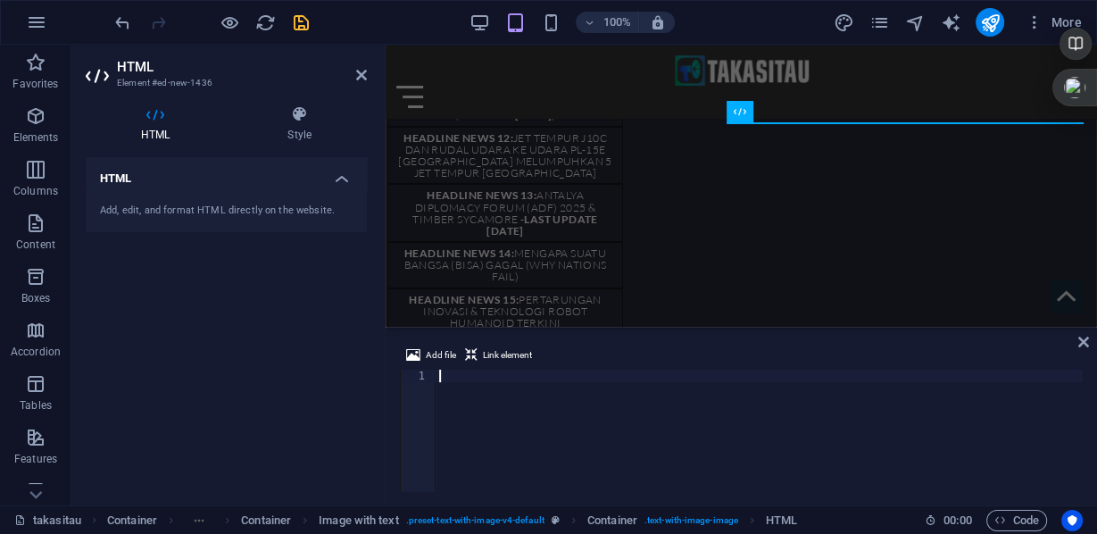
drag, startPoint x: 520, startPoint y: 375, endPoint x: 379, endPoint y: 371, distance: 141.1
click at [379, 371] on div "HTML Element #ed-new-1436 HTML Style HTML Add, edit, and format HTML directly o…" at bounding box center [584, 275] width 1026 height 461
paste textarea
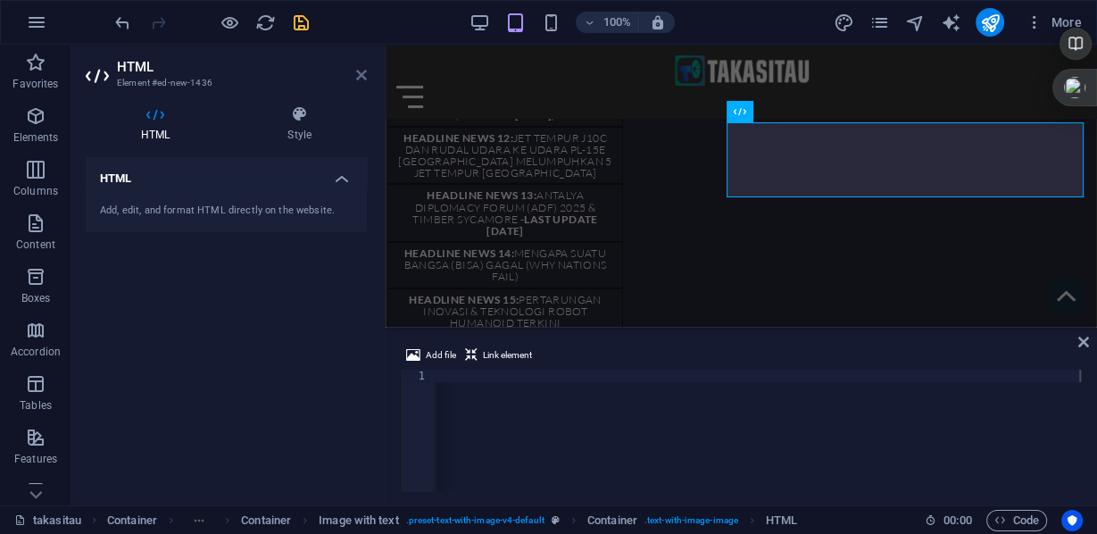
click at [356, 75] on icon at bounding box center [361, 75] width 11 height 14
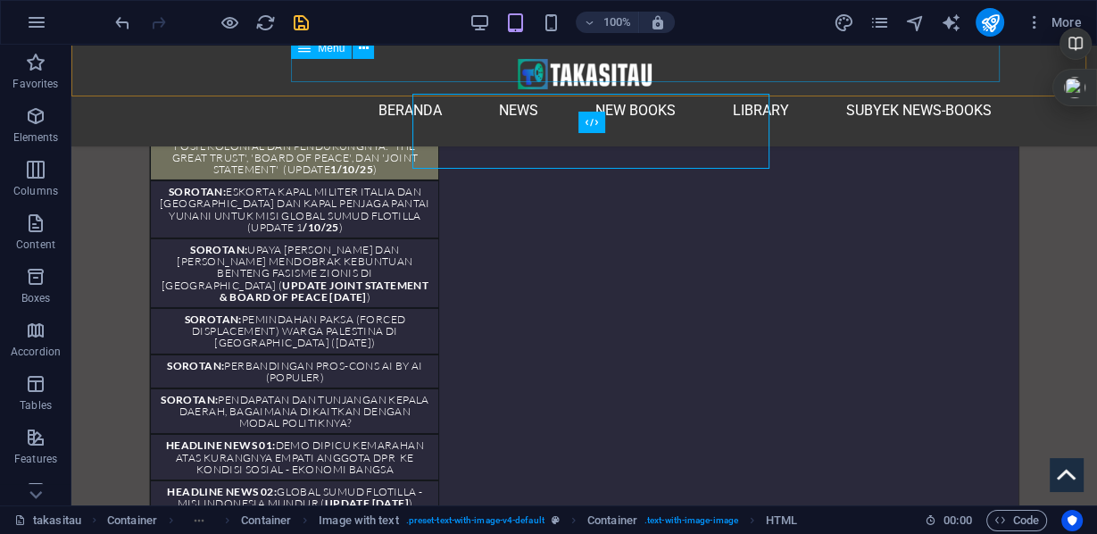
scroll to position [5141, 0]
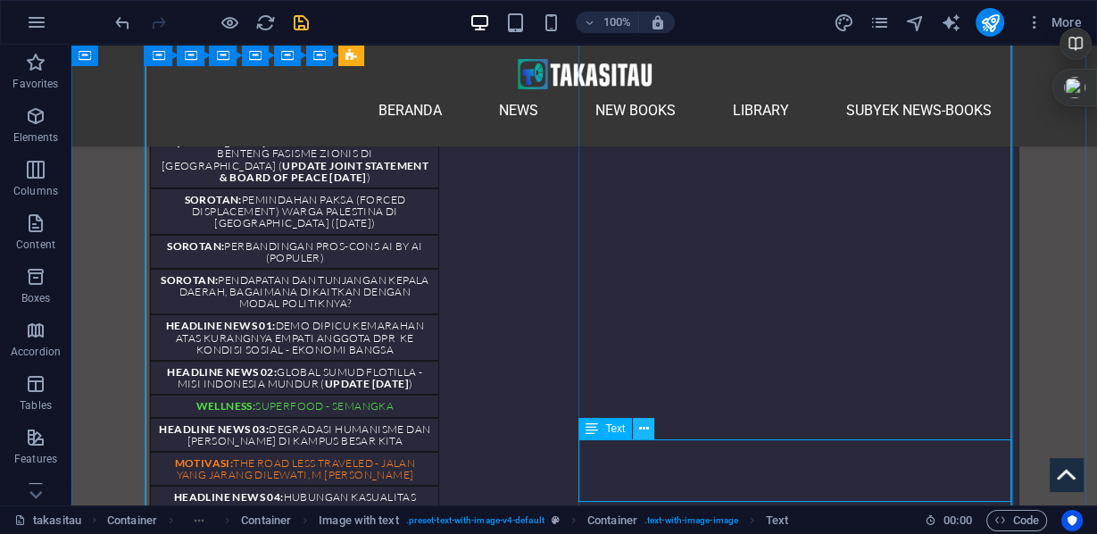
click at [642, 433] on icon at bounding box center [644, 429] width 10 height 19
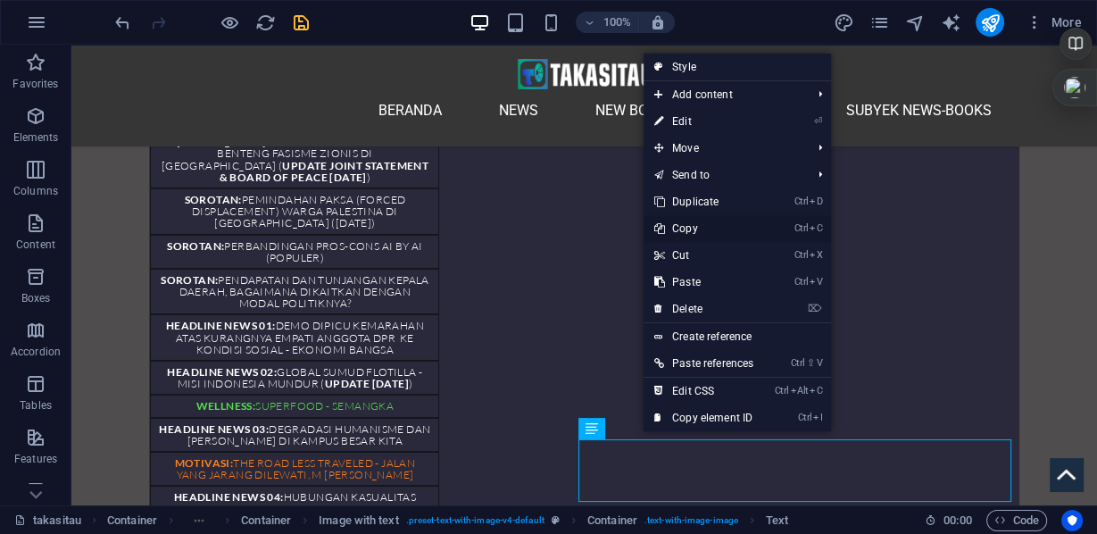
click at [688, 224] on link "Ctrl C Copy" at bounding box center [704, 228] width 121 height 27
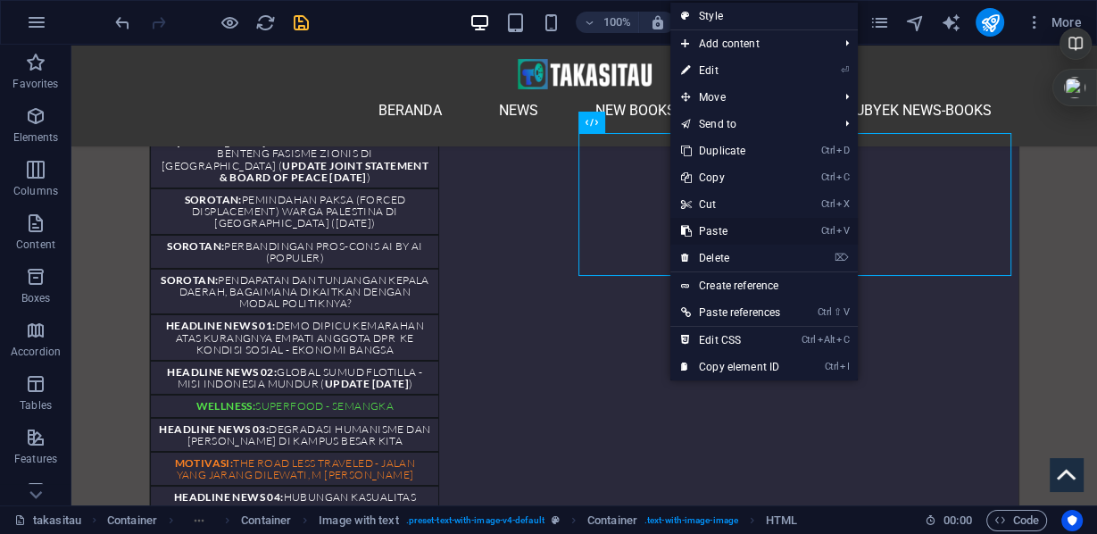
click at [725, 224] on link "Ctrl V Paste" at bounding box center [731, 231] width 121 height 27
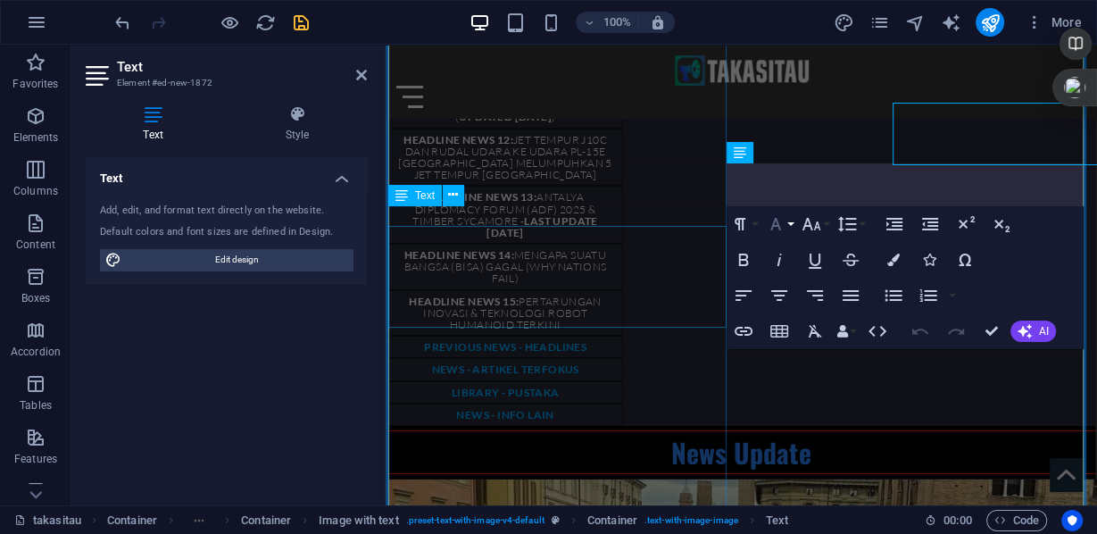
scroll to position [5149, 0]
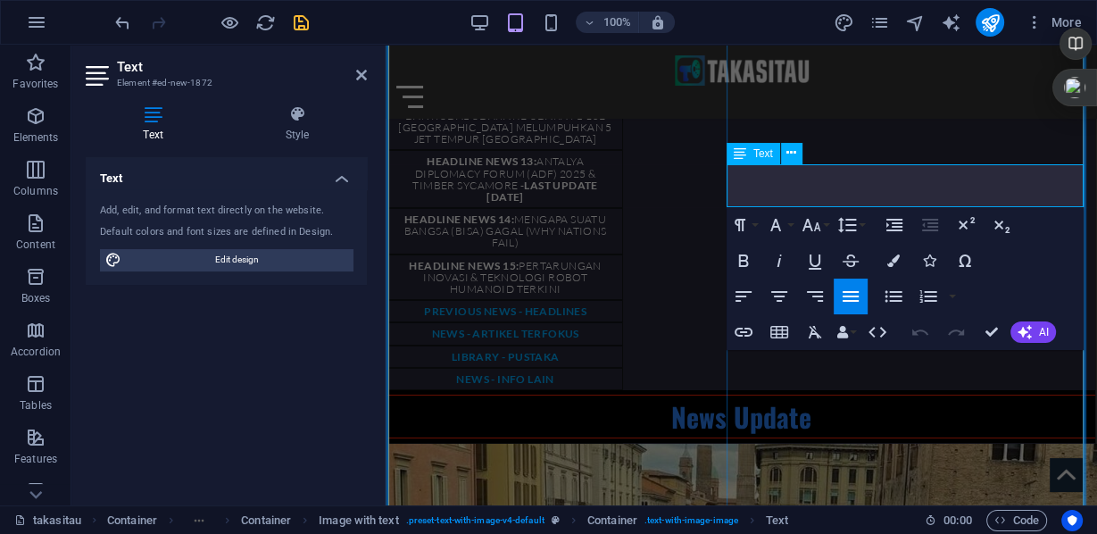
drag, startPoint x: 763, startPoint y: 170, endPoint x: 992, endPoint y: 200, distance: 230.6
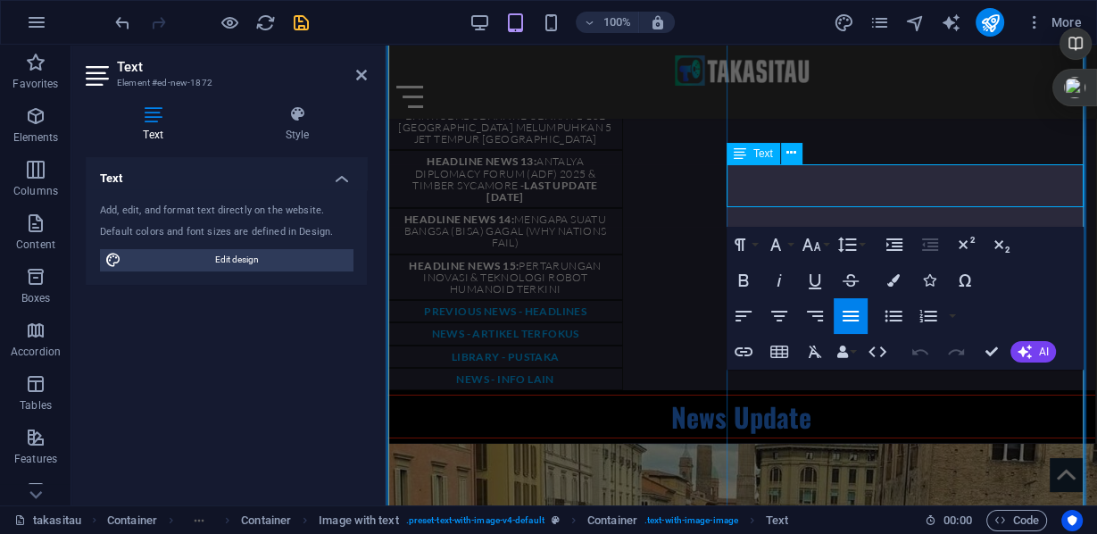
scroll to position [3349, 3]
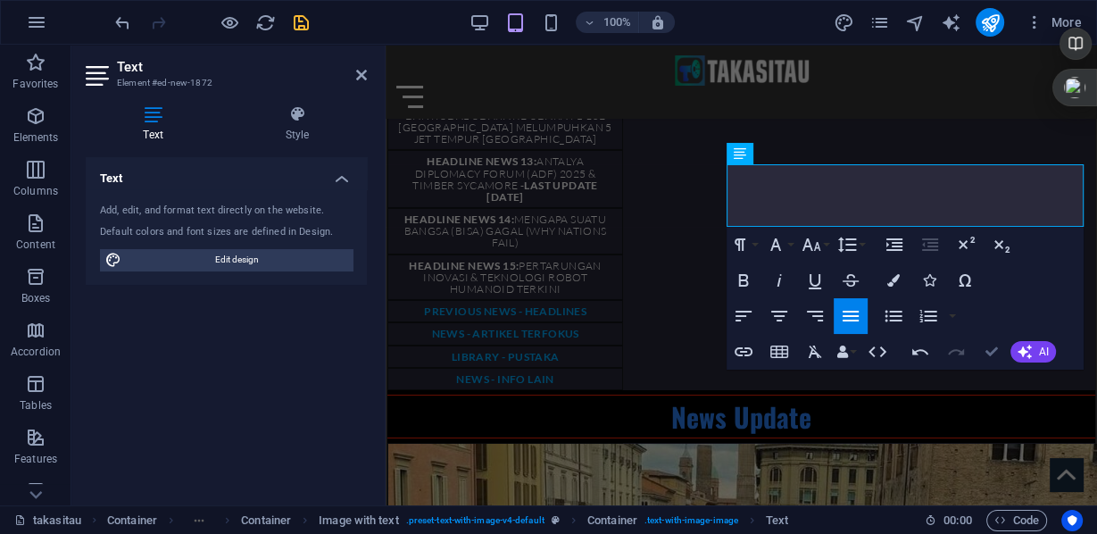
drag, startPoint x: 915, startPoint y: 306, endPoint x: 987, endPoint y: 351, distance: 84.2
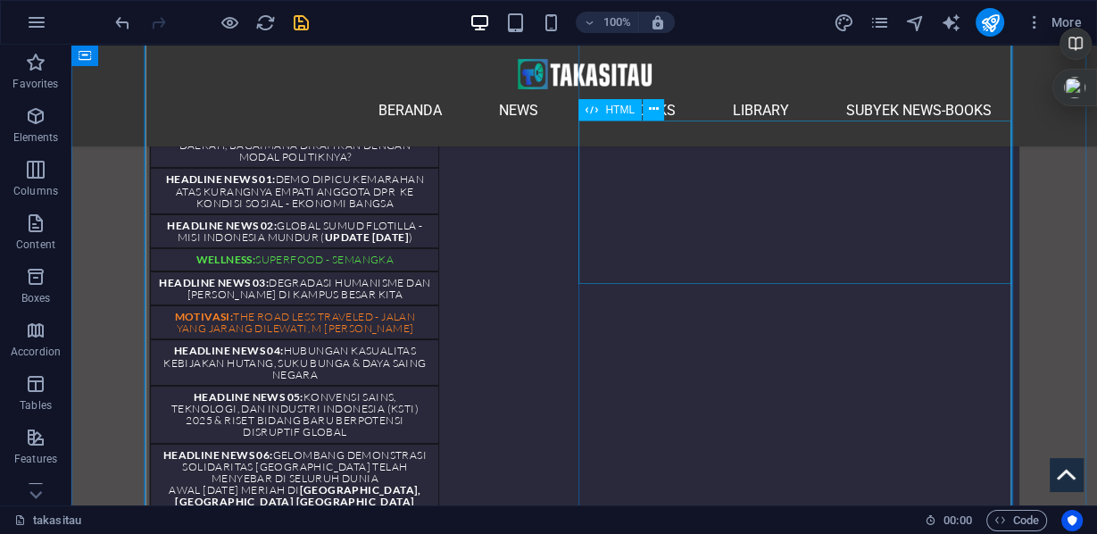
scroll to position [5359, 0]
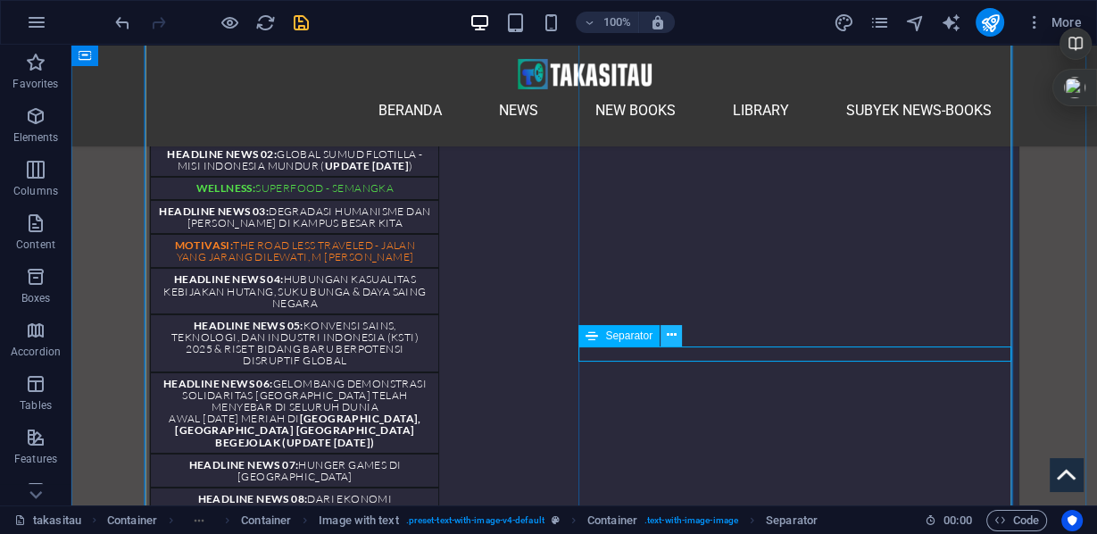
click at [664, 339] on button at bounding box center [671, 335] width 21 height 21
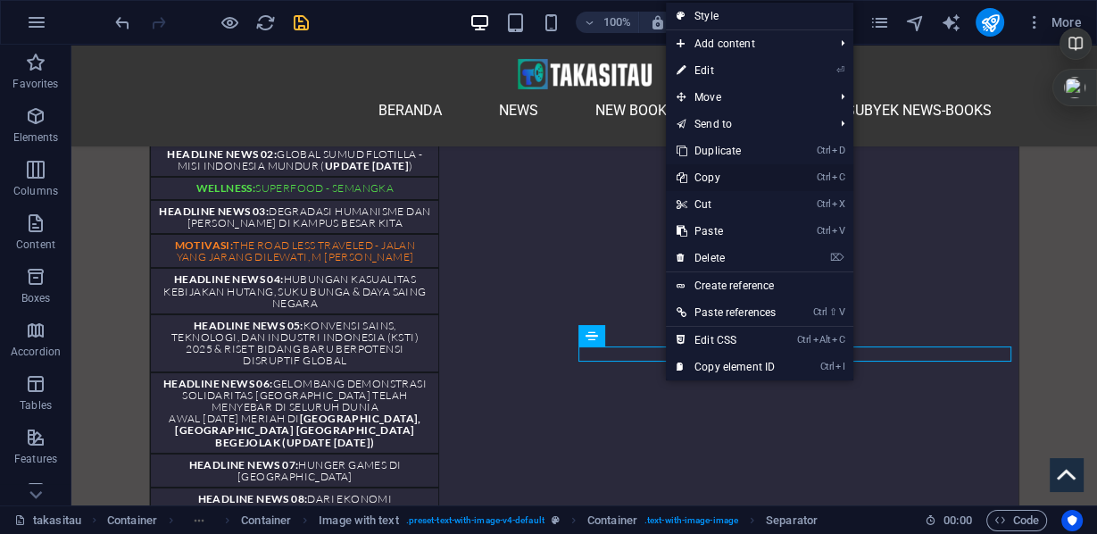
click at [714, 179] on link "Ctrl C Copy" at bounding box center [726, 177] width 121 height 27
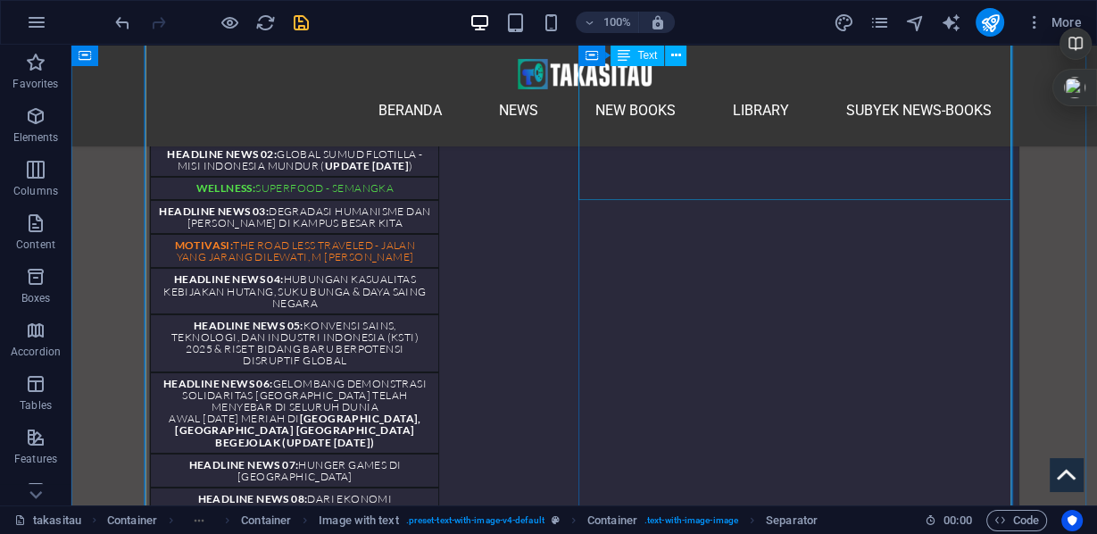
scroll to position [5073, 0]
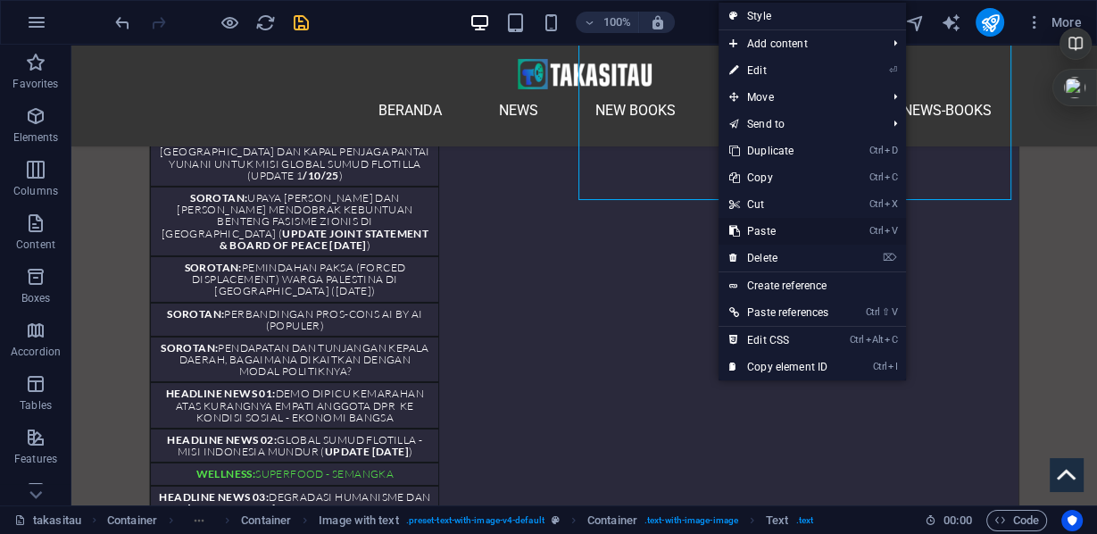
click at [751, 229] on link "Ctrl V Paste" at bounding box center [779, 231] width 121 height 27
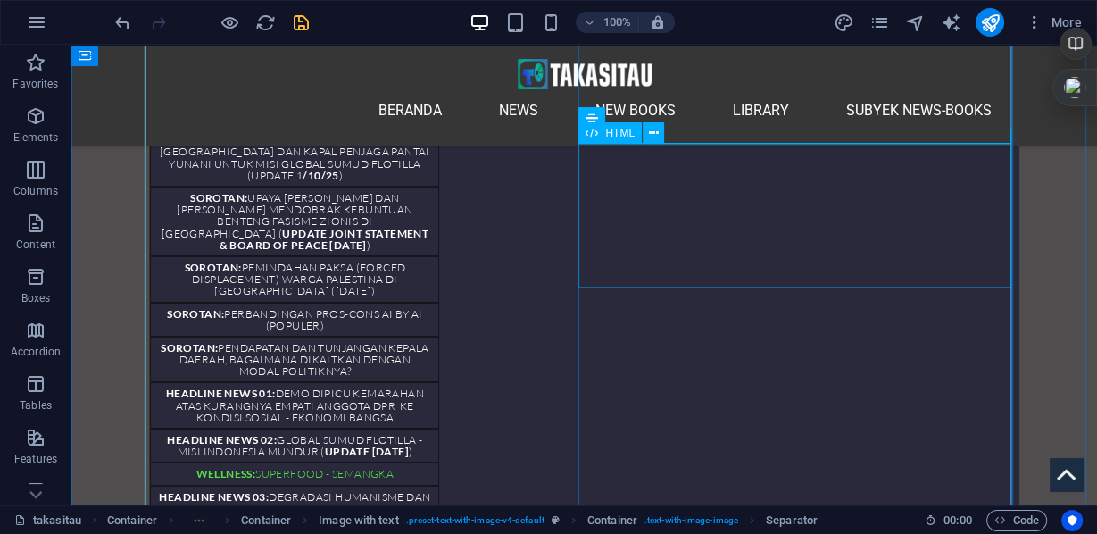
scroll to position [5216, 0]
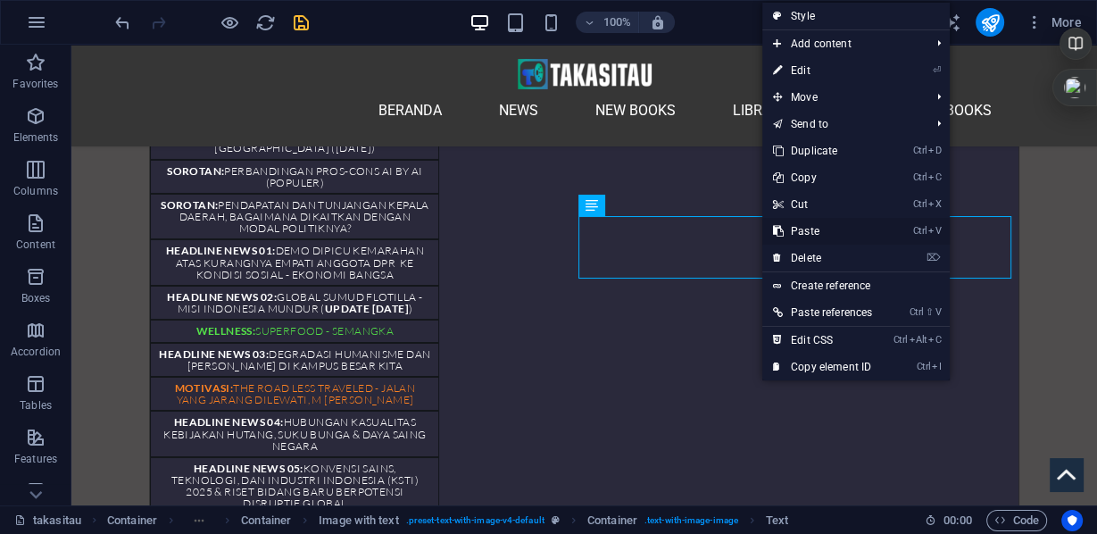
click at [803, 230] on link "Ctrl V Paste" at bounding box center [823, 231] width 121 height 27
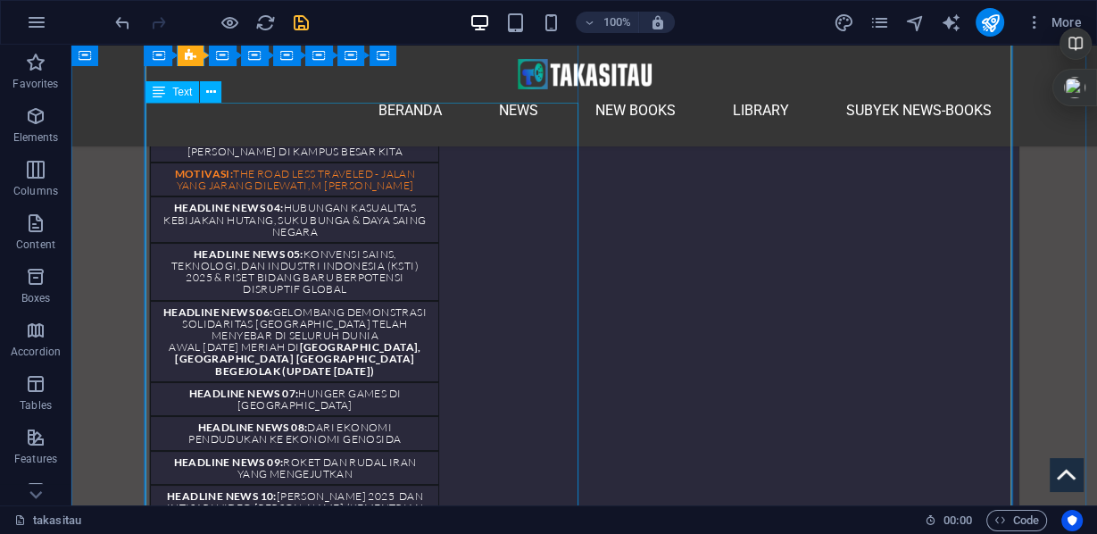
scroll to position [5645, 0]
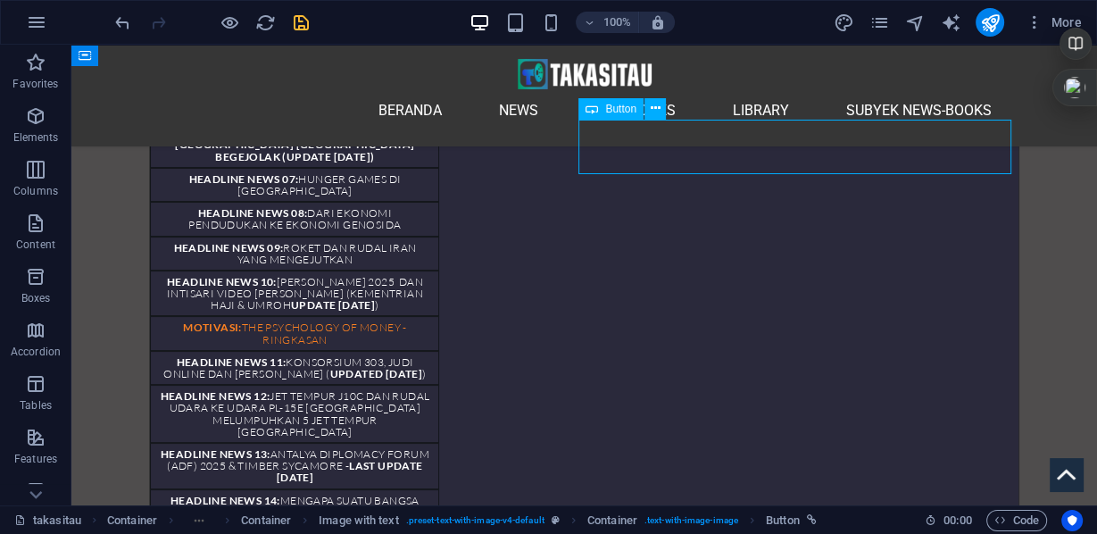
scroll to position [5573, 0]
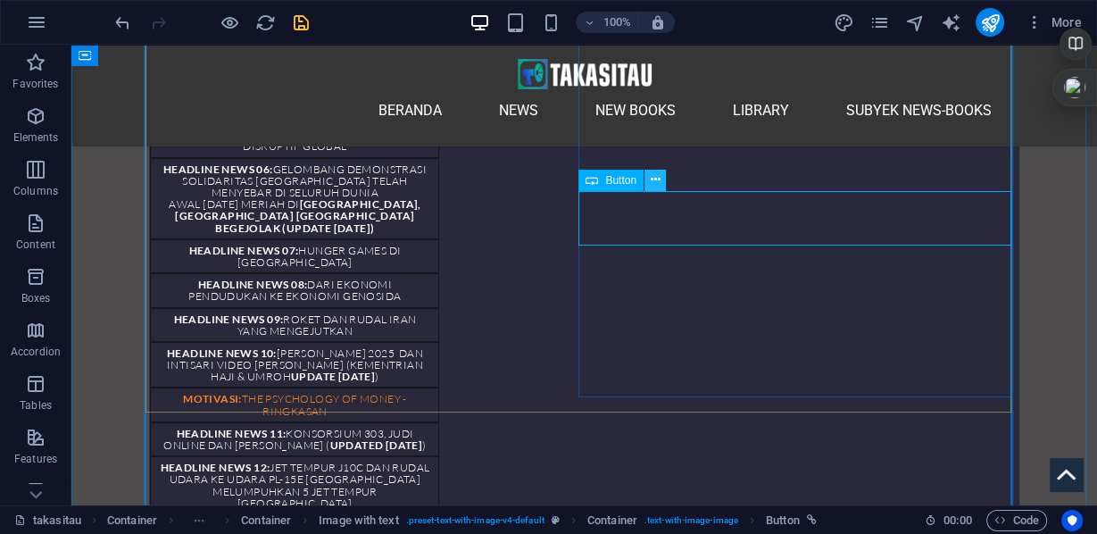
click at [653, 177] on icon at bounding box center [656, 180] width 10 height 19
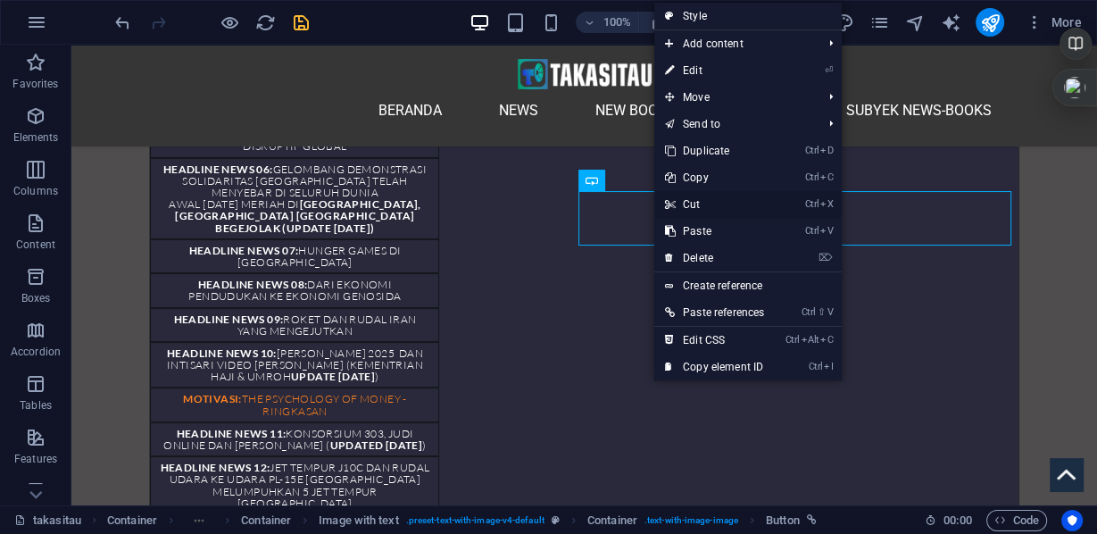
click at [695, 202] on link "Ctrl X Cut" at bounding box center [714, 204] width 121 height 27
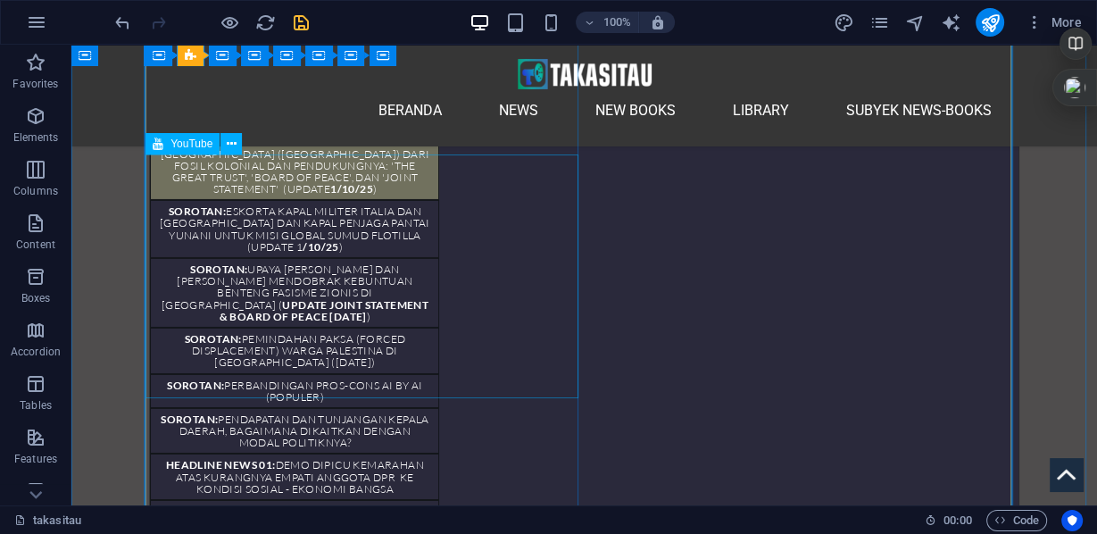
scroll to position [4788, 0]
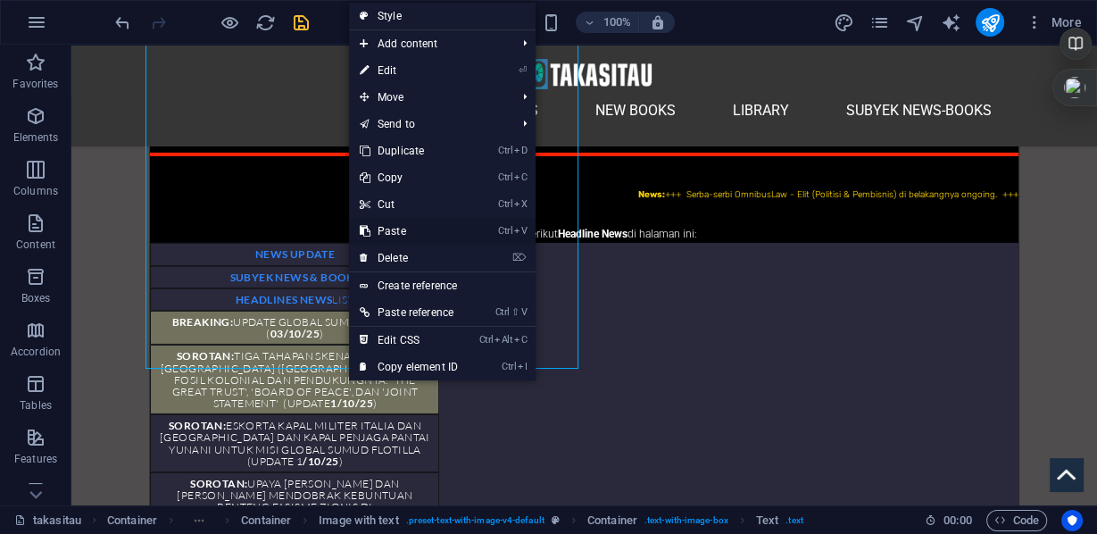
click at [398, 229] on link "Ctrl V Paste" at bounding box center [409, 231] width 120 height 27
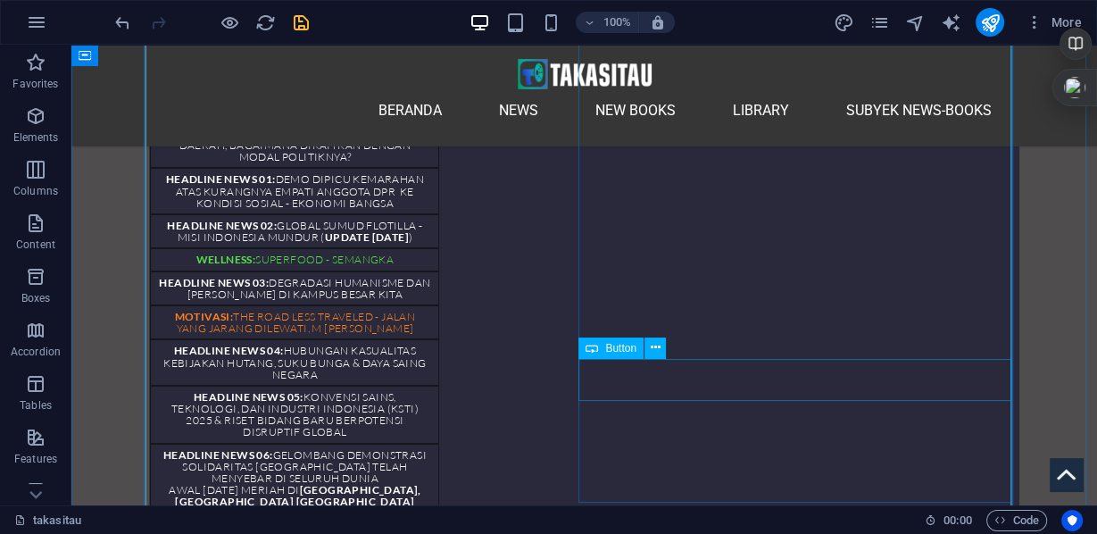
scroll to position [5502, 0]
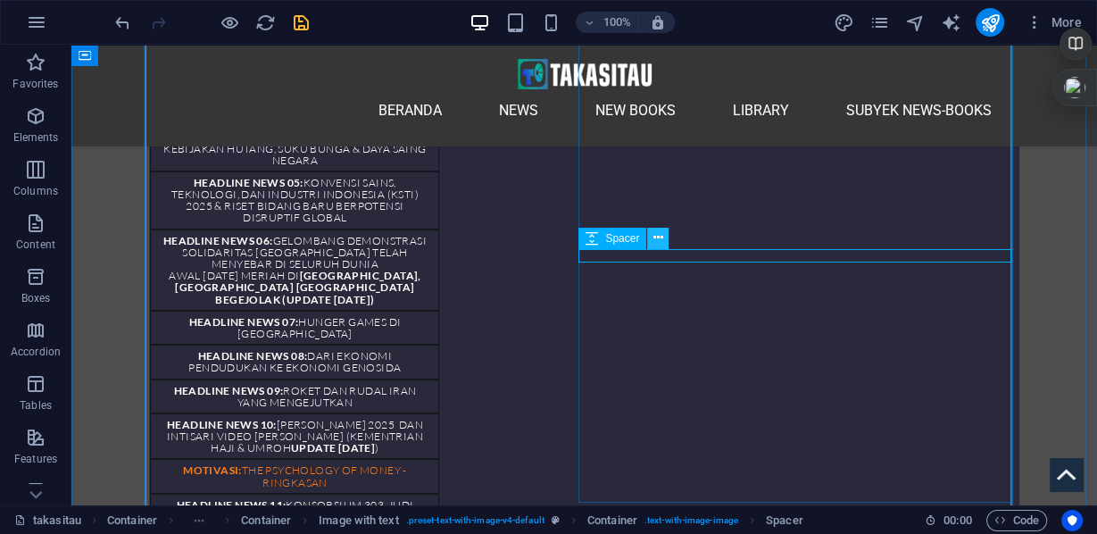
click at [658, 238] on icon at bounding box center [659, 238] width 10 height 19
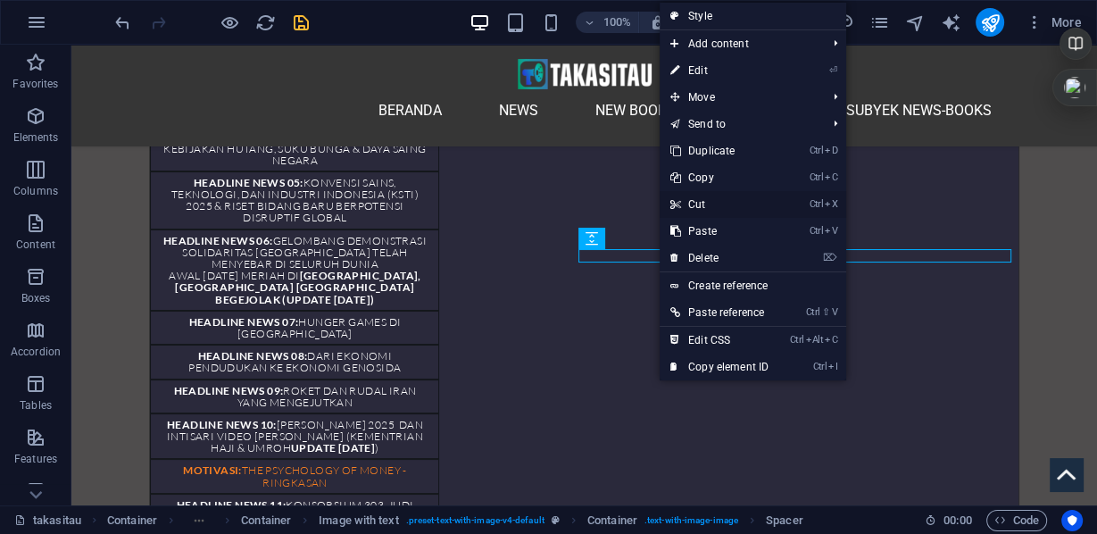
click at [693, 201] on link "Ctrl X Cut" at bounding box center [720, 204] width 120 height 27
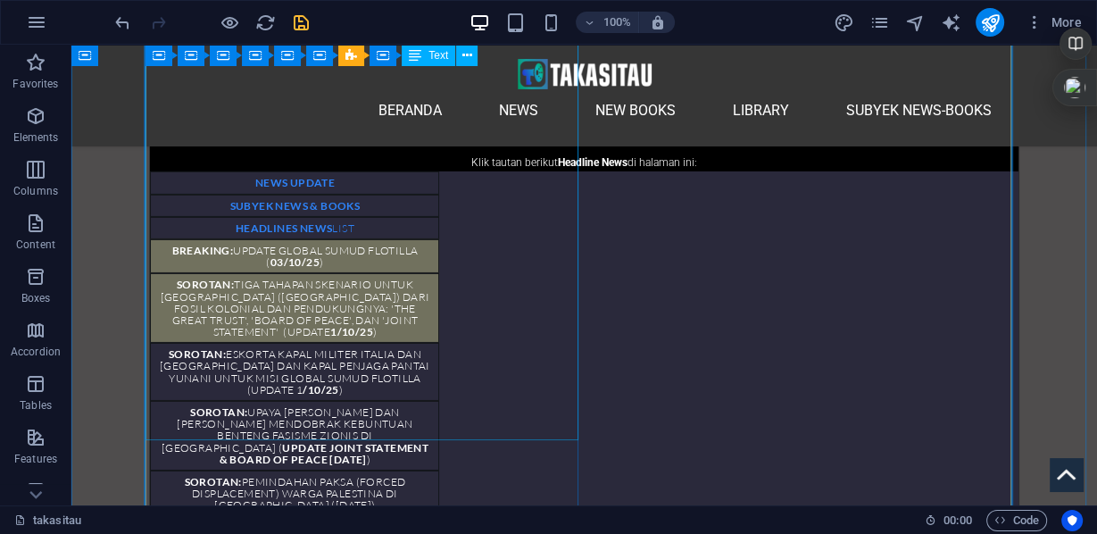
scroll to position [4931, 0]
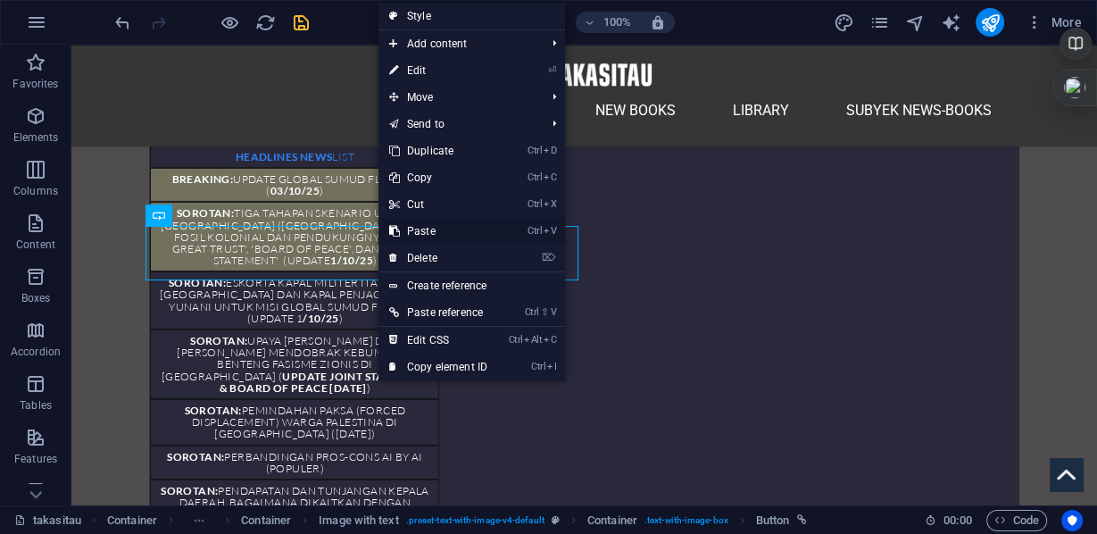
click at [429, 230] on link "Ctrl V Paste" at bounding box center [439, 231] width 120 height 27
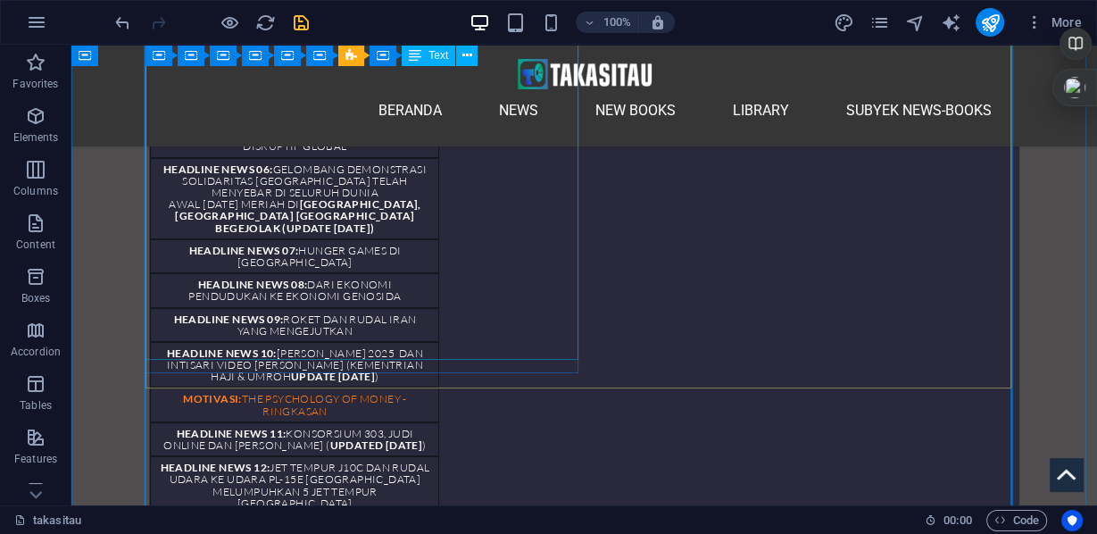
scroll to position [5502, 0]
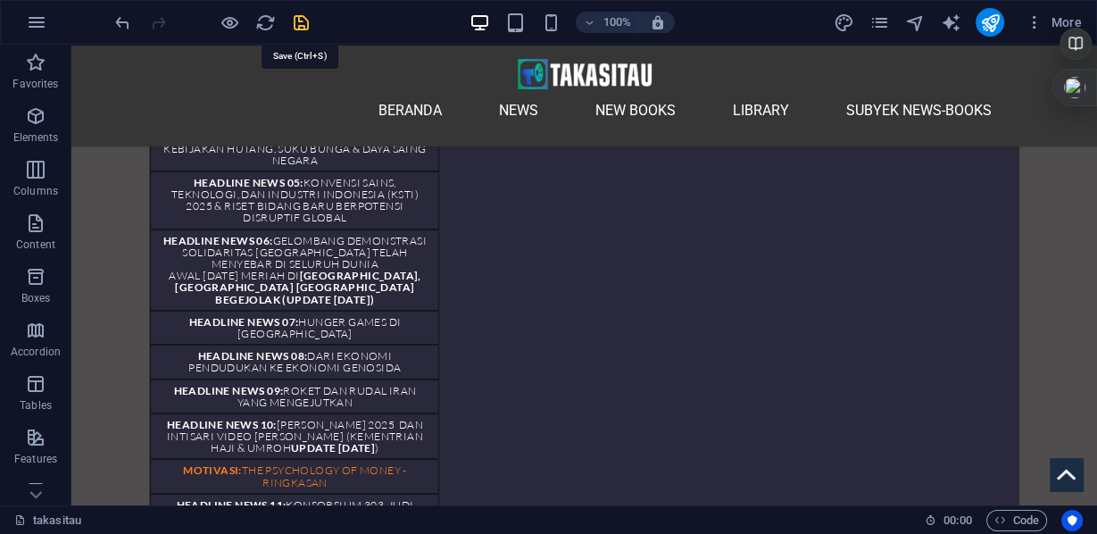
drag, startPoint x: 298, startPoint y: 26, endPoint x: 235, endPoint y: 47, distance: 66.9
click at [298, 26] on icon "save" at bounding box center [301, 23] width 21 height 21
checkbox input "false"
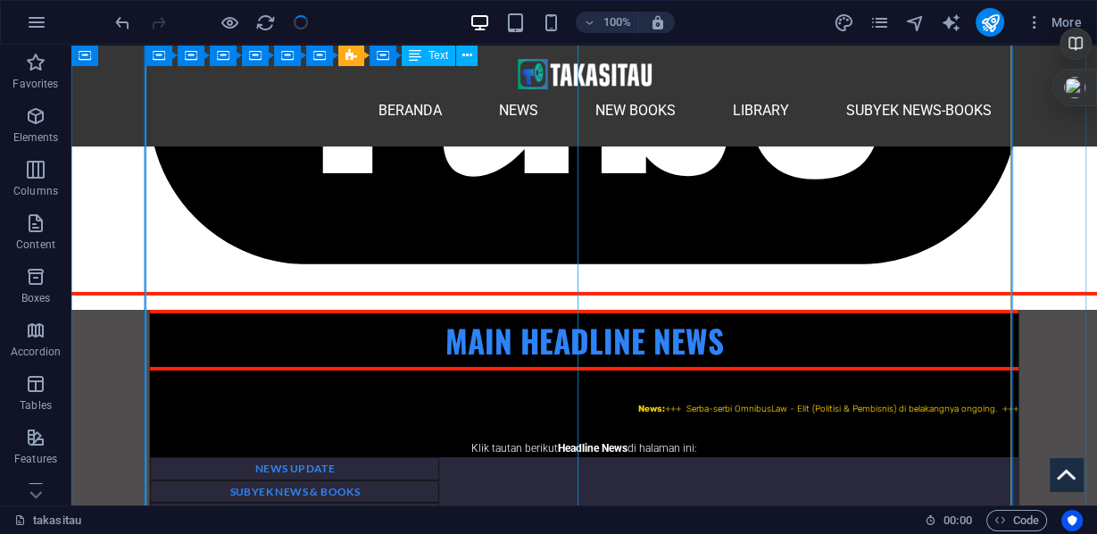
scroll to position [4716, 0]
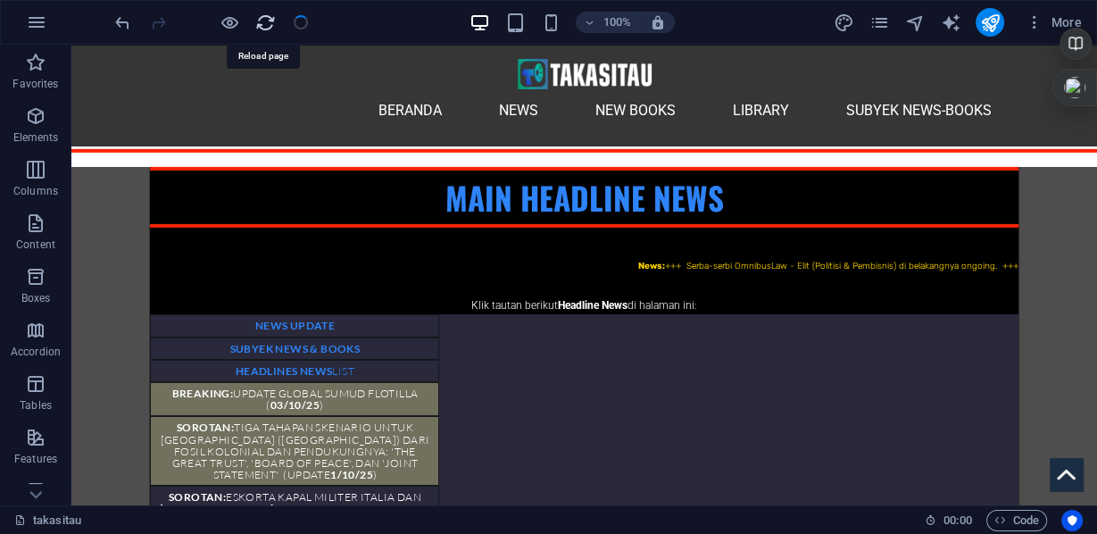
drag, startPoint x: 262, startPoint y: 26, endPoint x: 599, endPoint y: 35, distance: 337.6
click at [262, 26] on icon "reload" at bounding box center [265, 23] width 21 height 21
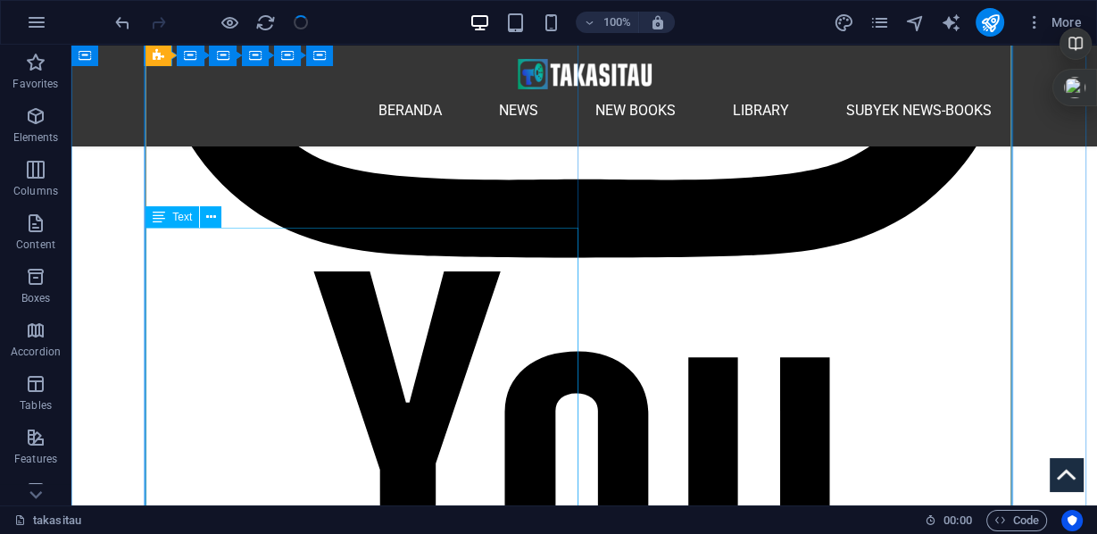
scroll to position [4073, 0]
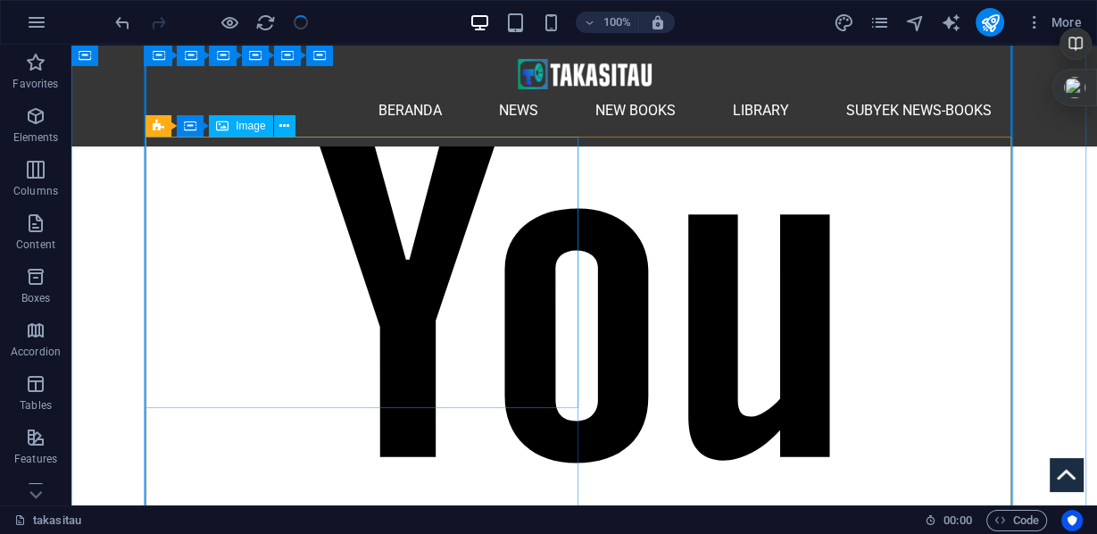
scroll to position [3788, 0]
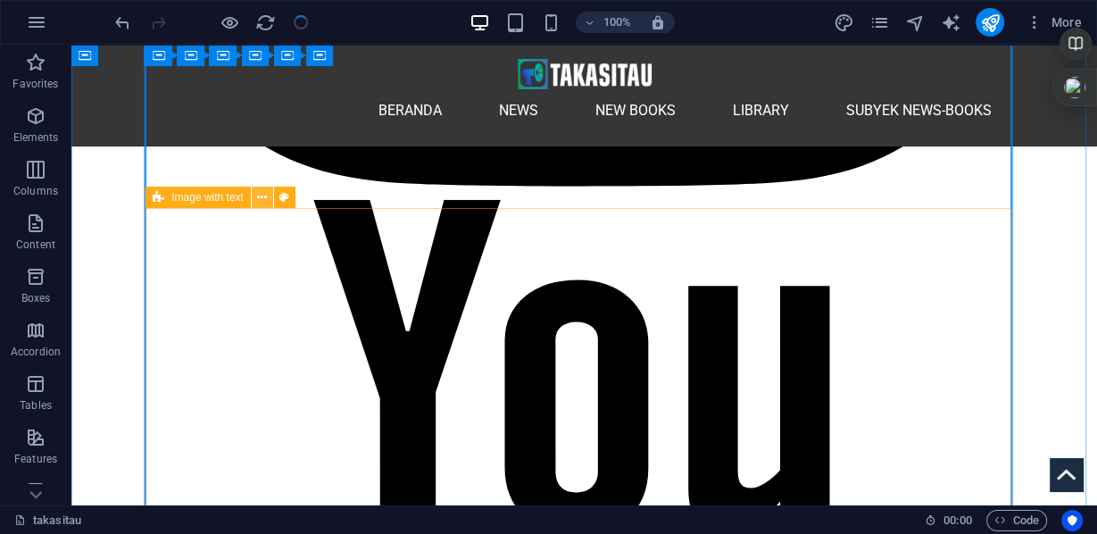
click at [261, 198] on icon at bounding box center [262, 197] width 10 height 19
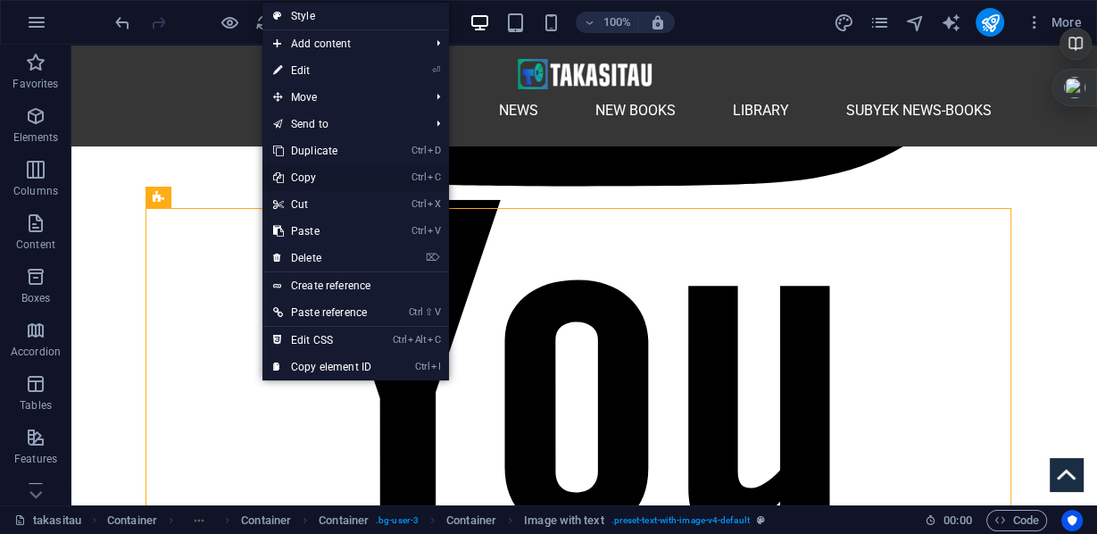
click at [296, 175] on link "Ctrl C Copy" at bounding box center [323, 177] width 120 height 27
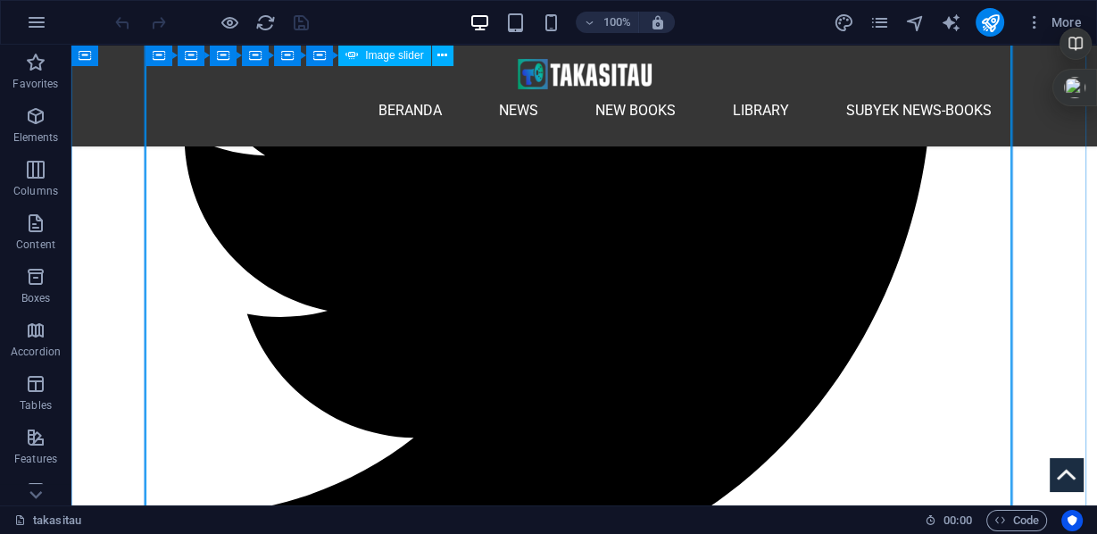
scroll to position [2286, 0]
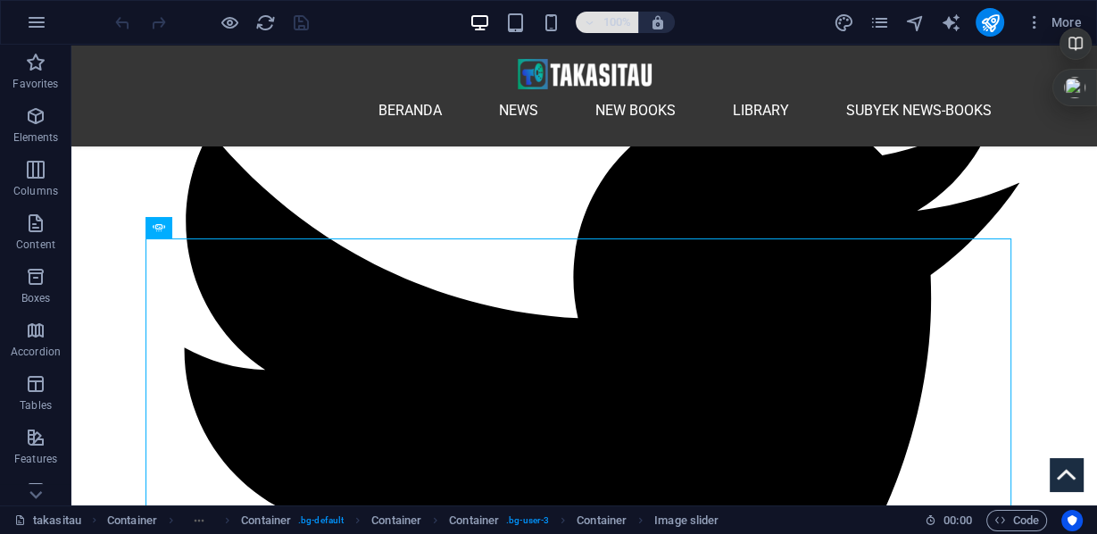
click at [599, 21] on span "100%" at bounding box center [607, 22] width 48 height 21
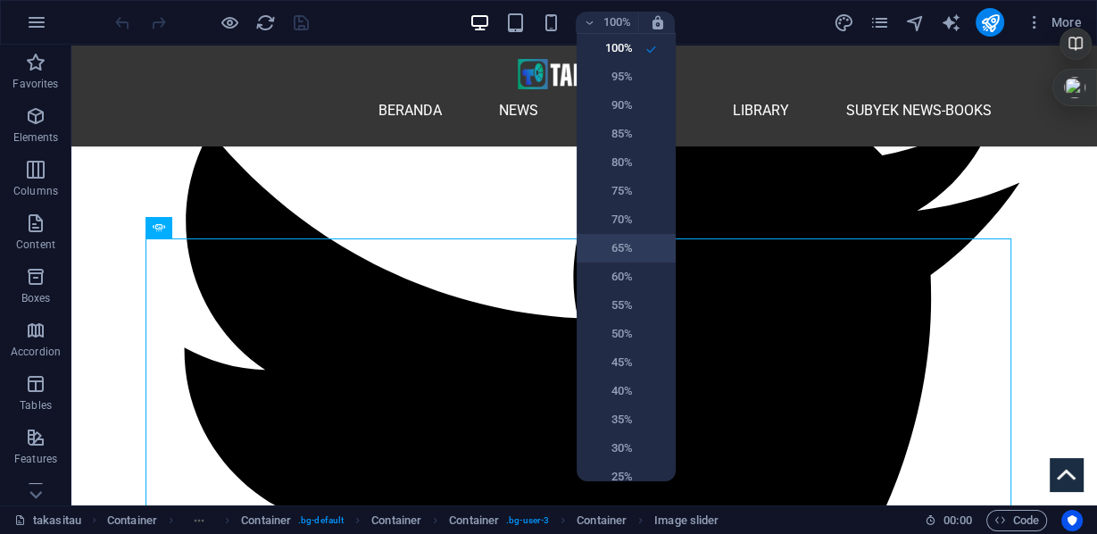
click at [621, 246] on h6 "65%" at bounding box center [611, 248] width 46 height 21
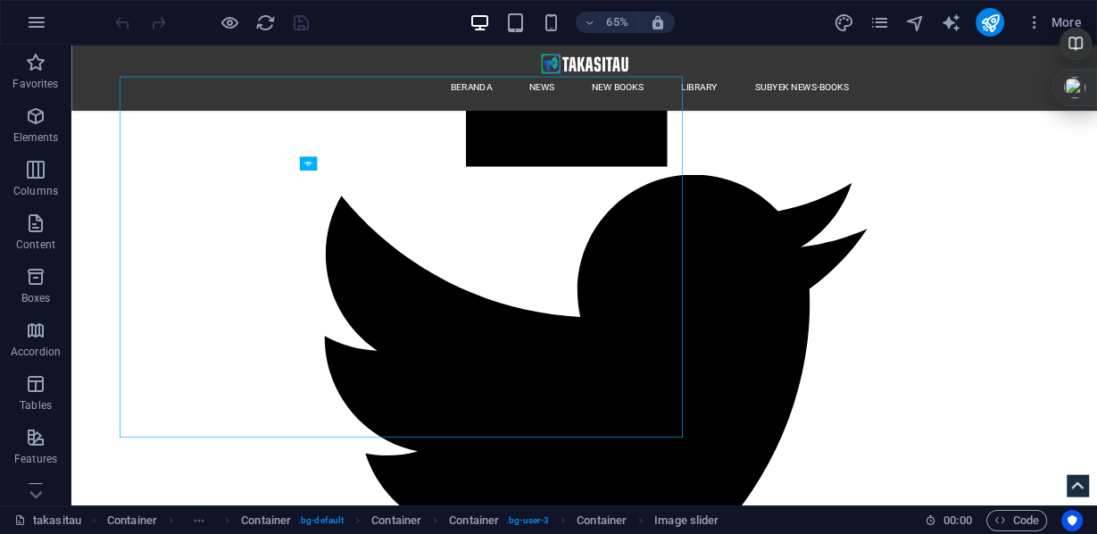
scroll to position [2430, 0]
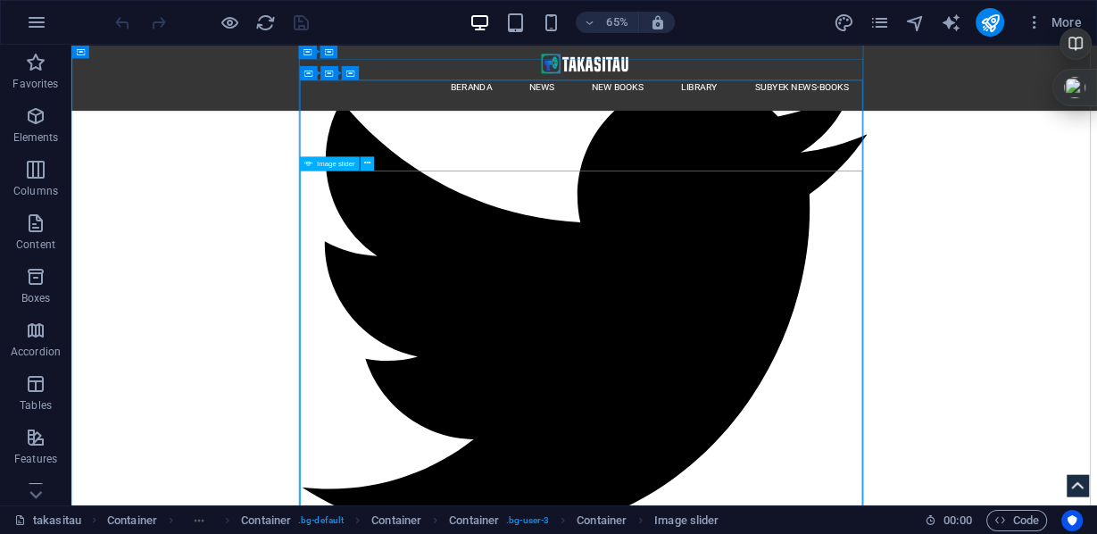
select select "ms"
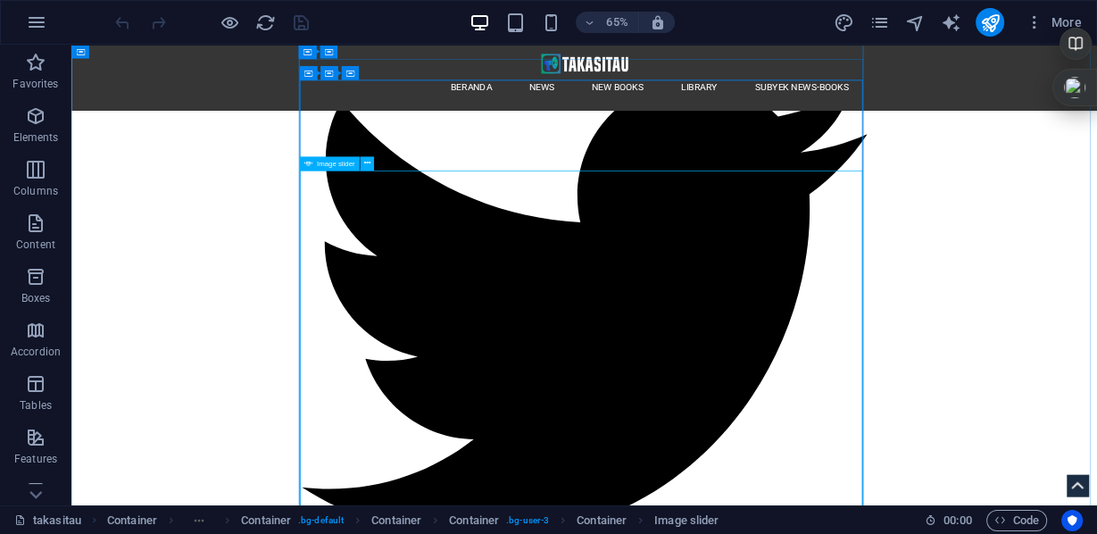
select select "s"
select select "progressive"
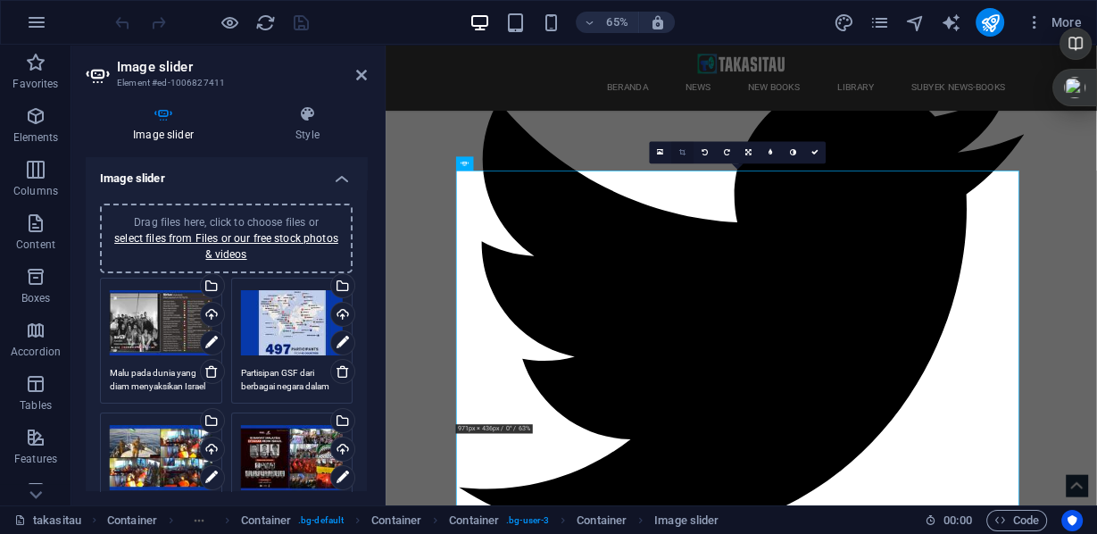
click at [680, 153] on icon at bounding box center [682, 152] width 6 height 7
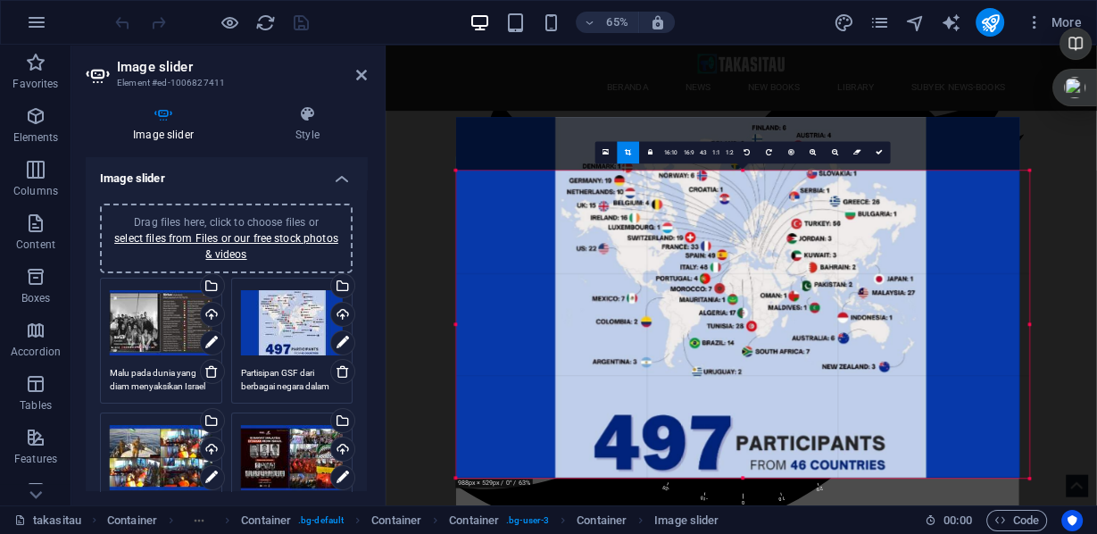
drag, startPoint x: 456, startPoint y: 425, endPoint x: 441, endPoint y: 509, distance: 85.3
click at [441, 505] on section "Favorites Elements Columns Content Boxes Accordion Tables Features Images Slide…" at bounding box center [548, 275] width 1097 height 461
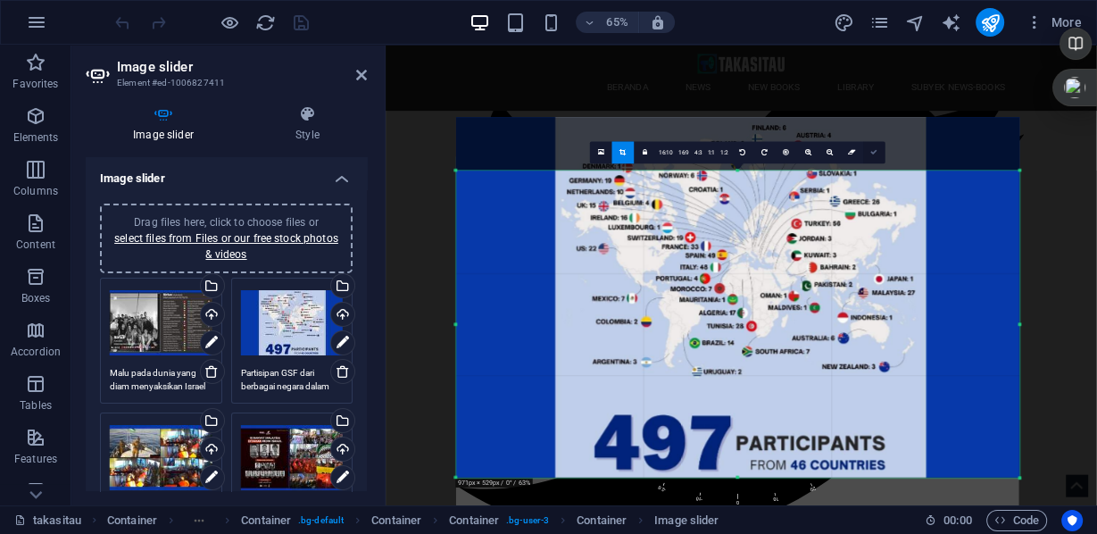
click at [871, 151] on icon at bounding box center [874, 152] width 7 height 7
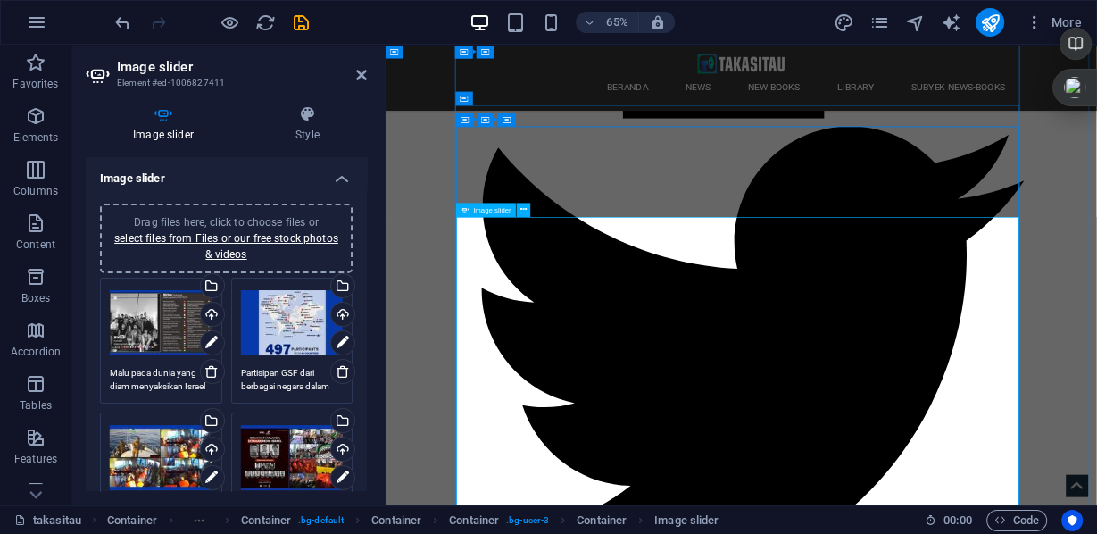
scroll to position [2573, 0]
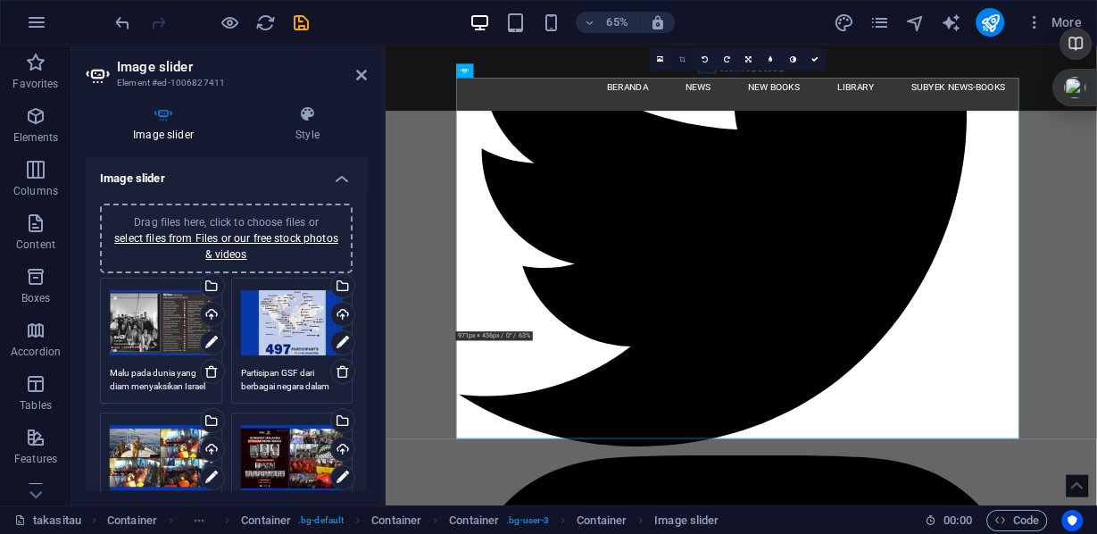
click at [684, 64] on link at bounding box center [683, 60] width 22 height 22
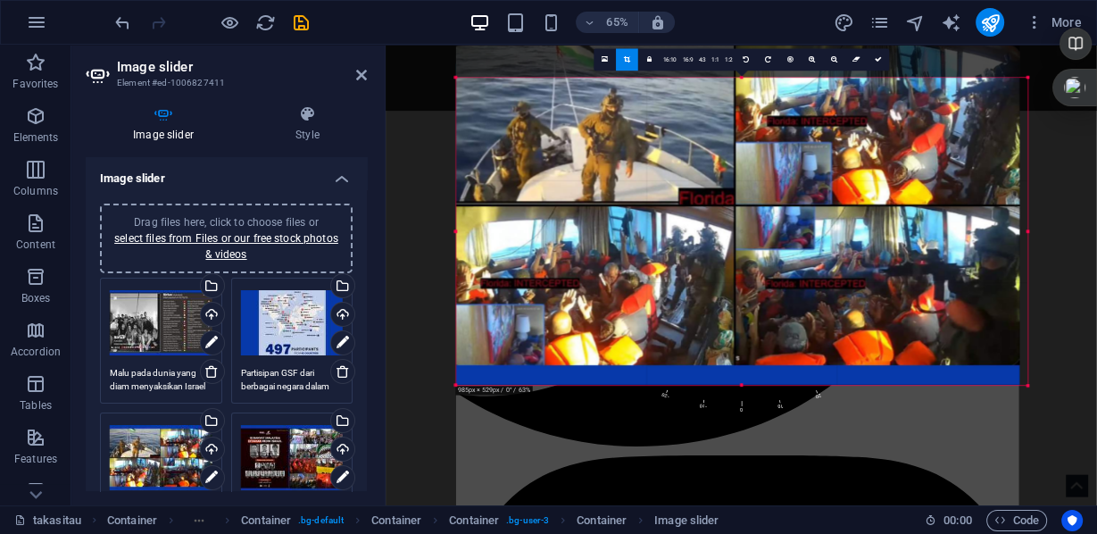
drag, startPoint x: 455, startPoint y: 332, endPoint x: 443, endPoint y: 413, distance: 82.2
click at [875, 61] on icon at bounding box center [874, 59] width 7 height 7
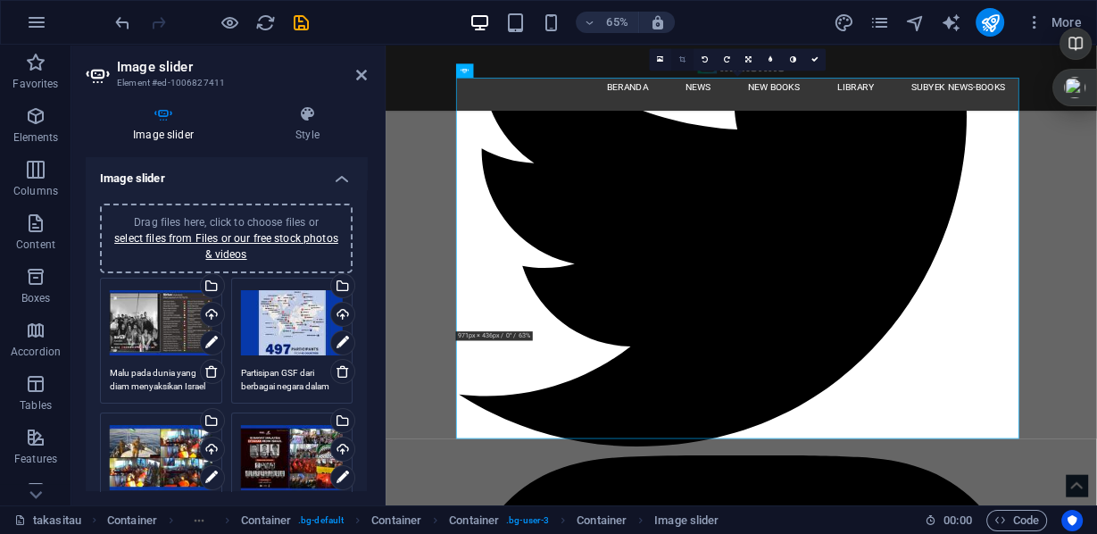
click at [682, 56] on icon at bounding box center [682, 59] width 6 height 7
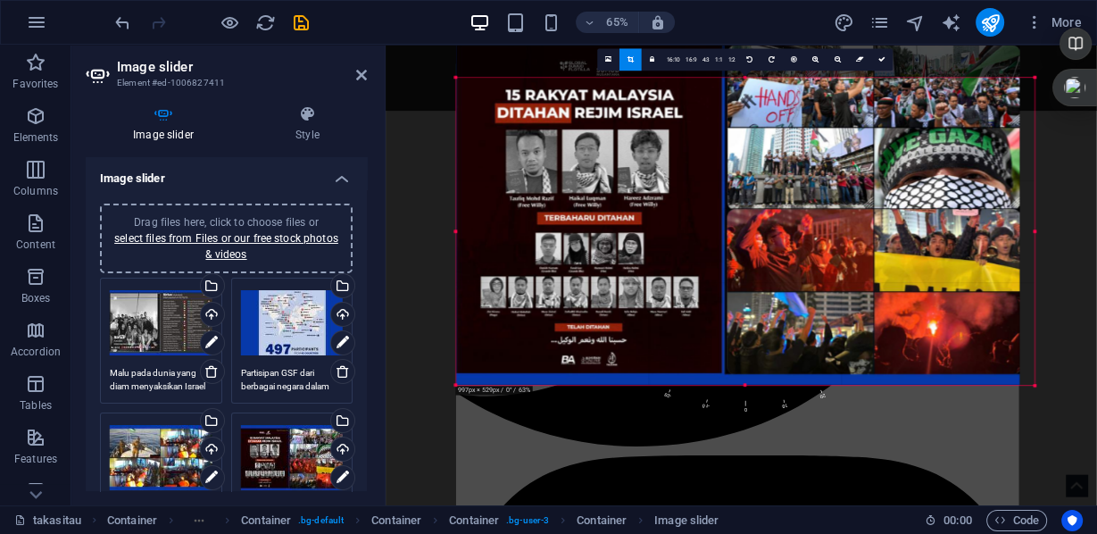
drag, startPoint x: 455, startPoint y: 332, endPoint x: 71, endPoint y: 576, distance: 454.8
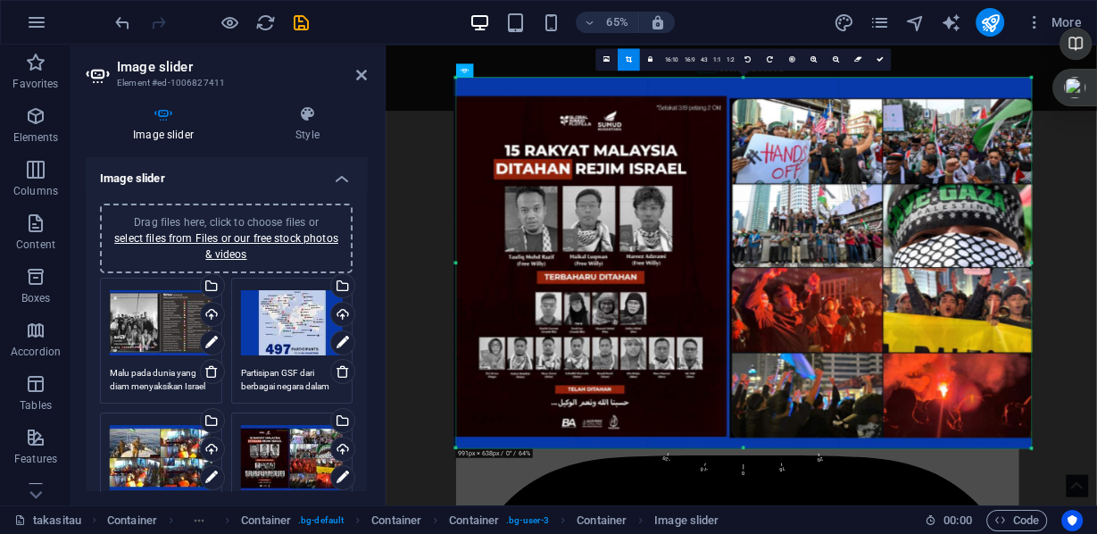
drag, startPoint x: 458, startPoint y: 75, endPoint x: 462, endPoint y: -21, distance: 95.6
click at [462, 0] on html "2025 takasitau.com takasitau Favorites Elements Columns Content Boxes Accordion…" at bounding box center [548, 267] width 1097 height 534
click at [880, 59] on icon at bounding box center [881, 59] width 7 height 7
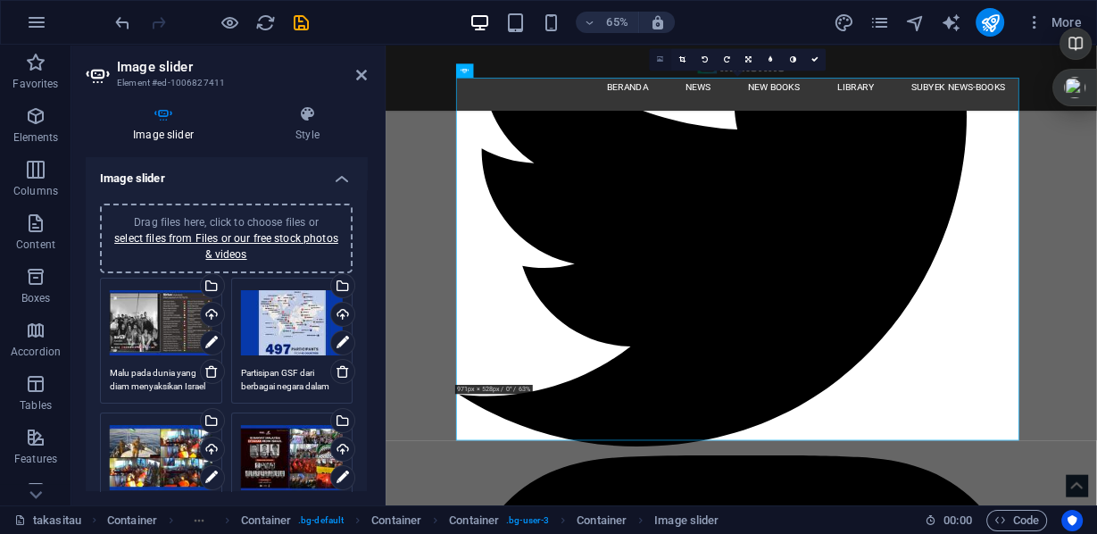
click at [656, 61] on link at bounding box center [661, 60] width 22 height 22
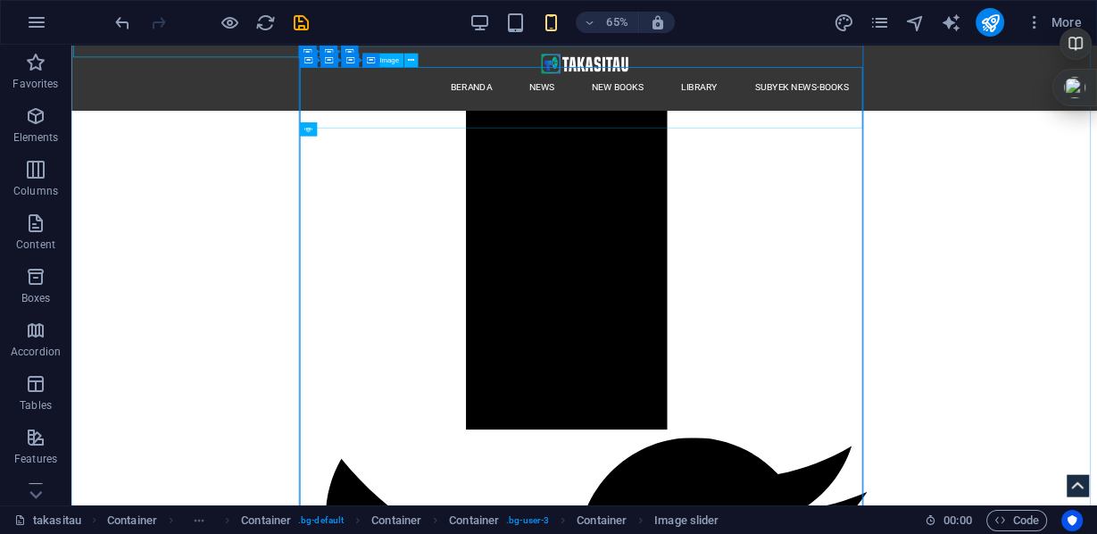
scroll to position [2450, 0]
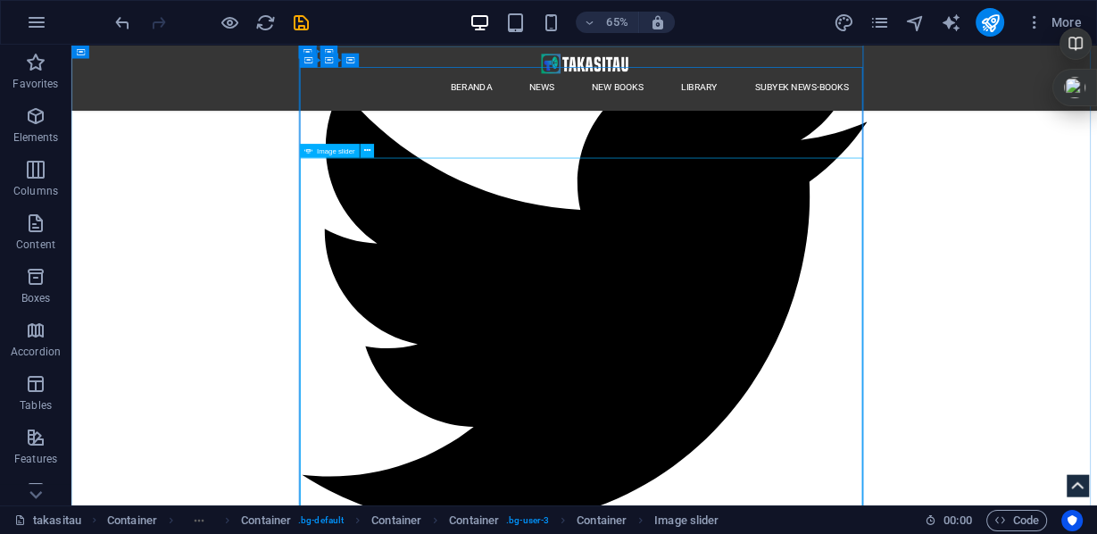
select select "ms"
select select "s"
select select "progressive"
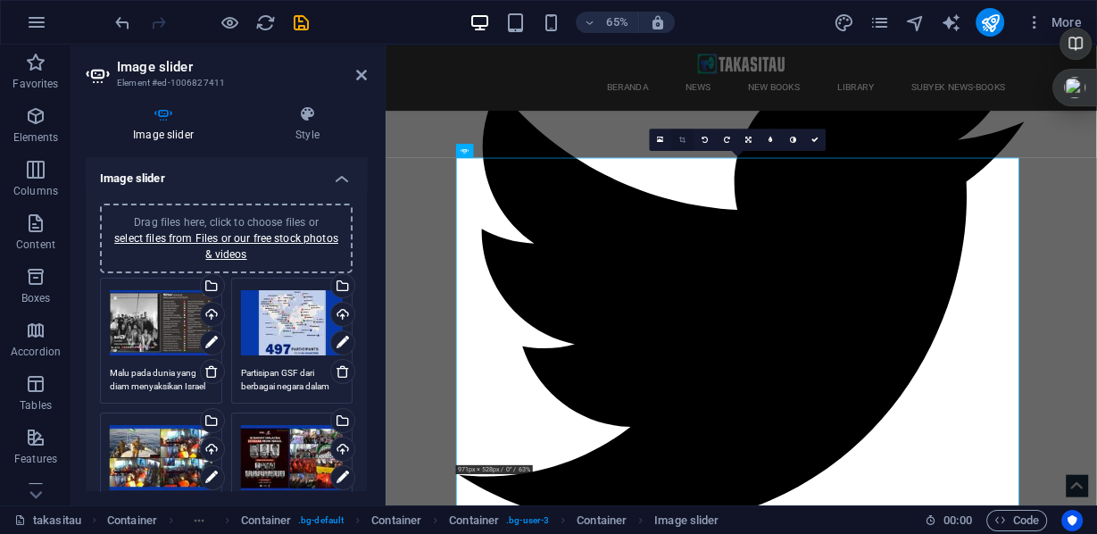
click at [682, 138] on icon at bounding box center [682, 140] width 6 height 7
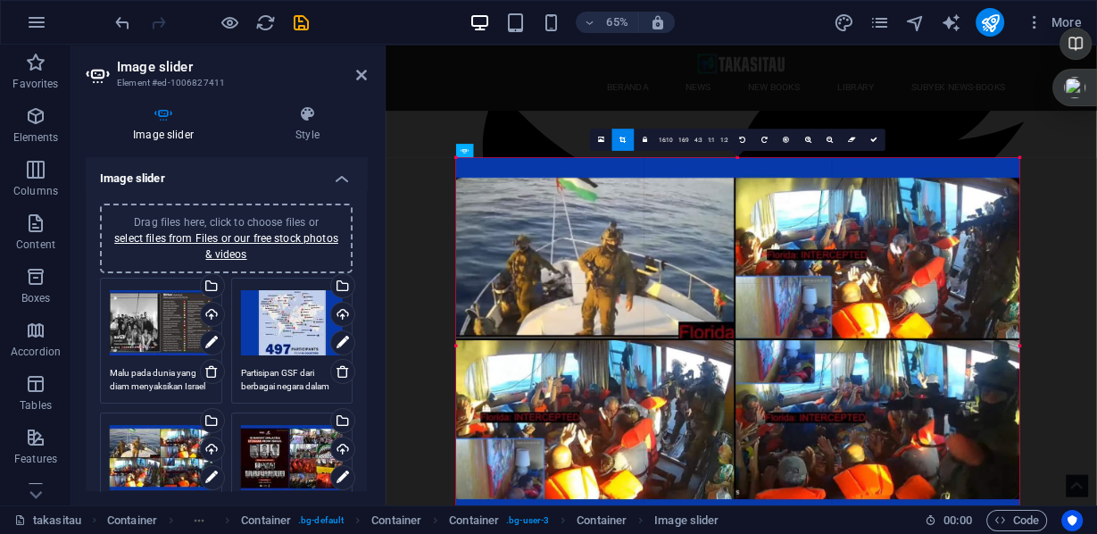
drag, startPoint x: 458, startPoint y: 159, endPoint x: 110, endPoint y: 9, distance: 379.2
click at [874, 143] on icon at bounding box center [874, 140] width 7 height 7
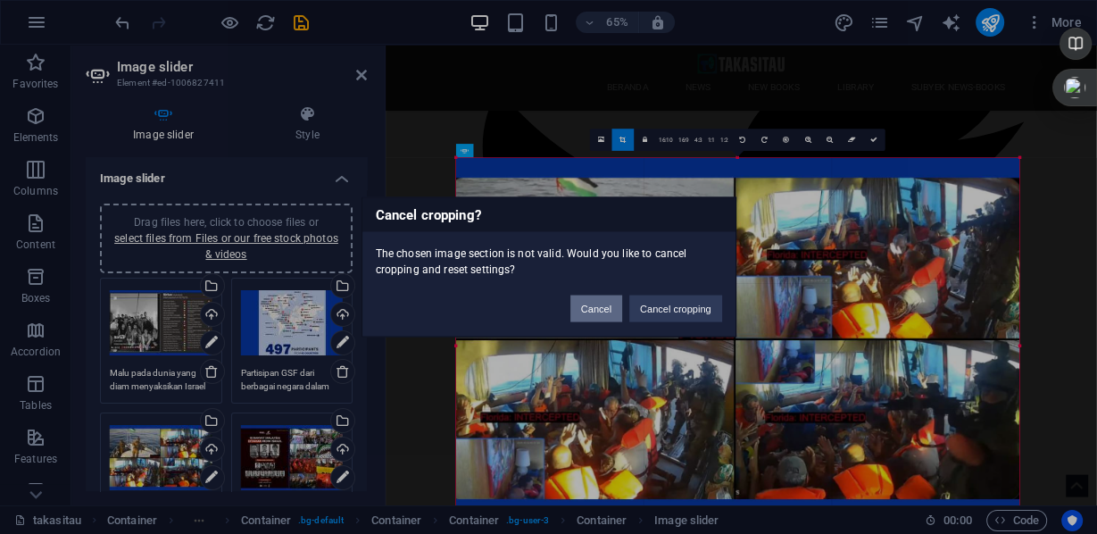
click at [608, 311] on button "Cancel" at bounding box center [597, 309] width 52 height 27
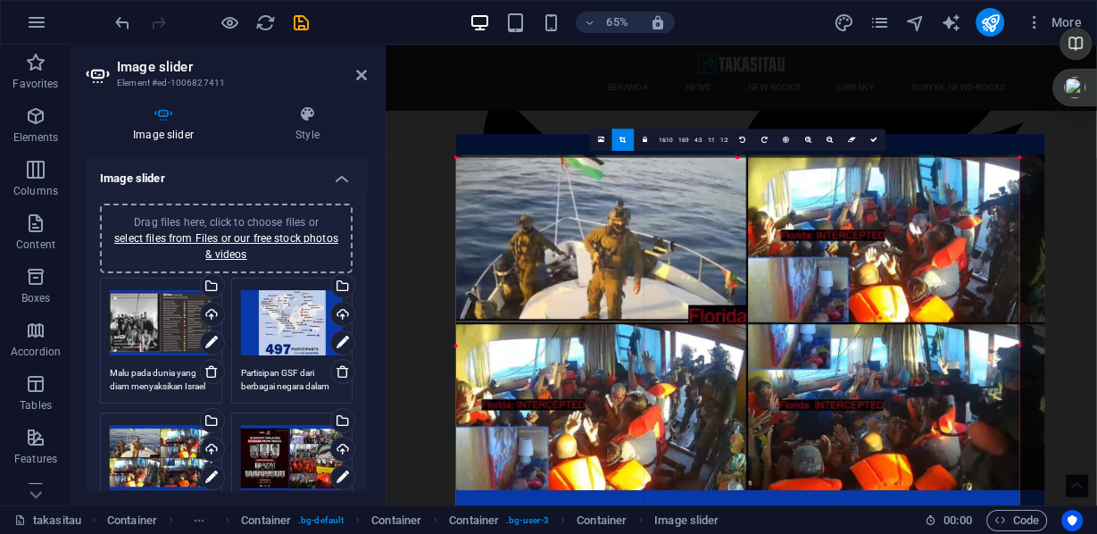
drag, startPoint x: 538, startPoint y: 453, endPoint x: 545, endPoint y: 416, distance: 37.3
click at [545, 416] on div at bounding box center [750, 322] width 588 height 377
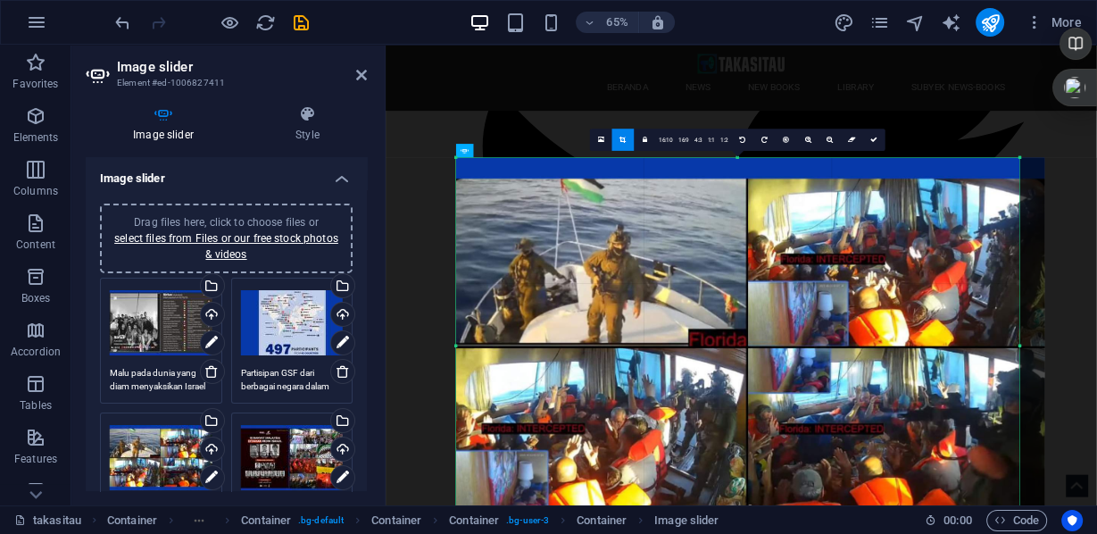
click at [926, 468] on div at bounding box center [750, 346] width 588 height 377
click at [876, 143] on link at bounding box center [874, 140] width 22 height 22
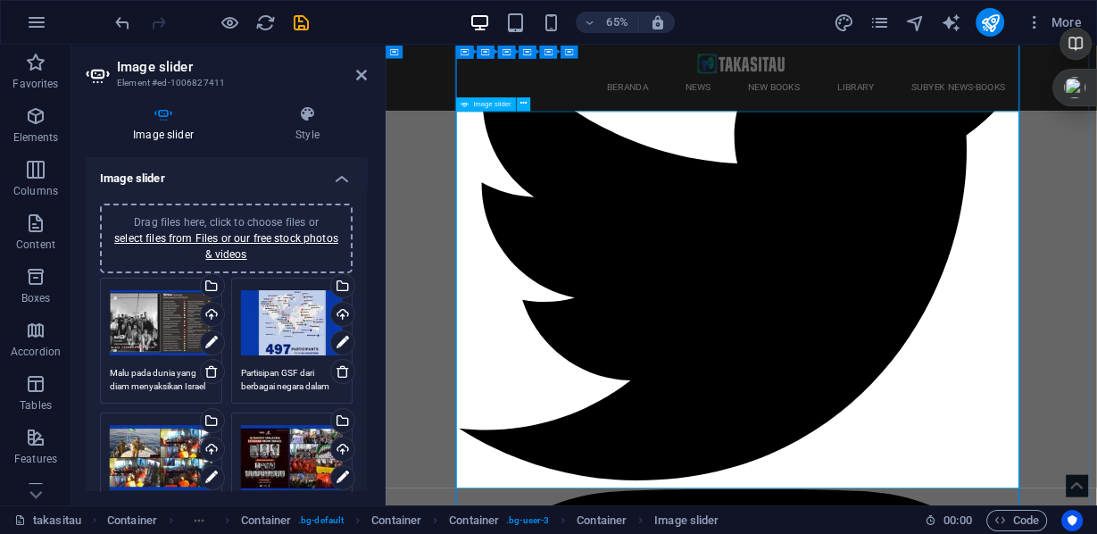
scroll to position [2593, 0]
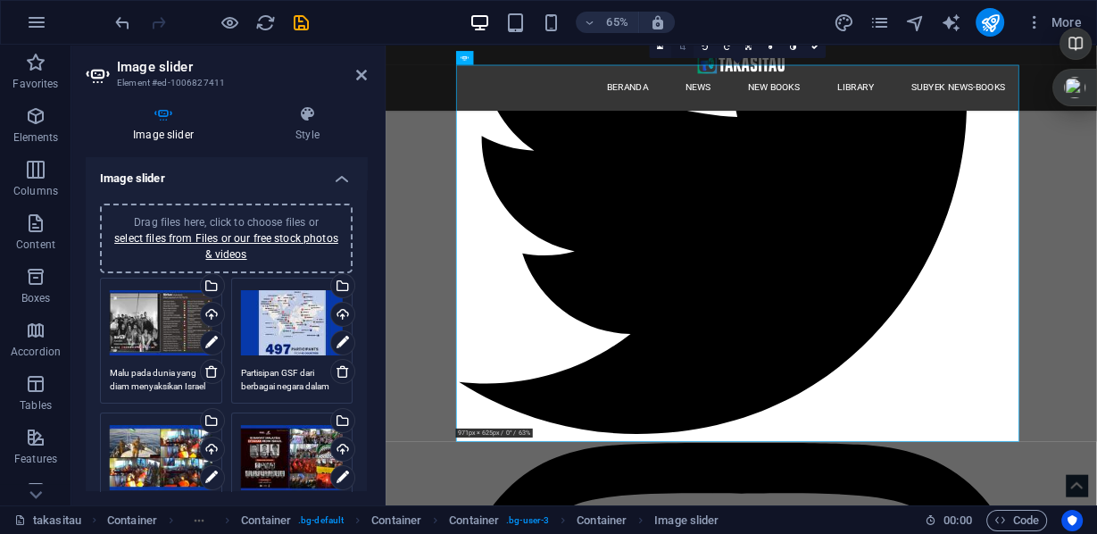
click at [680, 45] on icon at bounding box center [682, 47] width 6 height 7
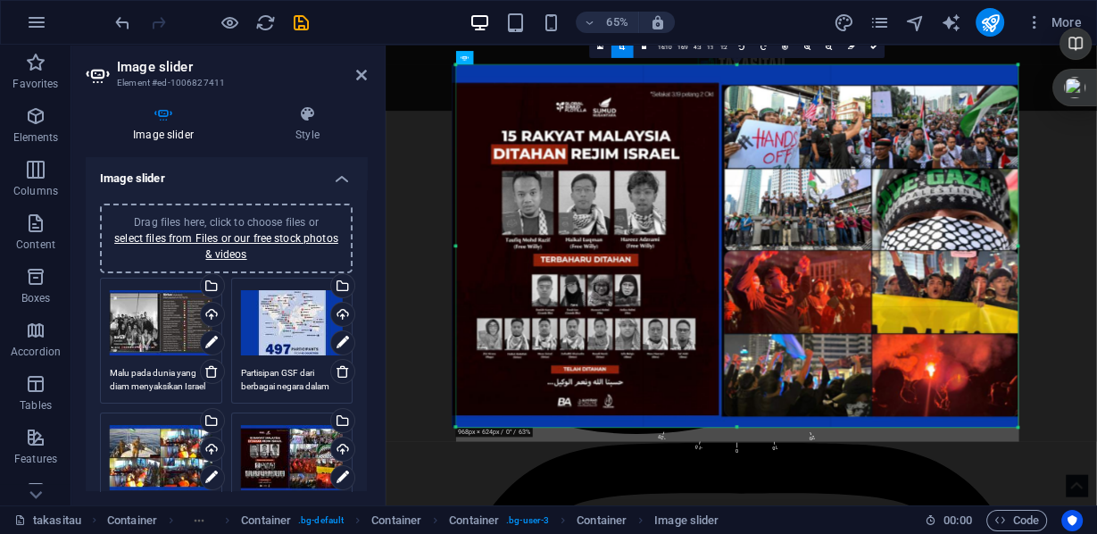
click at [458, 421] on div "180 170 160 150 140 130 120 110 100 90 80 70 60 50 40 30 20 10 0 -10 -20 -30 -4…" at bounding box center [737, 246] width 562 height 363
click at [873, 50] on link at bounding box center [874, 47] width 22 height 22
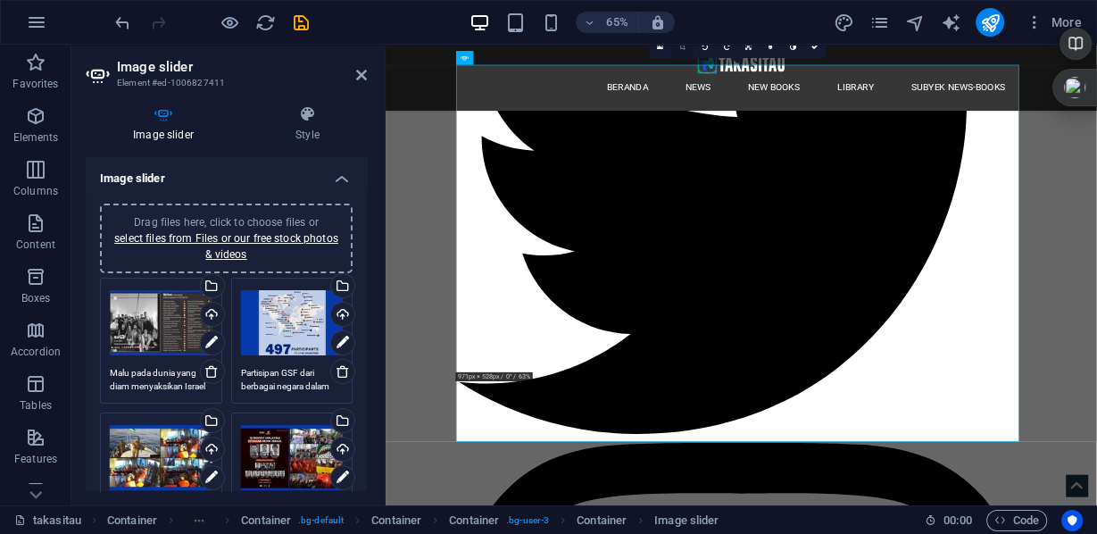
click at [684, 45] on icon at bounding box center [682, 47] width 6 height 7
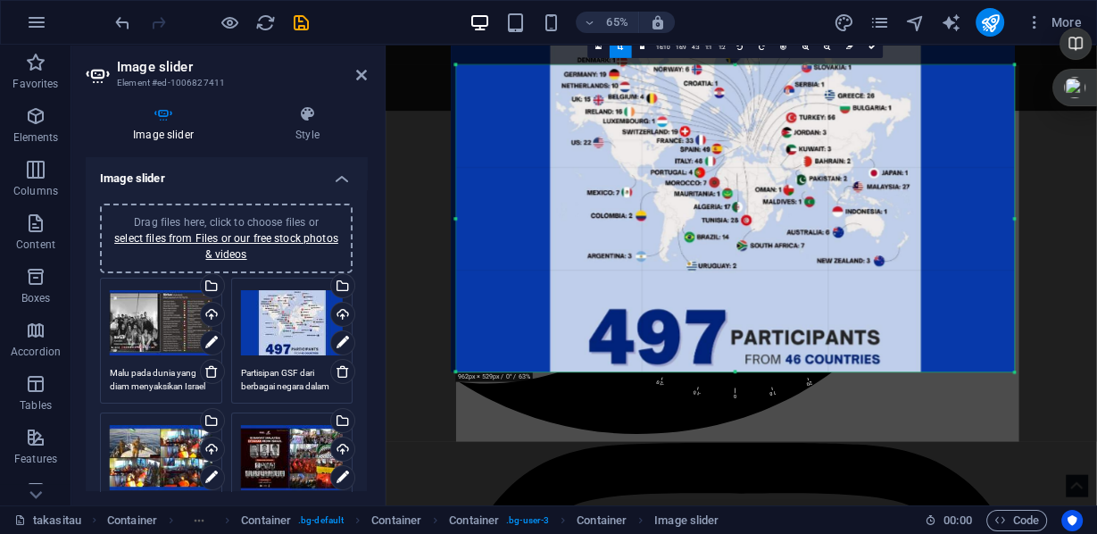
drag, startPoint x: 458, startPoint y: 371, endPoint x: 466, endPoint y: 376, distance: 9.7
click at [466, 372] on div "180 170 160 150 140 130 120 110 100 90 80 70 60 50 40 30 20 10 0 -10 -20 -30 -4…" at bounding box center [735, 218] width 558 height 307
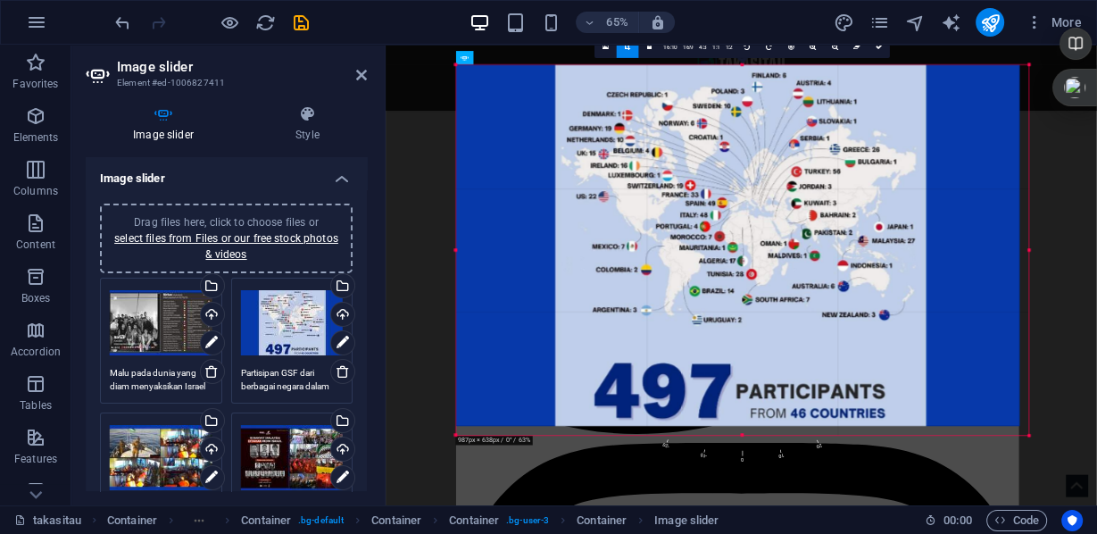
drag, startPoint x: 457, startPoint y: 65, endPoint x: 435, endPoint y: -32, distance: 99.9
click at [435, 0] on html "2025 takasitau.com takasitau Favorites Elements Columns Content Boxes Accordion…" at bounding box center [548, 267] width 1097 height 534
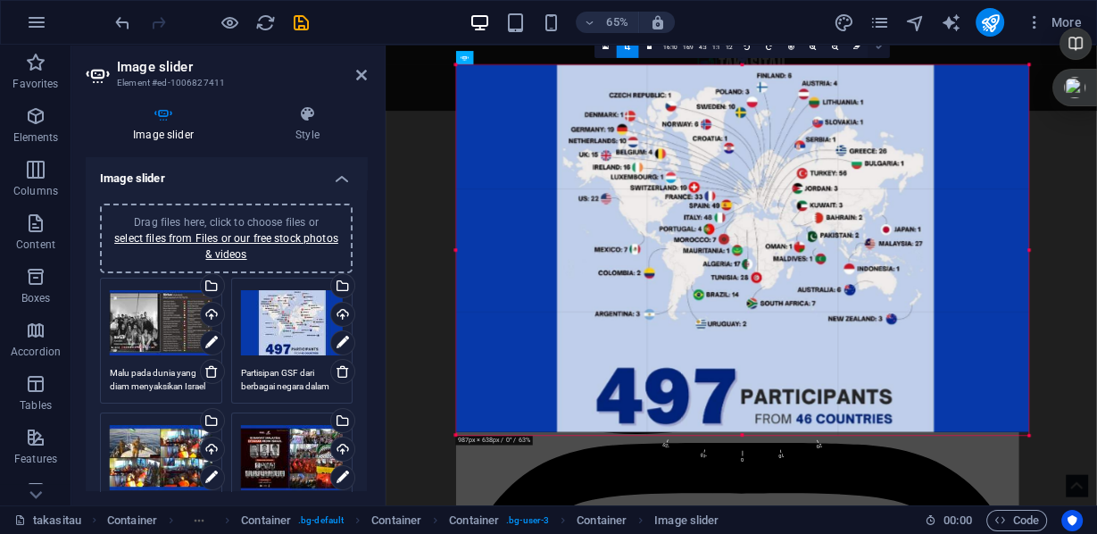
click at [878, 47] on icon at bounding box center [879, 47] width 7 height 7
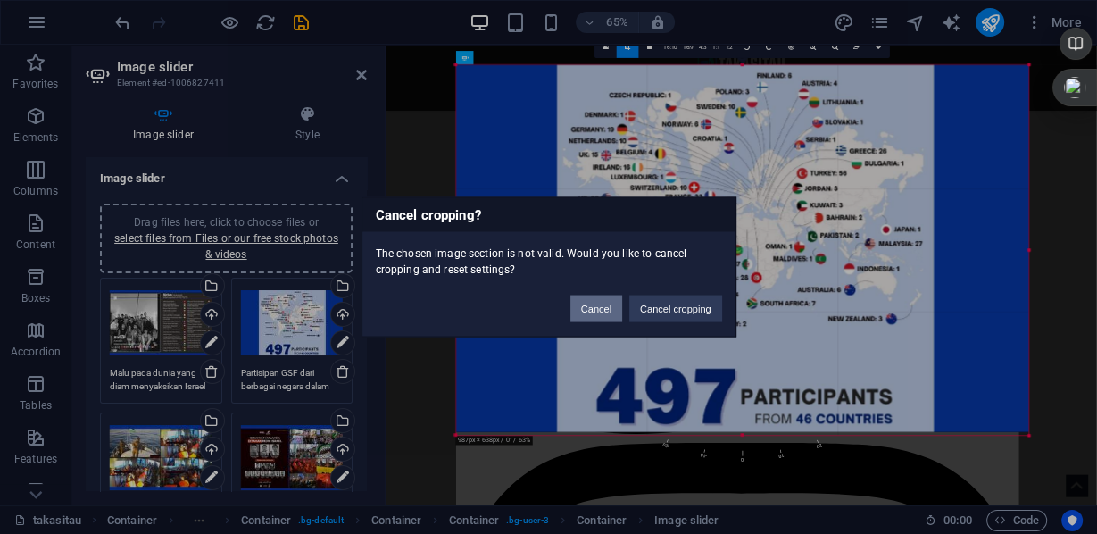
click at [607, 317] on button "Cancel" at bounding box center [597, 309] width 52 height 27
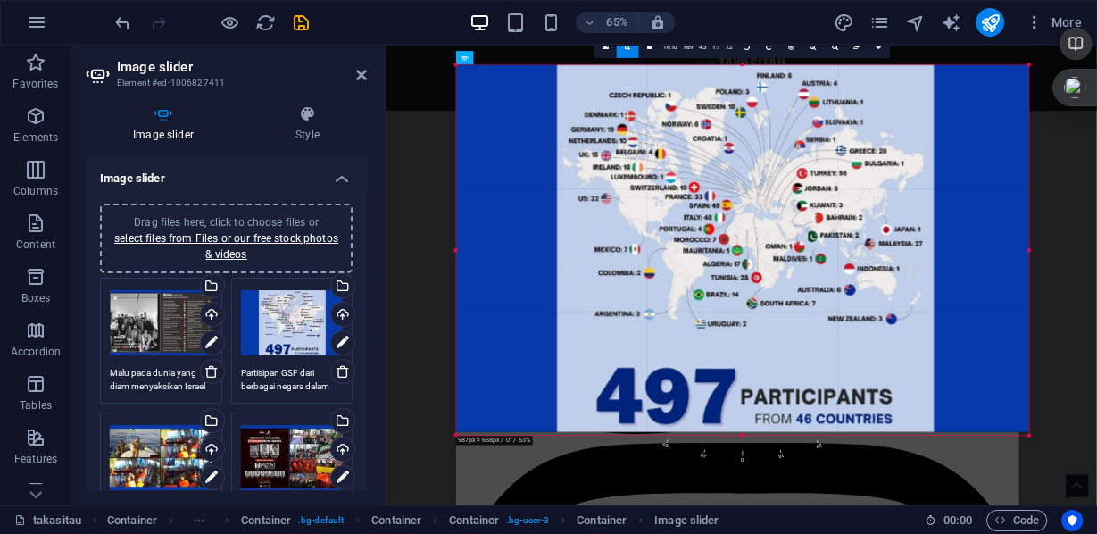
click at [870, 43] on header "65% More" at bounding box center [548, 22] width 1097 height 45
click at [878, 47] on icon at bounding box center [879, 47] width 7 height 7
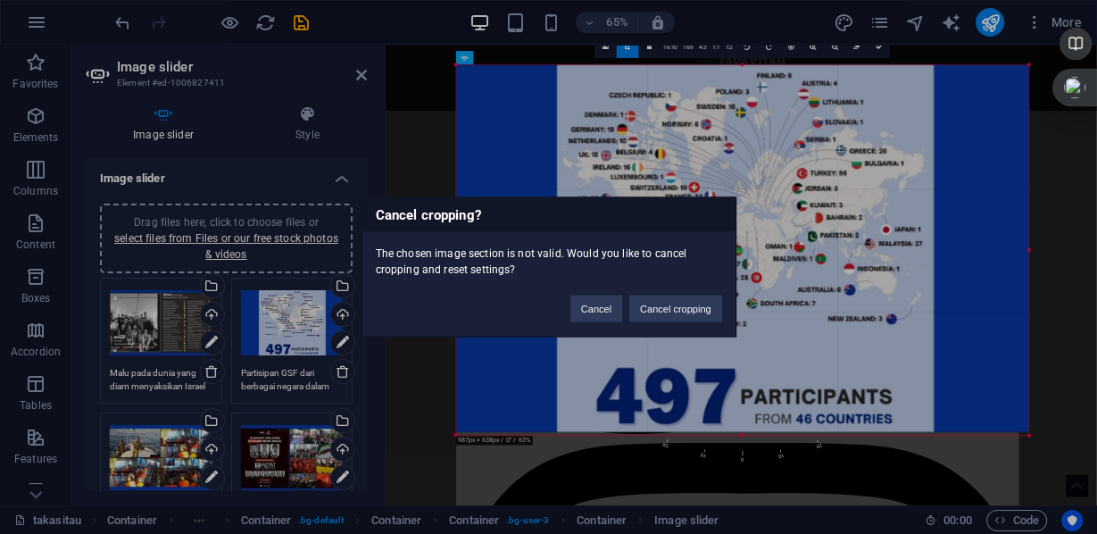
click at [810, 284] on div "Cancel cropping? The chosen image section is not valid. Would you like to cance…" at bounding box center [548, 267] width 1097 height 534
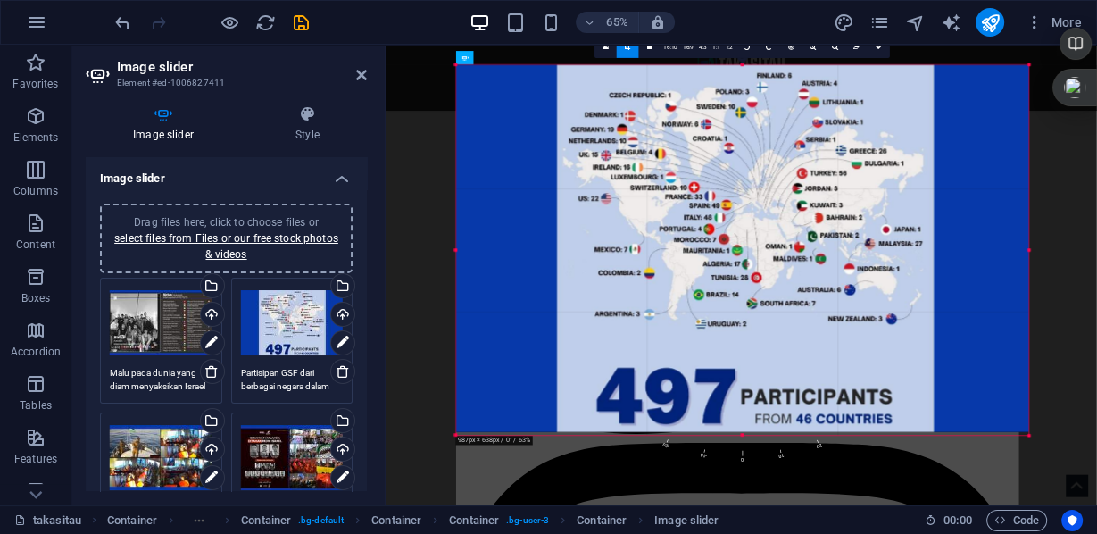
click at [655, 370] on div at bounding box center [742, 248] width 573 height 367
click at [455, 433] on div at bounding box center [456, 431] width 5 height 5
click at [877, 46] on icon at bounding box center [879, 47] width 7 height 7
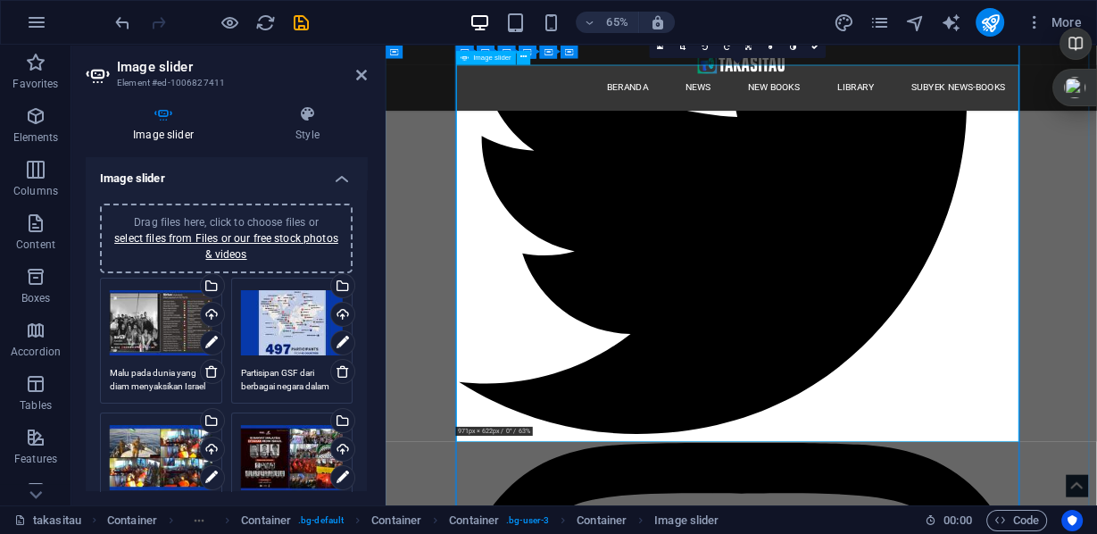
click at [684, 46] on icon at bounding box center [682, 47] width 6 height 7
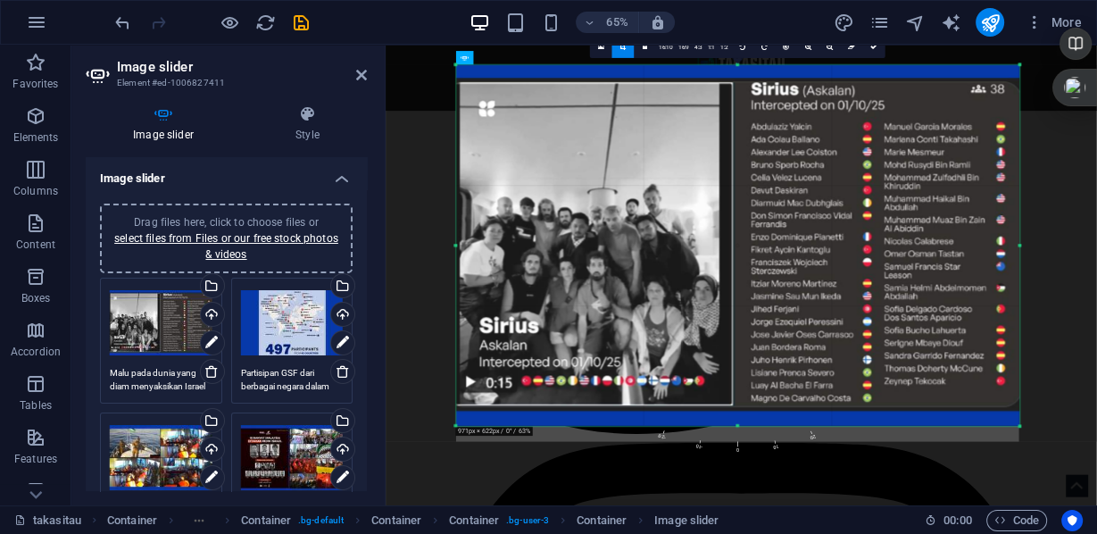
click at [456, 65] on div "180 170 160 150 140 130 120 110 100 90 80 70 60 50 40 30 20 10 0 -10 -20 -30 -4…" at bounding box center [737, 245] width 563 height 361
click at [871, 47] on icon at bounding box center [874, 47] width 7 height 7
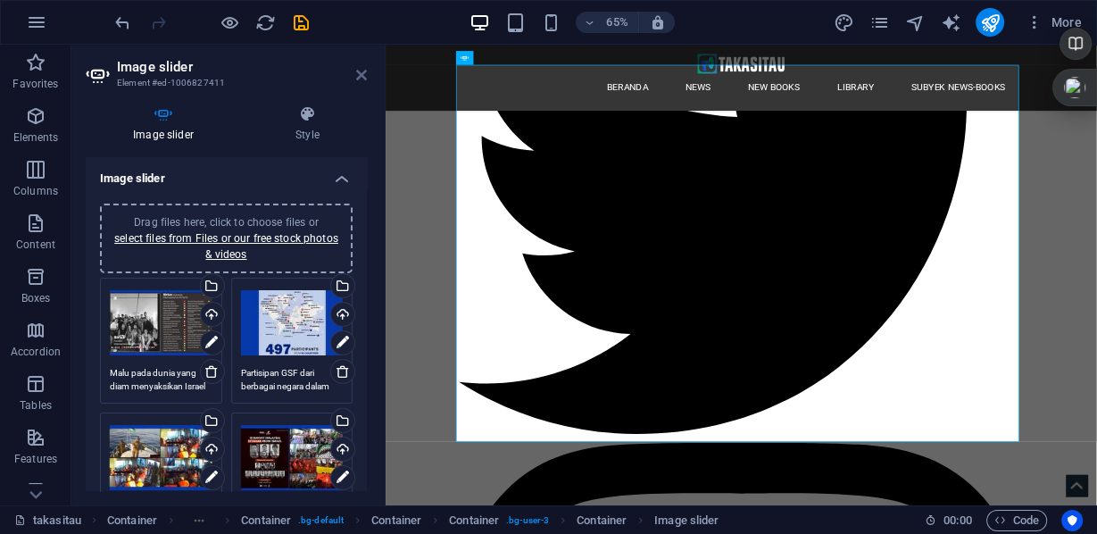
click at [356, 75] on icon at bounding box center [361, 75] width 11 height 14
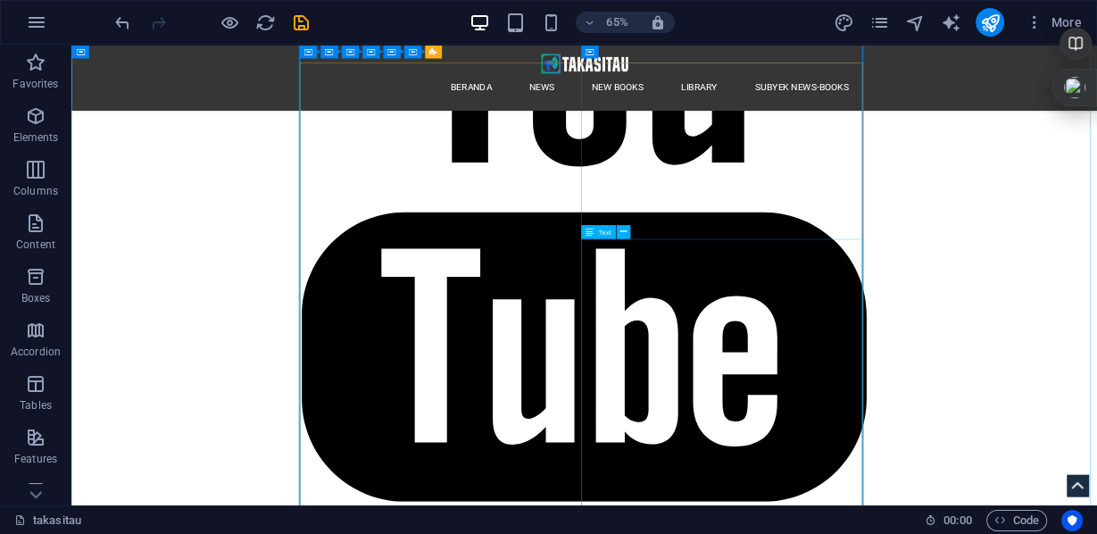
scroll to position [4022, 0]
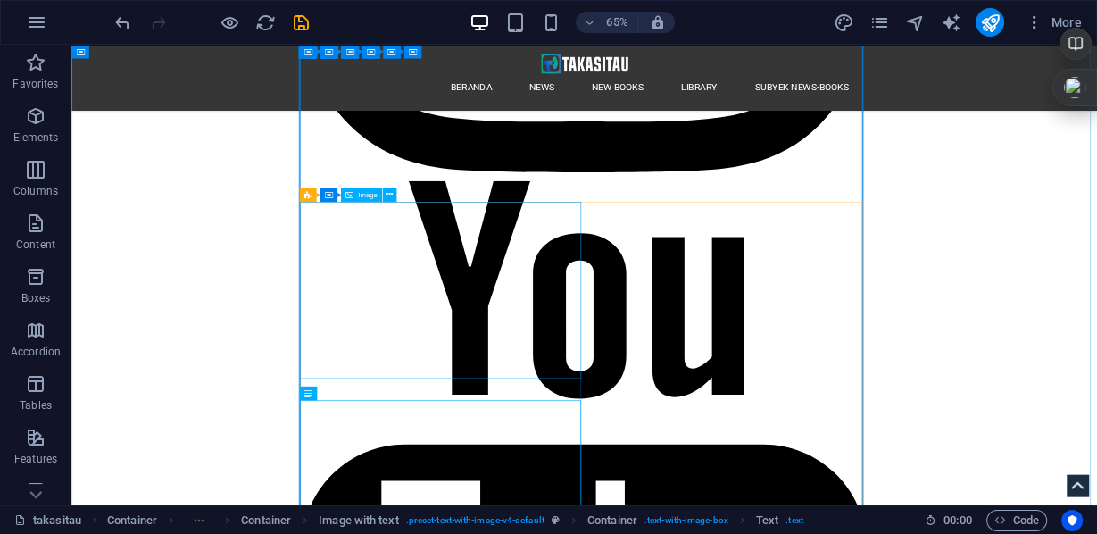
scroll to position [3807, 0]
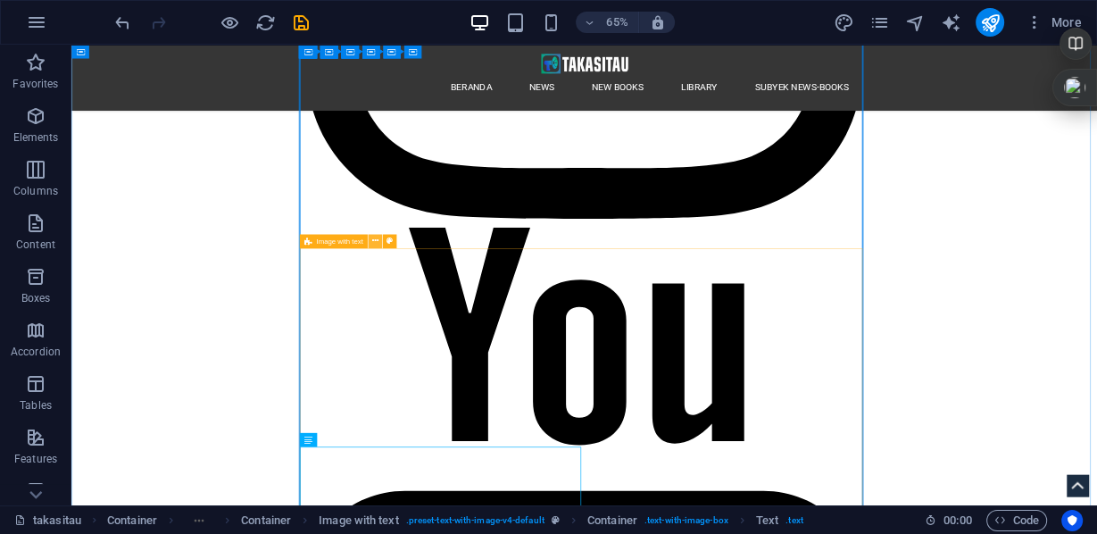
click at [373, 239] on icon at bounding box center [375, 241] width 6 height 13
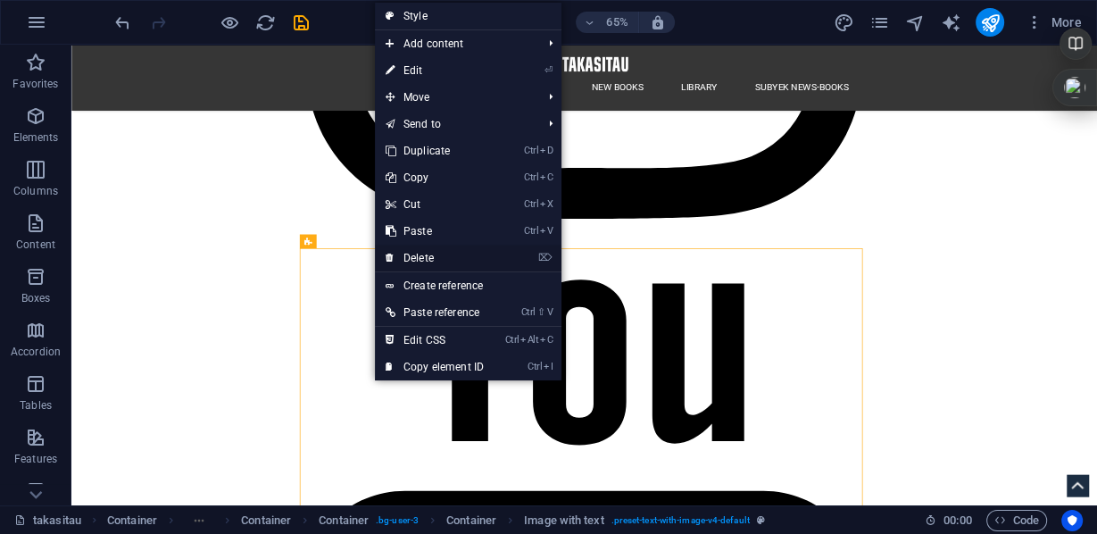
click at [435, 253] on link "⌦ Delete" at bounding box center [435, 258] width 120 height 27
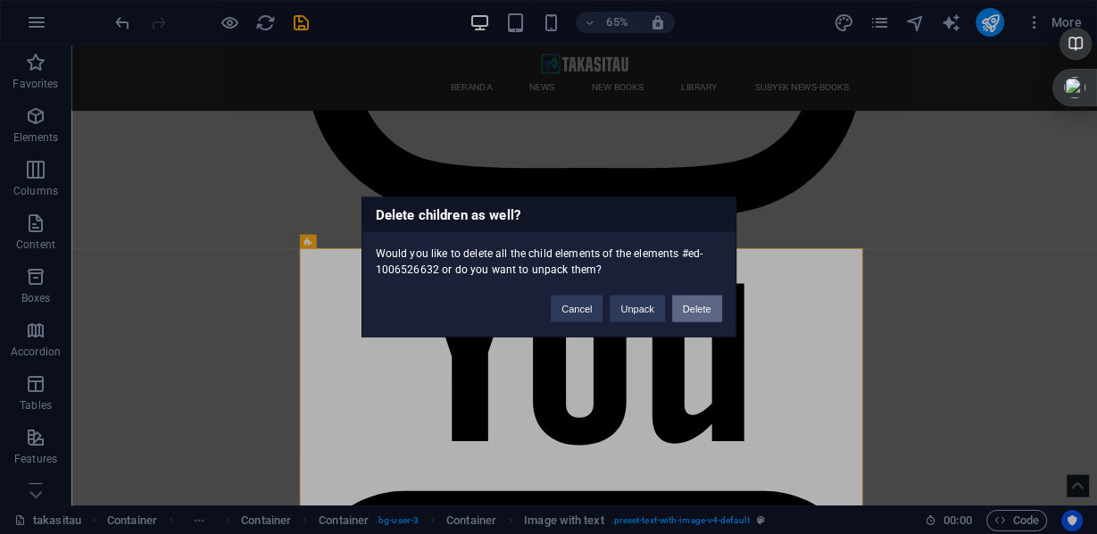
click at [688, 302] on button "Delete" at bounding box center [697, 309] width 50 height 27
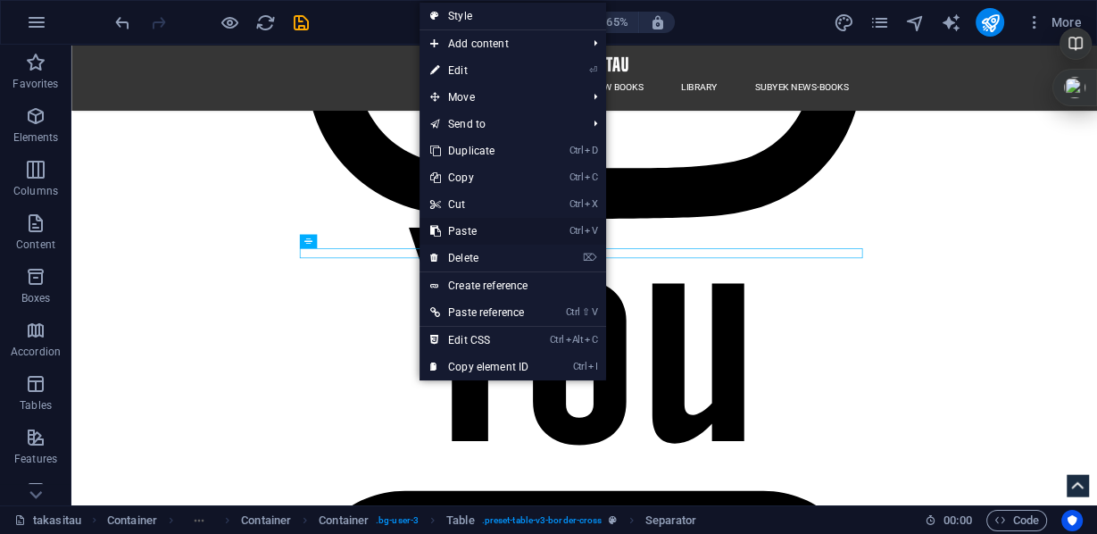
click at [484, 229] on link "Ctrl V Paste" at bounding box center [480, 231] width 120 height 27
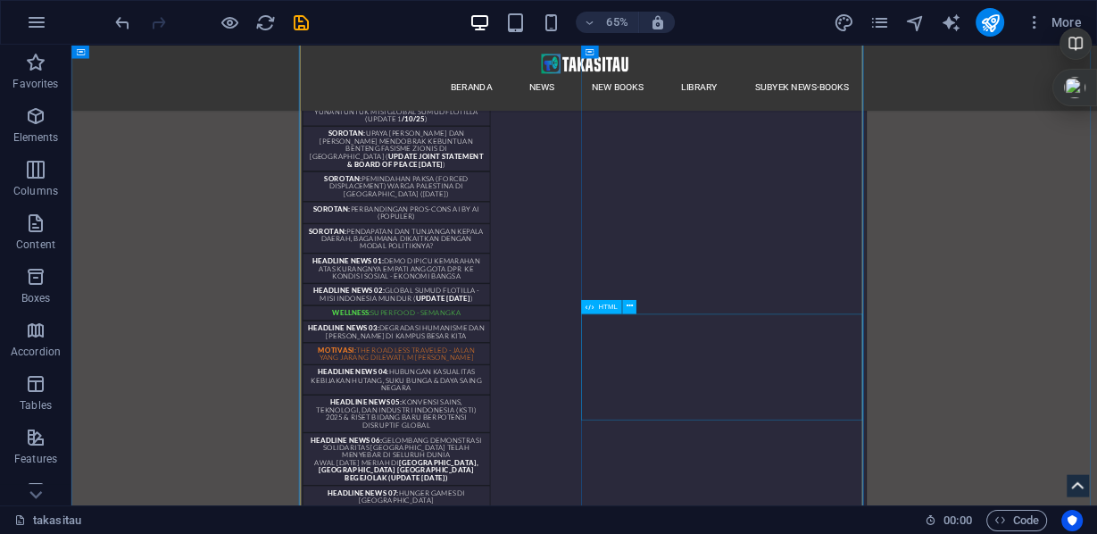
scroll to position [4950, 0]
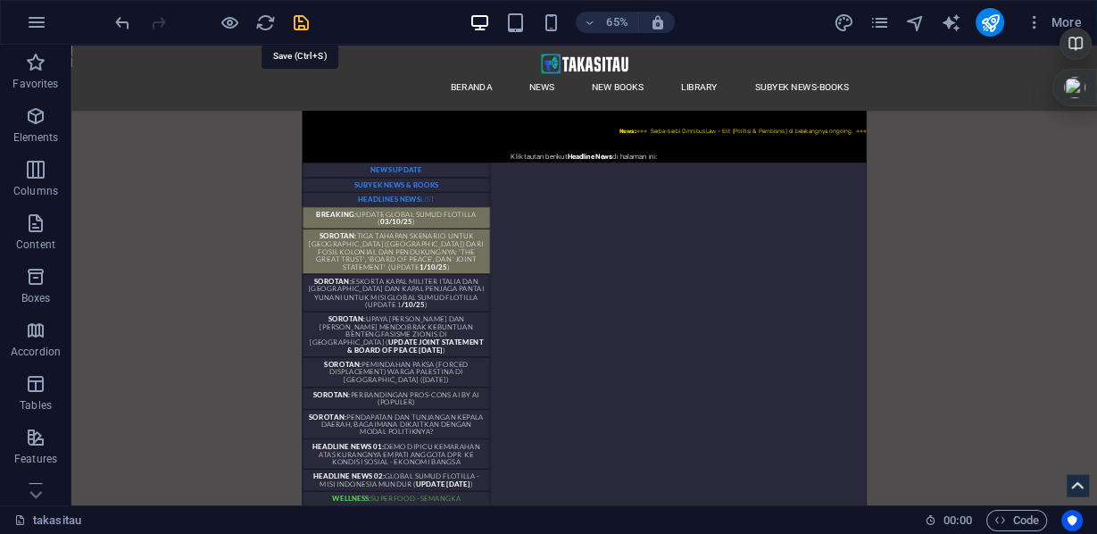
click at [294, 27] on icon "save" at bounding box center [301, 23] width 21 height 21
checkbox input "false"
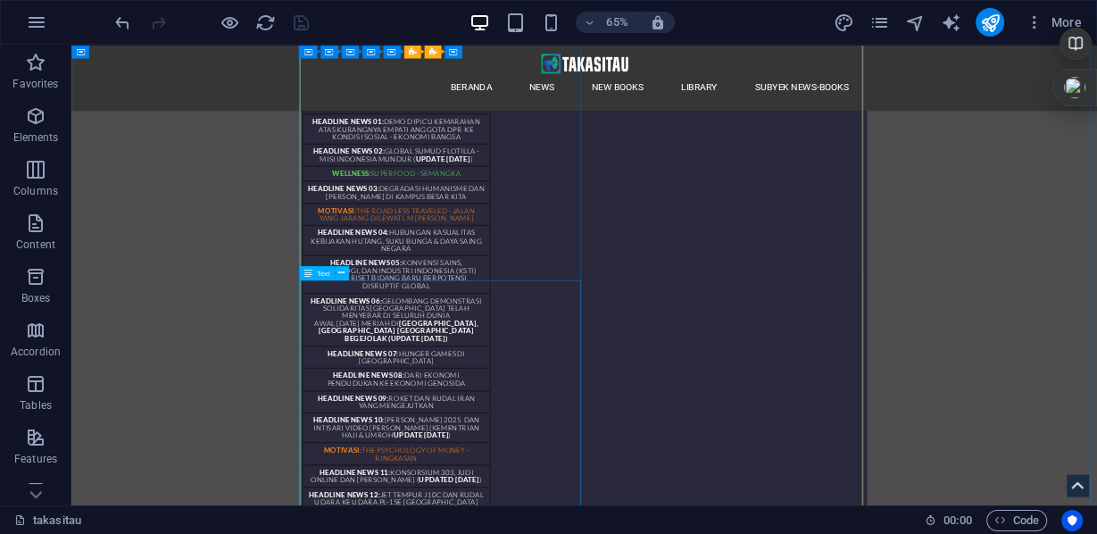
scroll to position [5236, 0]
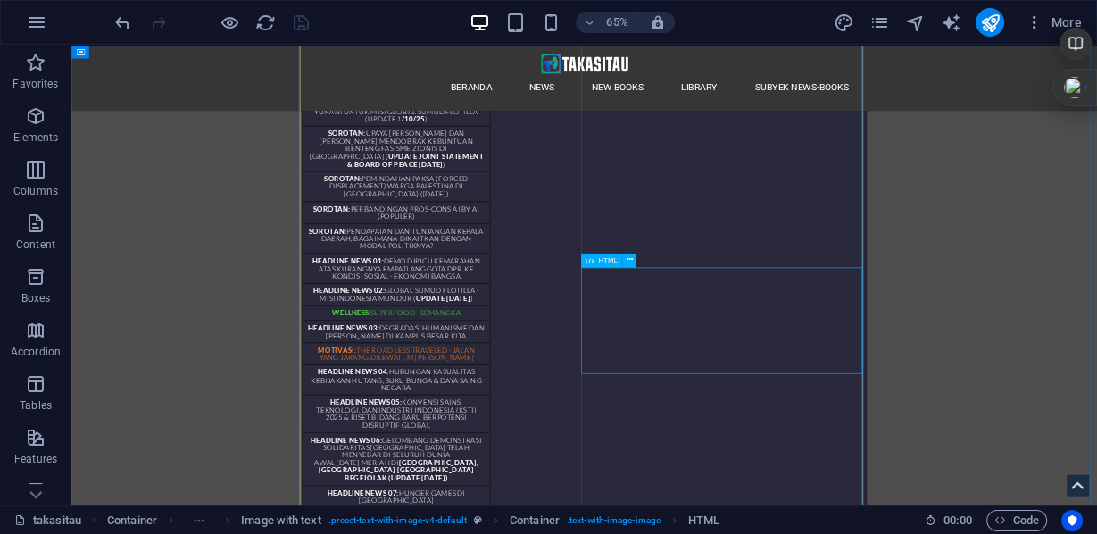
scroll to position [5307, 0]
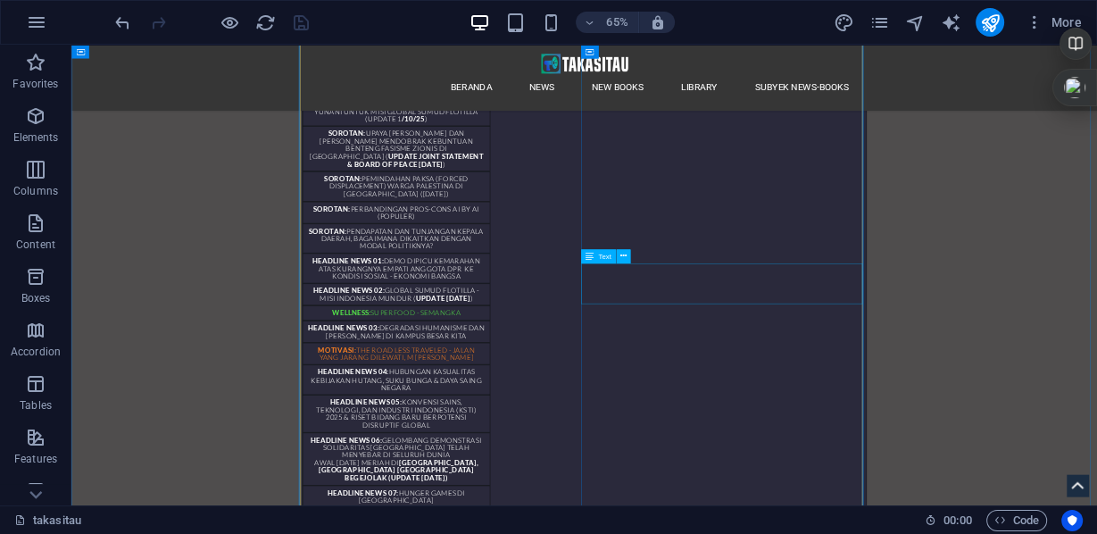
scroll to position [5093, 0]
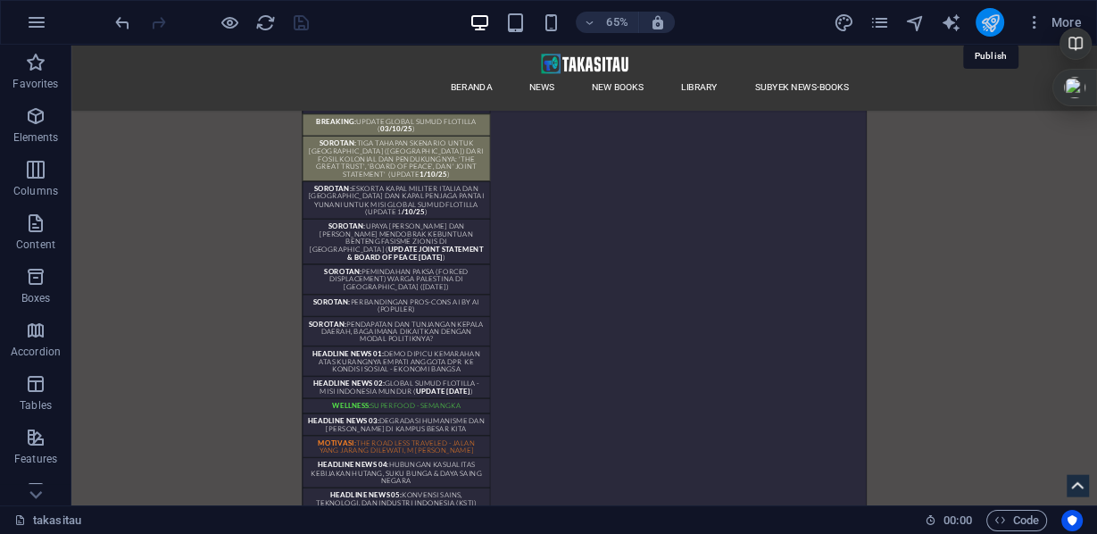
click at [982, 25] on icon "publish" at bounding box center [990, 23] width 21 height 21
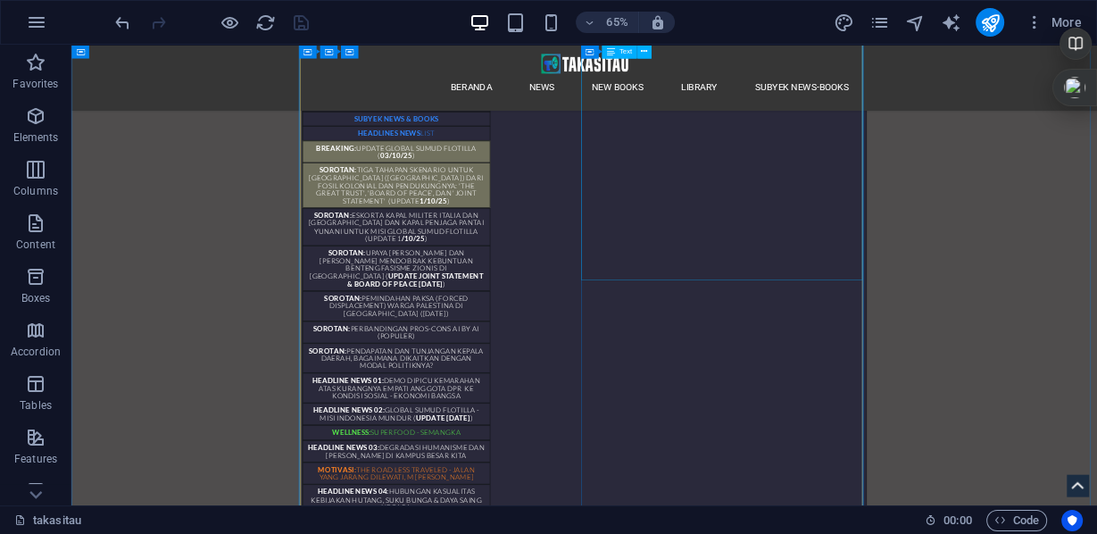
scroll to position [5050, 0]
